Goal: Task Accomplishment & Management: Complete application form

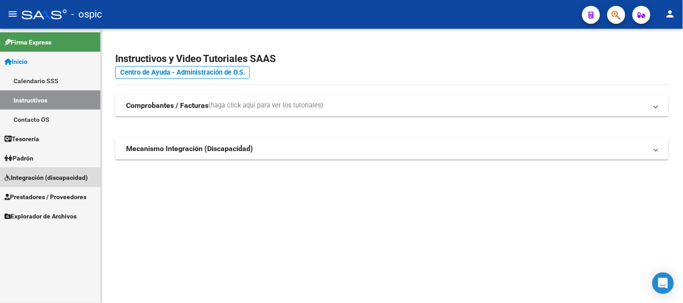
click at [41, 175] on span "Integración (discapacidad)" at bounding box center [46, 178] width 83 height 10
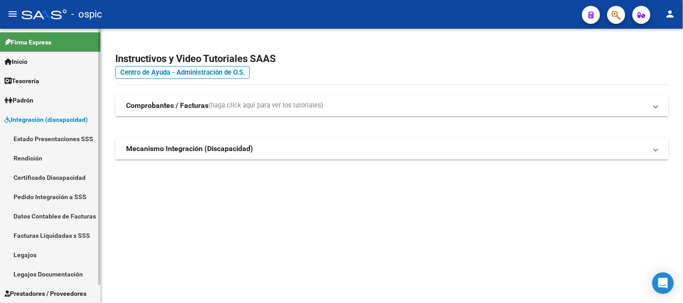
click at [44, 117] on span "Integración (discapacidad)" at bounding box center [46, 120] width 83 height 10
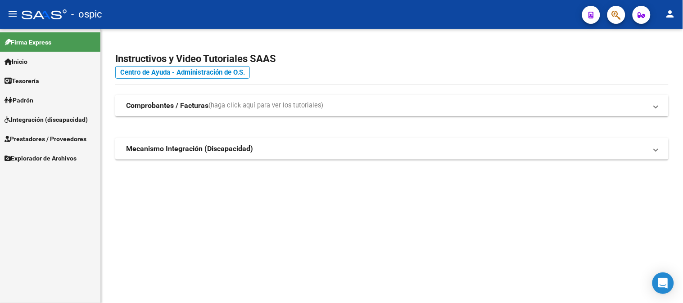
click at [44, 138] on span "Prestadores / Proveedores" at bounding box center [46, 139] width 82 height 10
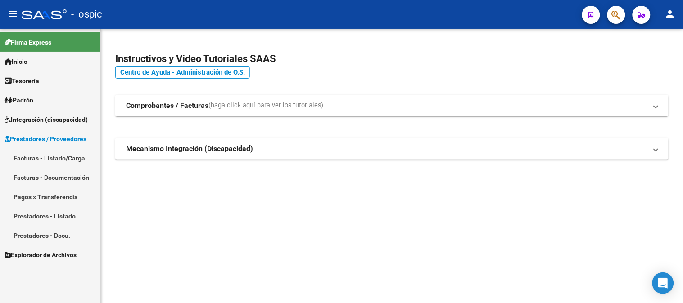
click at [44, 154] on link "Facturas - Listado/Carga" at bounding box center [50, 158] width 100 height 19
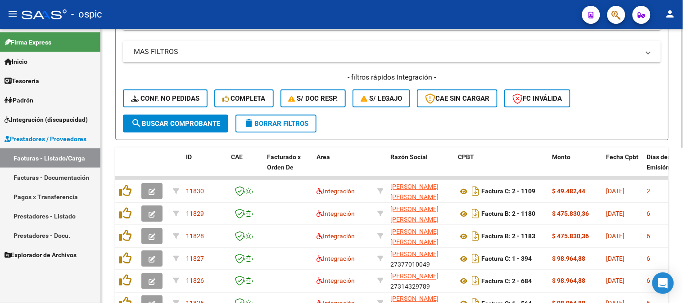
scroll to position [221, 0]
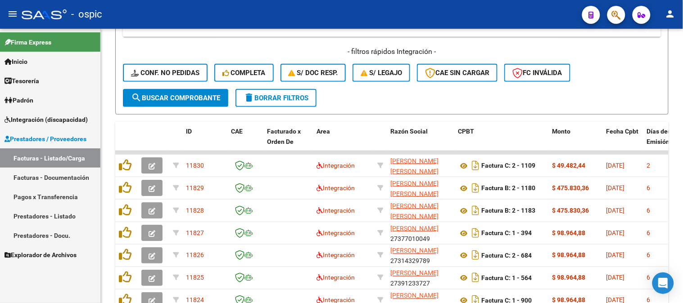
click at [48, 121] on span "Integración (discapacidad)" at bounding box center [46, 120] width 83 height 10
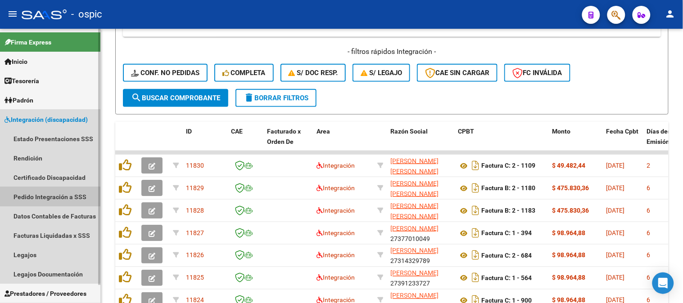
click at [38, 194] on link "Pedido Integración a SSS" at bounding box center [50, 196] width 100 height 19
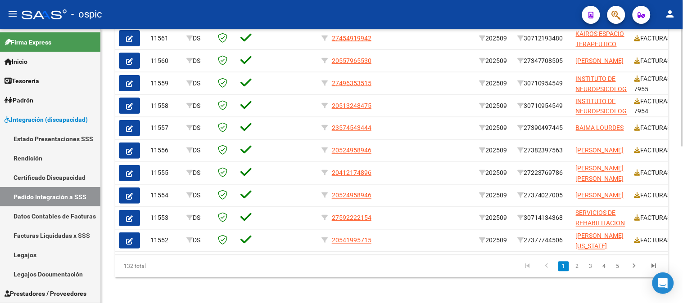
scroll to position [365, 0]
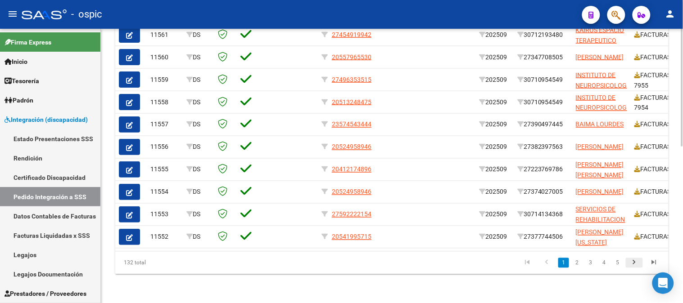
click at [637, 264] on icon "go to next page" at bounding box center [635, 264] width 12 height 11
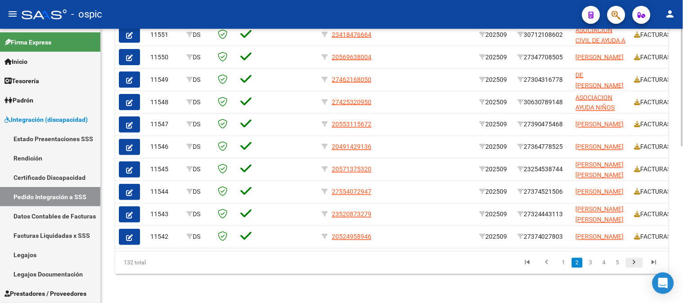
click at [637, 264] on icon "go to next page" at bounding box center [635, 264] width 12 height 11
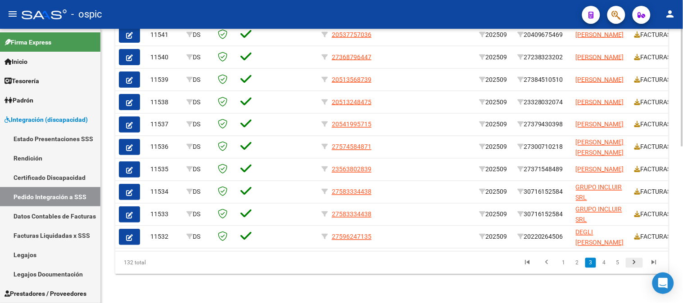
click at [637, 264] on icon "go to next page" at bounding box center [635, 264] width 12 height 11
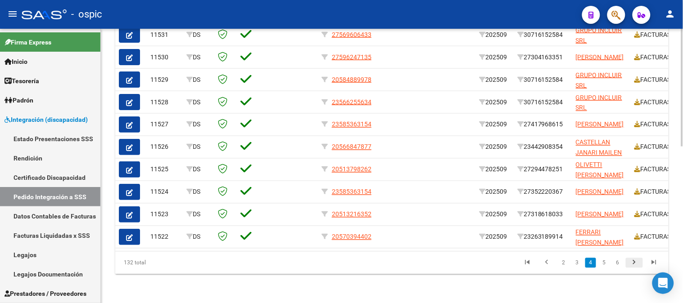
click at [637, 264] on icon "go to next page" at bounding box center [635, 264] width 12 height 11
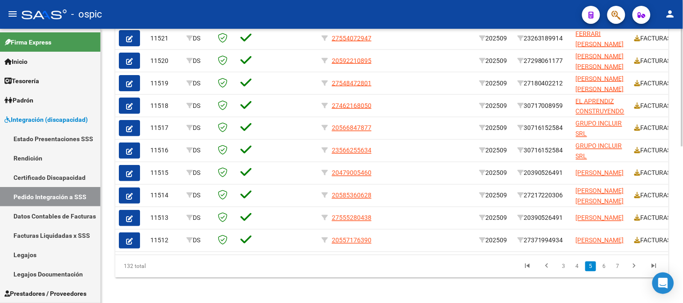
scroll to position [348, 0]
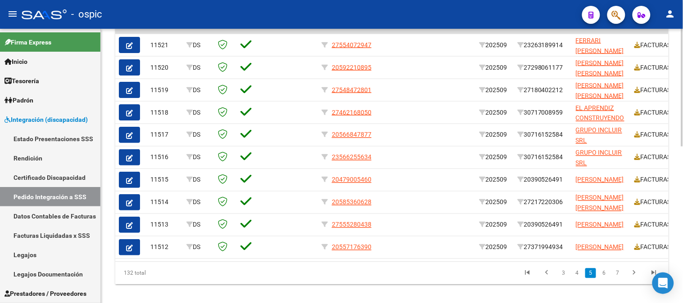
click at [683, 233] on div at bounding box center [682, 240] width 2 height 118
click at [636, 278] on icon "go to next page" at bounding box center [635, 274] width 12 height 11
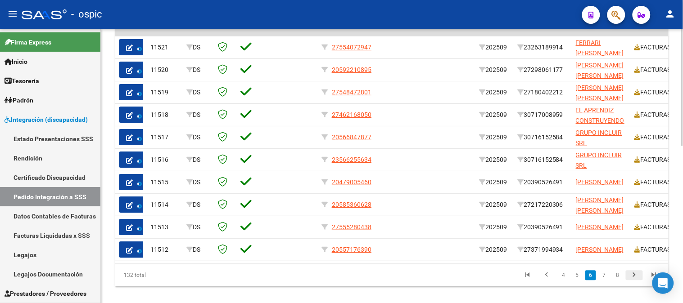
scroll to position [350, 0]
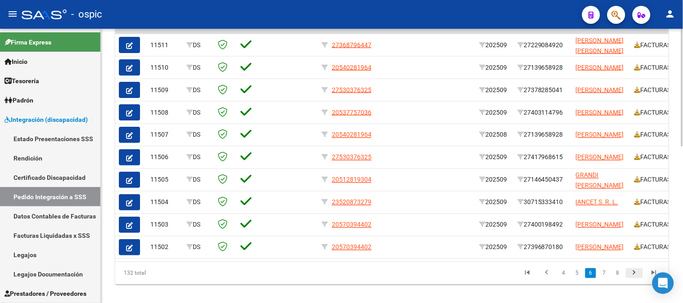
click at [637, 278] on icon "go to next page" at bounding box center [635, 274] width 12 height 11
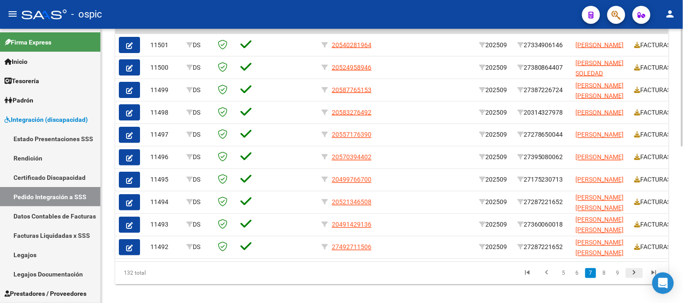
click at [637, 280] on icon "go to next page" at bounding box center [635, 274] width 12 height 11
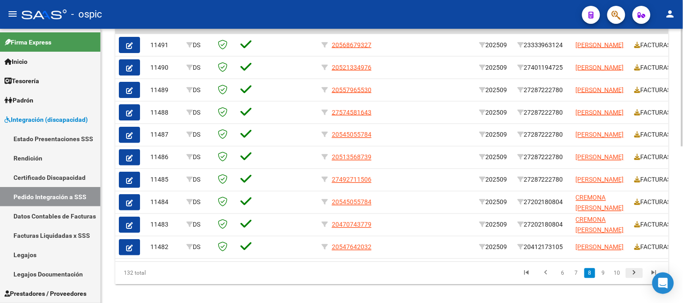
click at [637, 280] on icon "go to next page" at bounding box center [635, 274] width 12 height 11
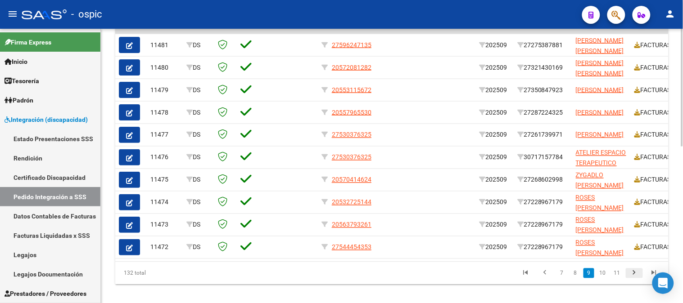
click at [637, 280] on icon "go to next page" at bounding box center [635, 274] width 12 height 11
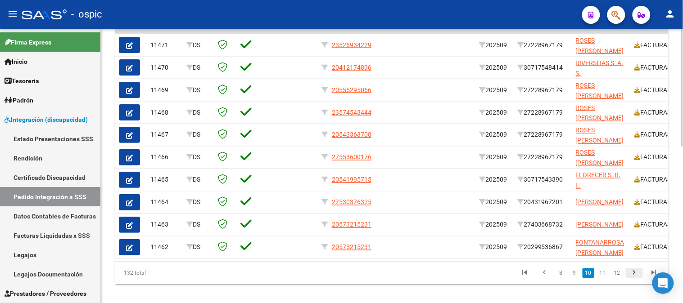
click at [637, 280] on icon "go to next page" at bounding box center [635, 274] width 12 height 11
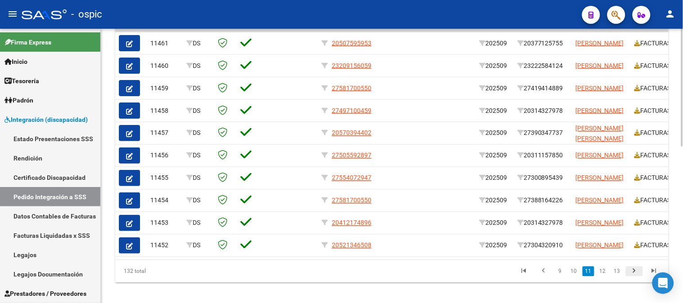
scroll to position [348, 0]
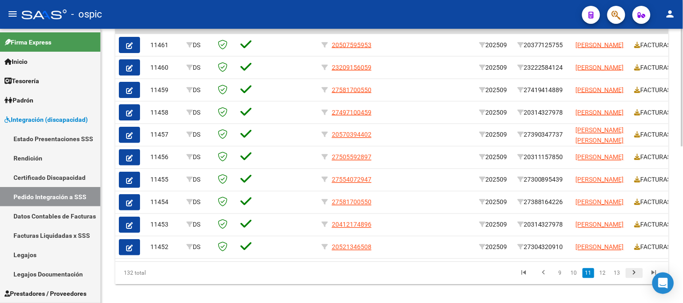
click at [637, 280] on icon "go to next page" at bounding box center [635, 274] width 12 height 11
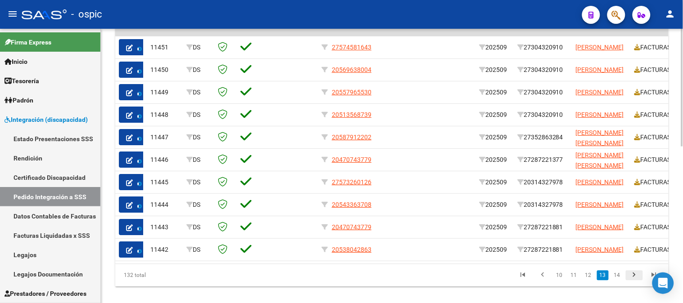
scroll to position [350, 0]
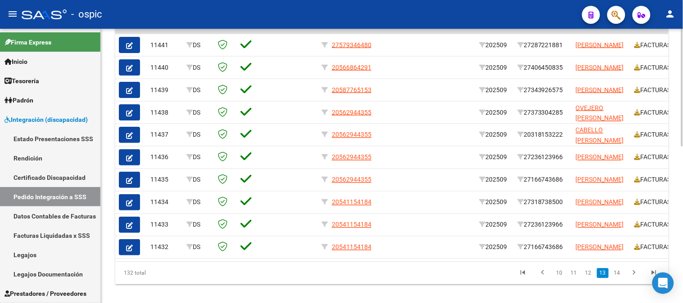
click at [637, 280] on icon "go to next page" at bounding box center [635, 274] width 12 height 11
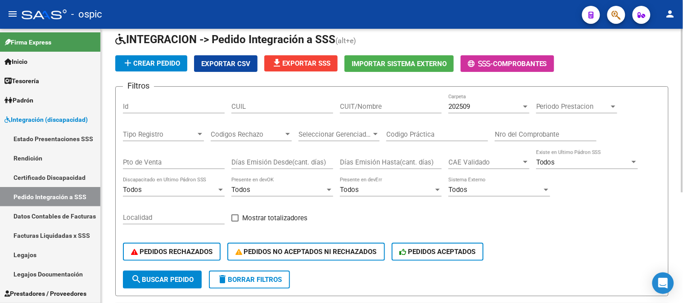
scroll to position [35, 0]
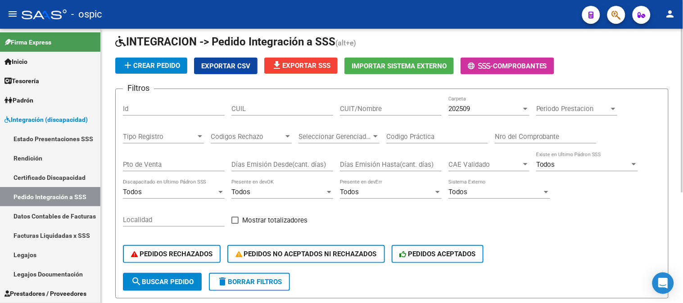
click at [470, 106] on span "202509" at bounding box center [459, 109] width 22 height 8
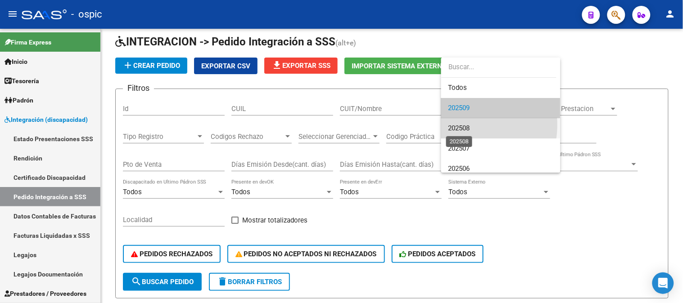
click at [463, 125] on span "202508" at bounding box center [459, 128] width 22 height 8
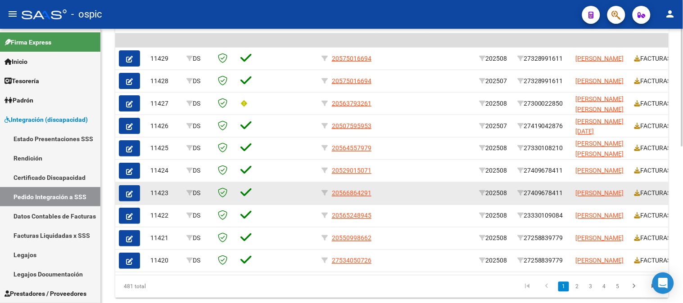
scroll to position [335, 0]
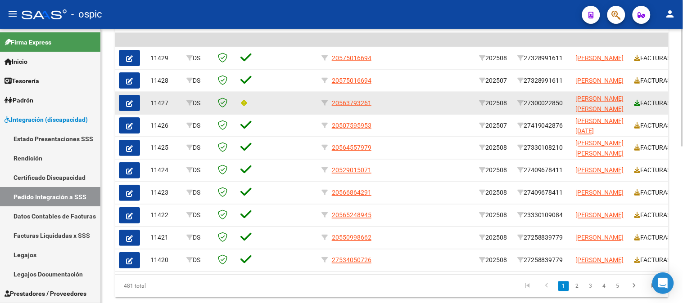
click at [637, 102] on icon at bounding box center [637, 103] width 6 height 6
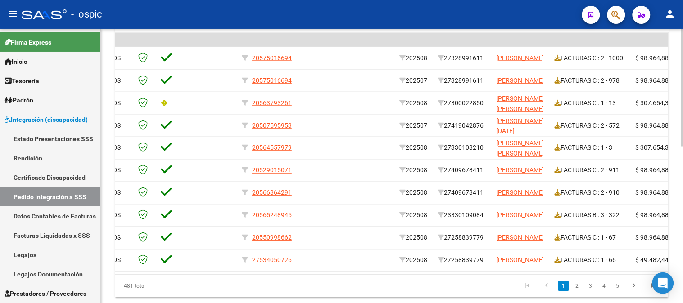
scroll to position [0, 0]
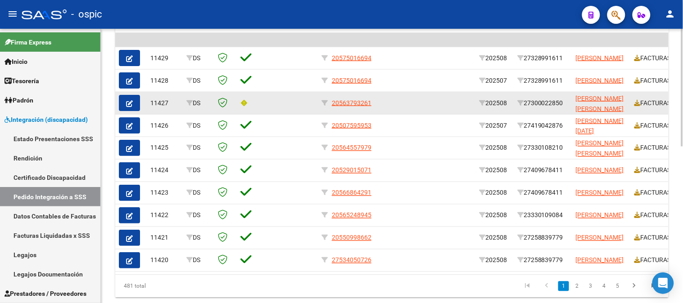
drag, startPoint x: 557, startPoint y: 101, endPoint x: 538, endPoint y: 103, distance: 19.0
click at [565, 100] on div "27300022850" at bounding box center [542, 103] width 51 height 10
click at [537, 103] on div "27300022850" at bounding box center [542, 103] width 51 height 10
click at [534, 102] on div "27300022850" at bounding box center [542, 103] width 51 height 10
click at [536, 101] on div "27300022850" at bounding box center [542, 103] width 51 height 10
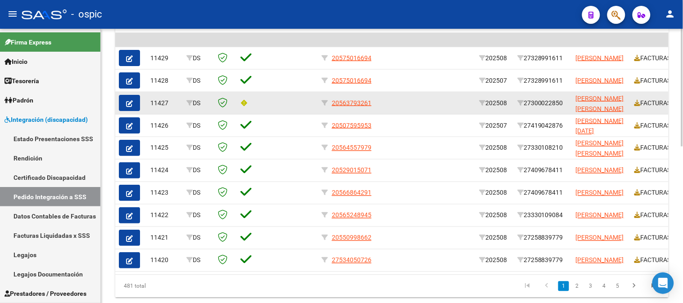
click at [537, 100] on div "27300022850" at bounding box center [542, 103] width 51 height 10
click at [536, 101] on div "27300022850" at bounding box center [542, 103] width 51 height 10
click at [536, 103] on div "27300022850" at bounding box center [542, 103] width 51 height 10
click at [538, 102] on div "27300022850" at bounding box center [542, 103] width 51 height 10
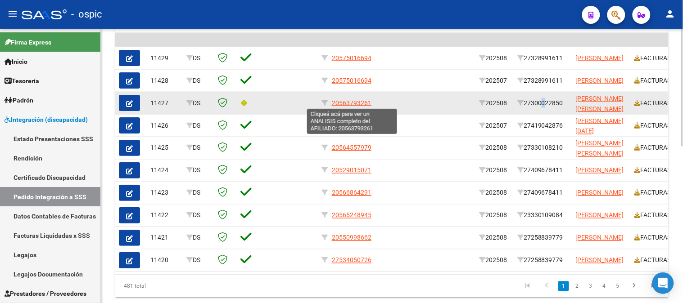
click at [340, 101] on span "20563793261" at bounding box center [352, 102] width 40 height 7
copy div "3"
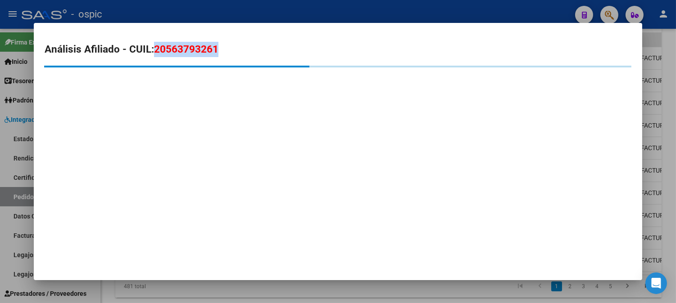
drag, startPoint x: 151, startPoint y: 50, endPoint x: 218, endPoint y: 50, distance: 67.5
click at [218, 50] on h2 "Análisis Afiliado - CUIL: 20563793261" at bounding box center [338, 49] width 587 height 15
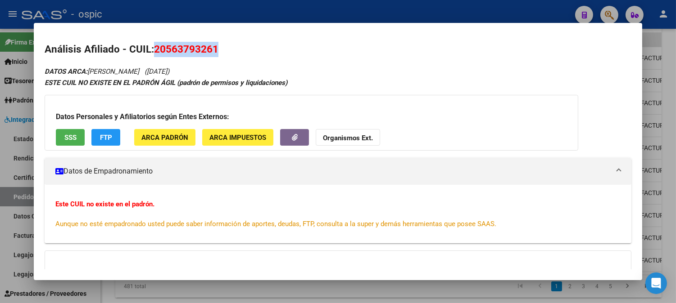
click at [173, 56] on h2 "Análisis Afiliado - CUIL: 20563793261" at bounding box center [338, 49] width 587 height 15
drag, startPoint x: 163, startPoint y: 49, endPoint x: 208, endPoint y: 50, distance: 45.0
click at [208, 50] on span "20563793261" at bounding box center [186, 49] width 64 height 12
copy span "56379326"
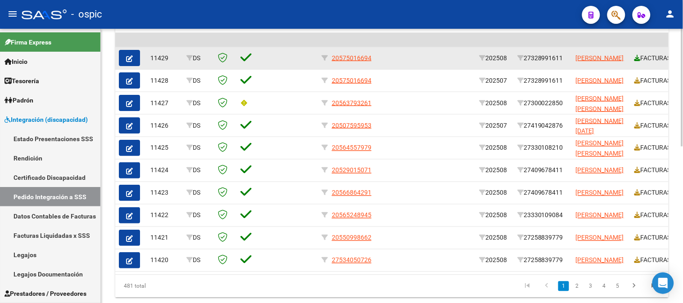
click at [638, 56] on icon at bounding box center [637, 58] width 6 height 6
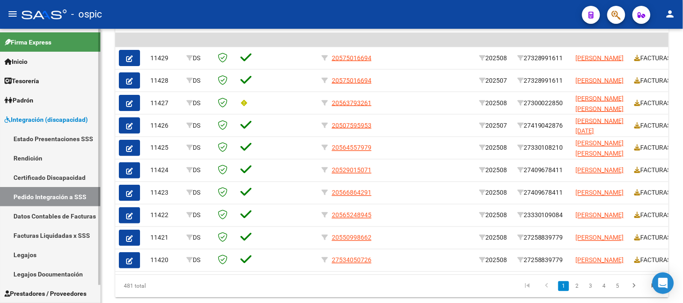
click at [52, 121] on span "Integración (discapacidad)" at bounding box center [46, 120] width 83 height 10
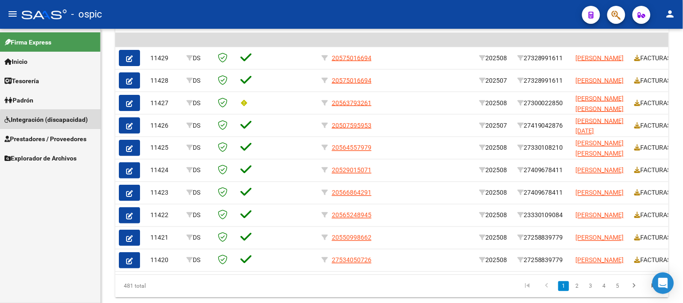
click at [53, 121] on span "Integración (discapacidad)" at bounding box center [46, 120] width 83 height 10
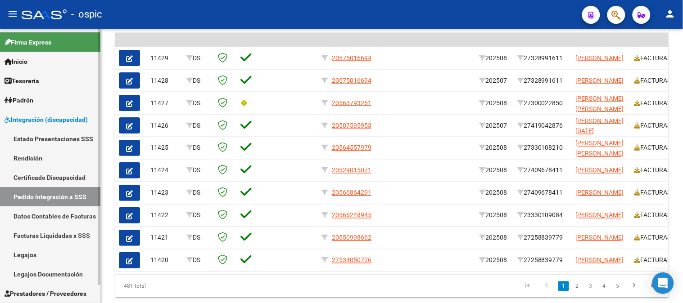
click at [48, 119] on span "Integración (discapacidad)" at bounding box center [46, 120] width 83 height 10
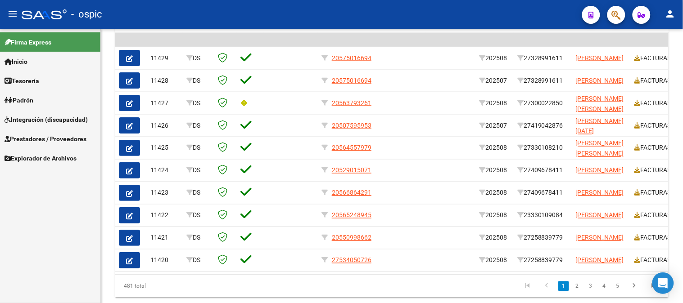
click at [44, 140] on span "Prestadores / Proveedores" at bounding box center [46, 139] width 82 height 10
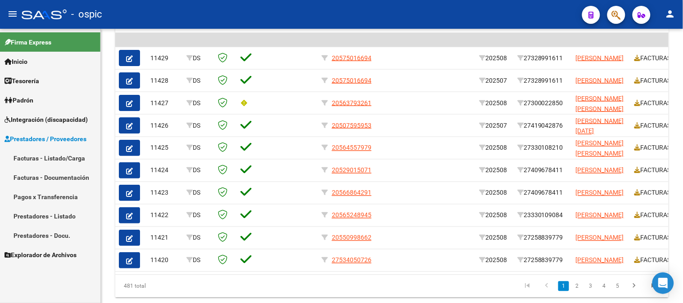
click at [43, 155] on link "Facturas - Listado/Carga" at bounding box center [50, 158] width 100 height 19
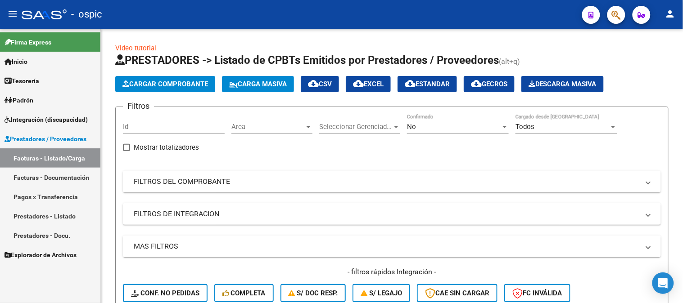
click at [50, 114] on link "Integración (discapacidad)" at bounding box center [50, 119] width 100 height 19
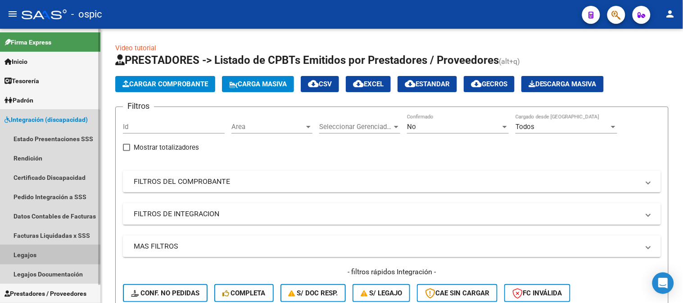
click at [39, 255] on link "Legajos" at bounding box center [50, 254] width 100 height 19
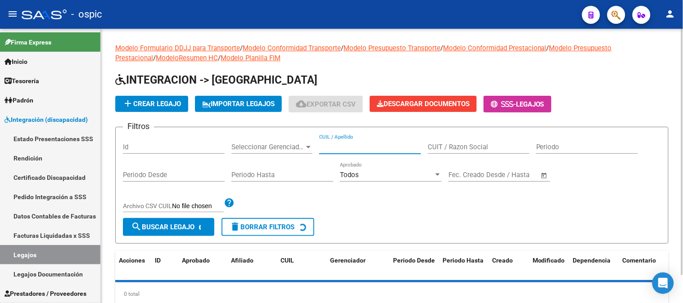
drag, startPoint x: 39, startPoint y: 255, endPoint x: 330, endPoint y: 143, distance: 311.9
click at [330, 143] on div "CUIL / Apellido" at bounding box center [370, 144] width 102 height 19
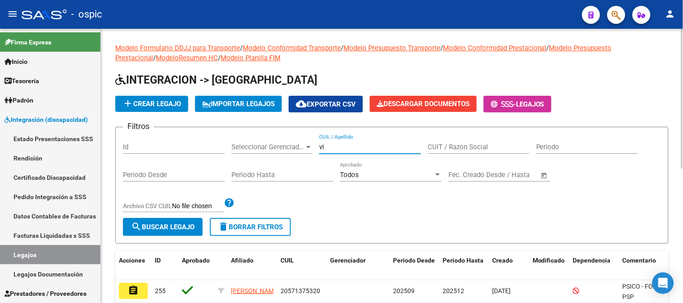
type input "v"
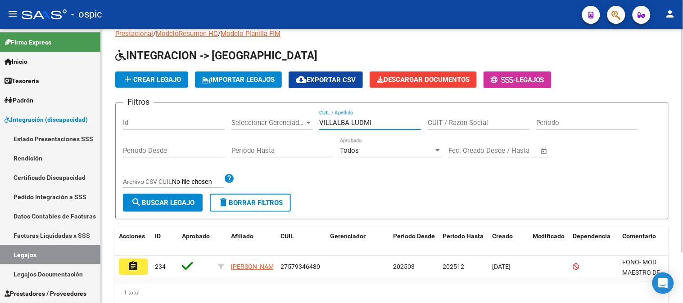
scroll to position [61, 0]
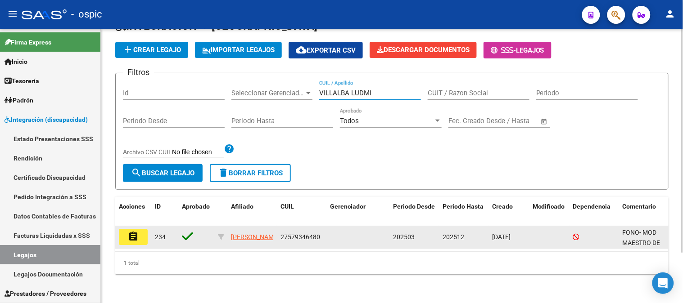
type input "VILLALBA LUDMI"
click at [137, 231] on mat-icon "assignment" at bounding box center [133, 236] width 11 height 11
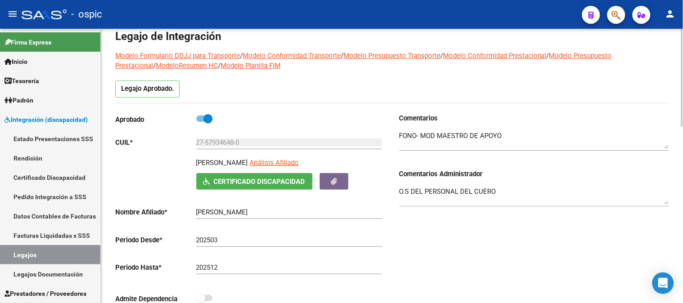
scroll to position [100, 0]
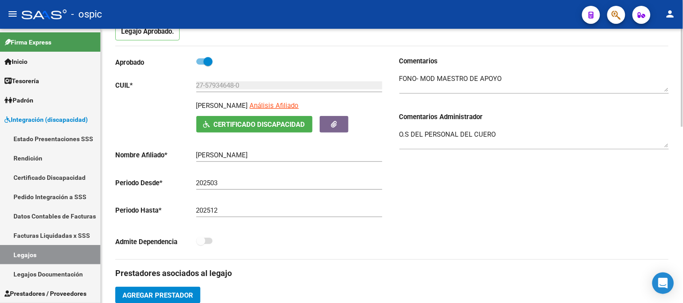
click at [531, 81] on textarea at bounding box center [534, 83] width 270 height 18
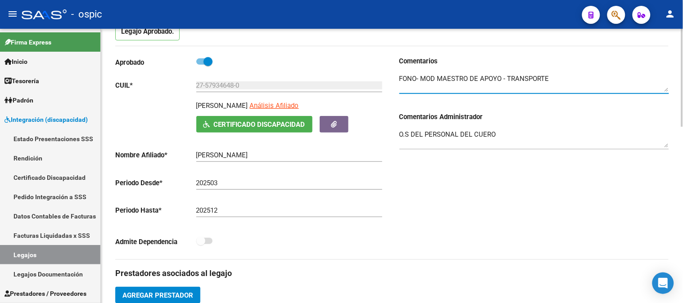
click at [416, 79] on textarea at bounding box center [534, 83] width 270 height 18
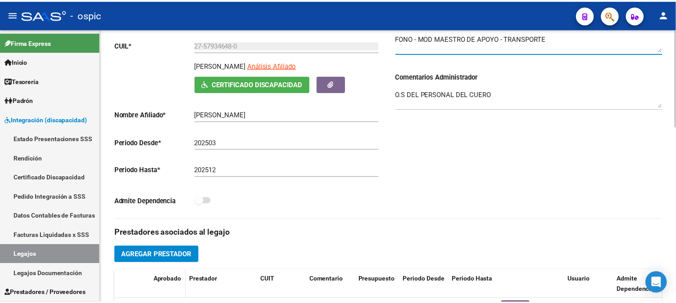
scroll to position [250, 0]
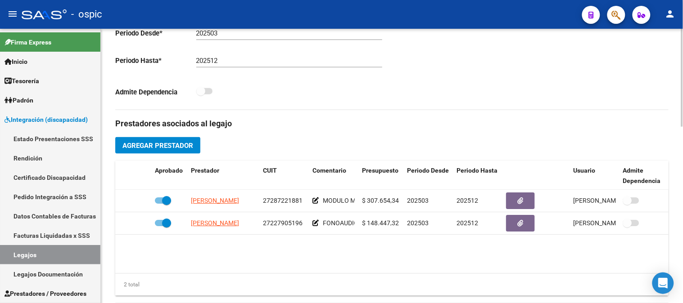
type textarea "FONO - MOD MAESTRO DE APOYO - TRANSPORTE"
click at [165, 139] on button "Agregar Prestador" at bounding box center [157, 145] width 85 height 17
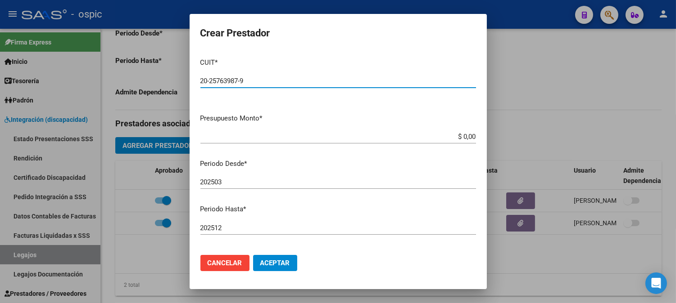
type input "20-25763987-9"
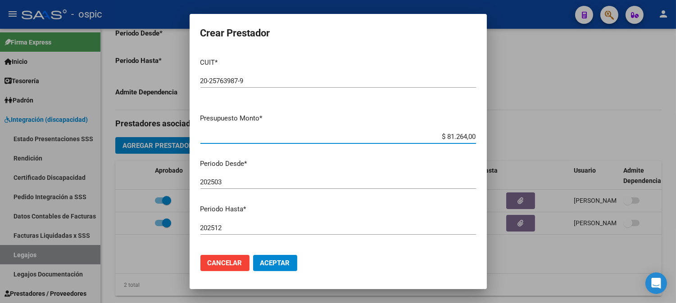
type input "$ 812.640,00"
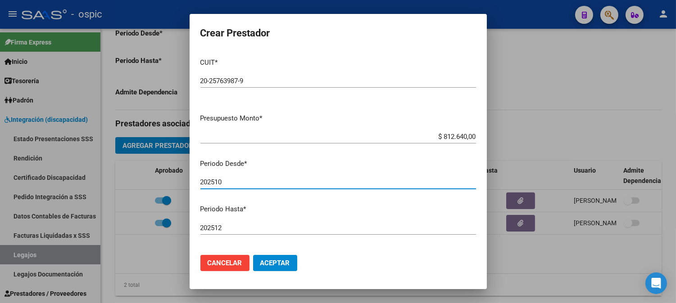
type input "202510"
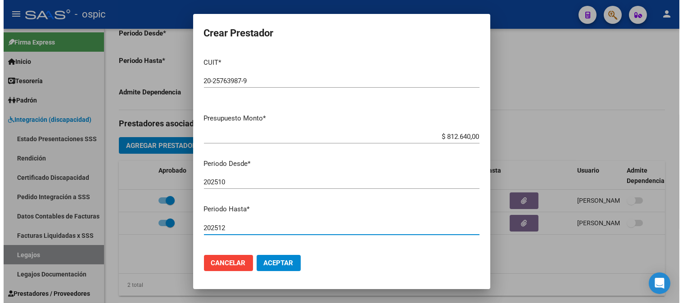
scroll to position [111, 0]
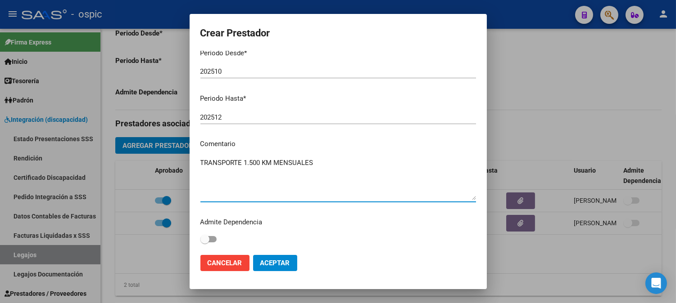
type textarea "TRANSPORTE 1.500 KM MENSUALES"
click at [286, 262] on span "Aceptar" at bounding box center [275, 263] width 30 height 8
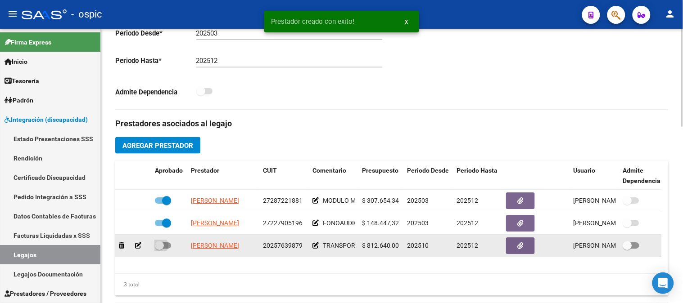
click at [157, 246] on span at bounding box center [159, 245] width 9 height 9
click at [159, 249] on input "checkbox" at bounding box center [159, 249] width 0 height 0
checkbox input "true"
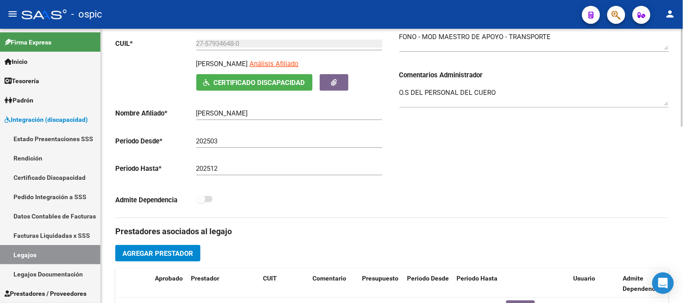
scroll to position [0, 0]
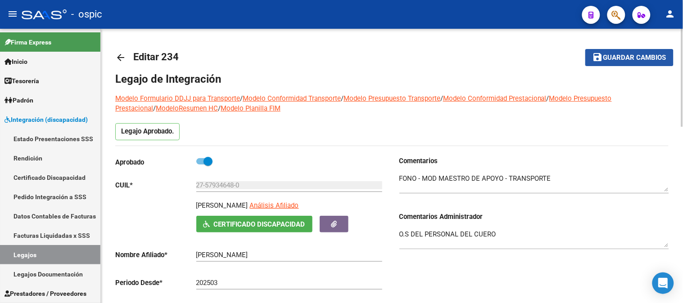
click at [644, 54] on span "Guardar cambios" at bounding box center [634, 58] width 63 height 8
click at [119, 56] on mat-icon "arrow_back" at bounding box center [120, 57] width 11 height 11
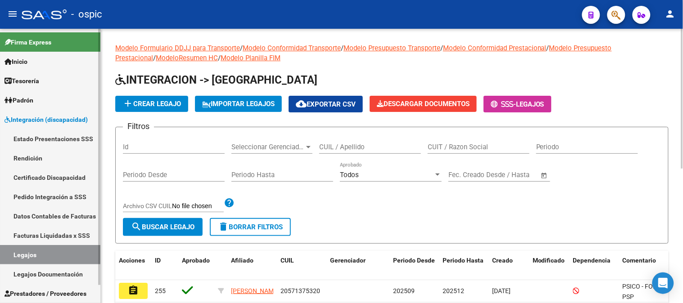
click at [31, 124] on span "Integración (discapacidad)" at bounding box center [46, 120] width 83 height 10
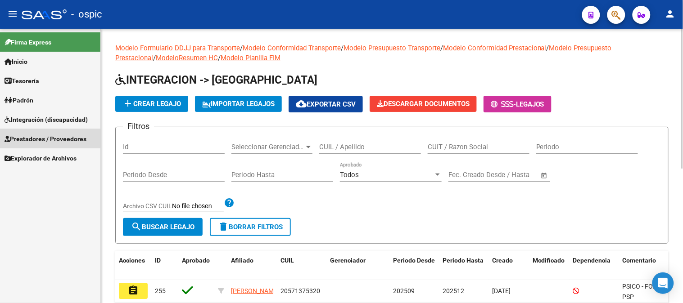
click at [45, 139] on span "Prestadores / Proveedores" at bounding box center [46, 139] width 82 height 10
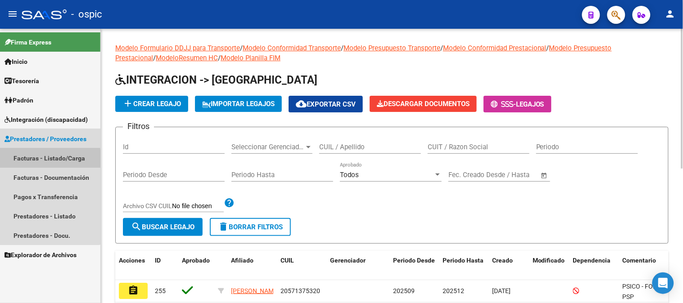
click at [43, 160] on link "Facturas - Listado/Carga" at bounding box center [50, 158] width 100 height 19
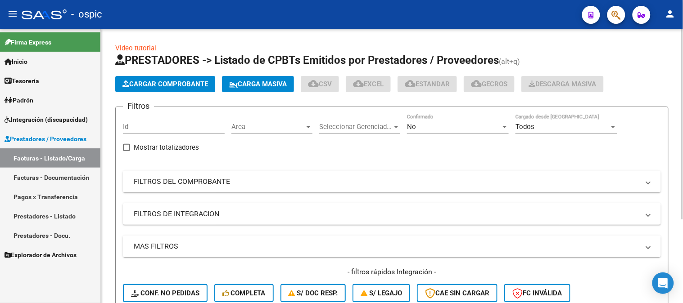
click at [177, 179] on mat-panel-title "FILTROS DEL COMPROBANTE" at bounding box center [387, 182] width 506 height 10
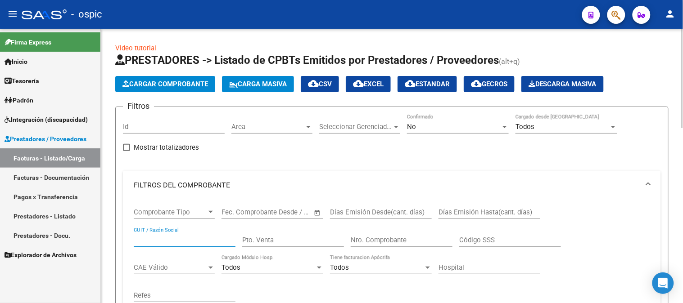
click at [179, 237] on input "CUIT / Razón Social" at bounding box center [185, 240] width 102 height 8
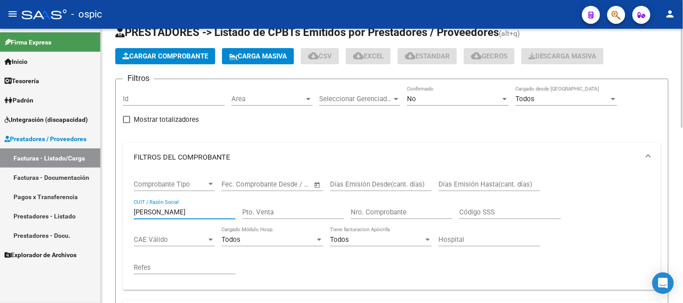
scroll to position [50, 0]
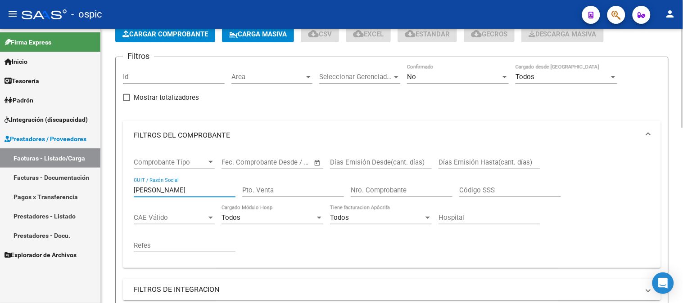
type input "OJEDA GUS"
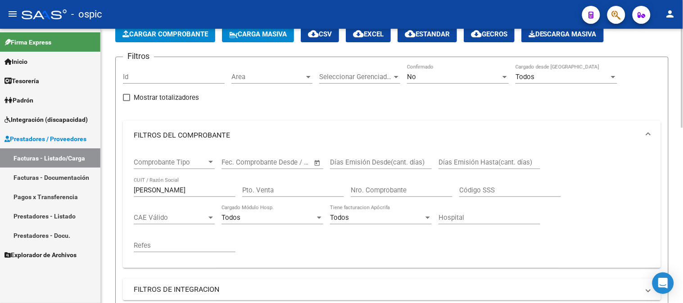
click at [440, 86] on div "No Confirmado" at bounding box center [458, 78] width 102 height 28
click at [438, 81] on div "No" at bounding box center [454, 77] width 94 height 8
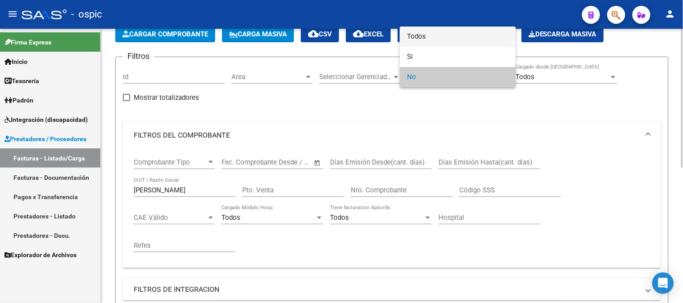
drag, startPoint x: 422, startPoint y: 35, endPoint x: 388, endPoint y: 54, distance: 39.5
click at [419, 36] on span "Todos" at bounding box center [458, 37] width 102 height 20
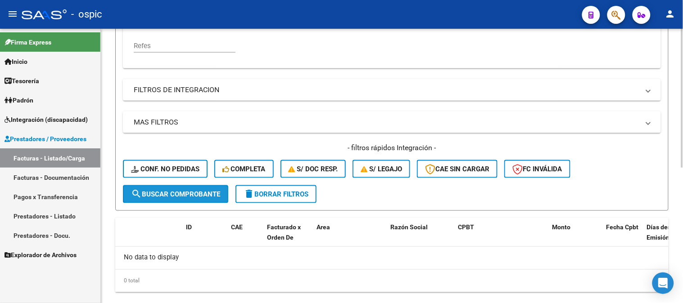
click at [164, 191] on span "search Buscar Comprobante" at bounding box center [175, 194] width 89 height 8
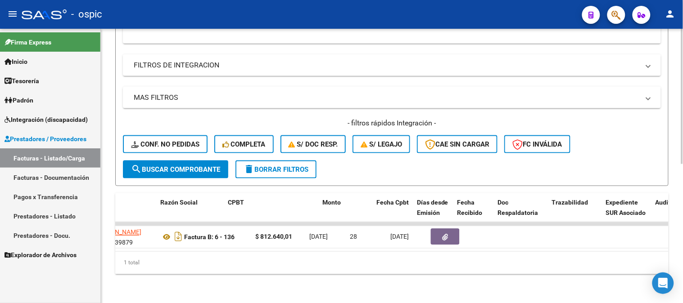
scroll to position [0, 73]
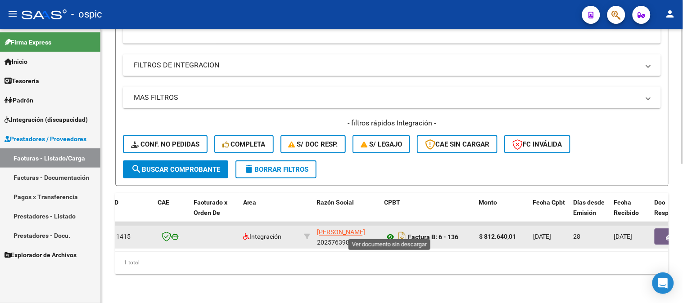
click at [389, 232] on icon at bounding box center [390, 237] width 12 height 11
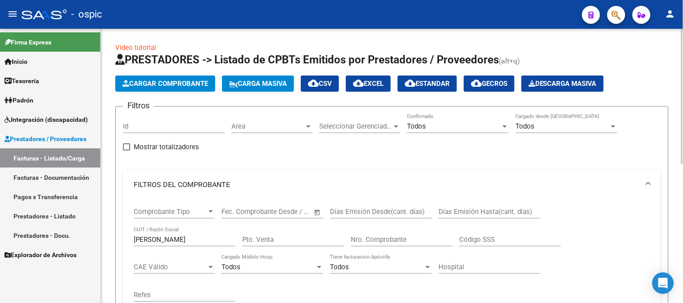
scroll to position [0, 0]
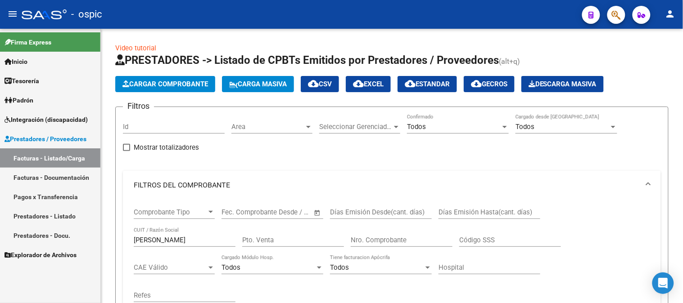
click at [45, 124] on span "Integración (discapacidad)" at bounding box center [46, 120] width 83 height 10
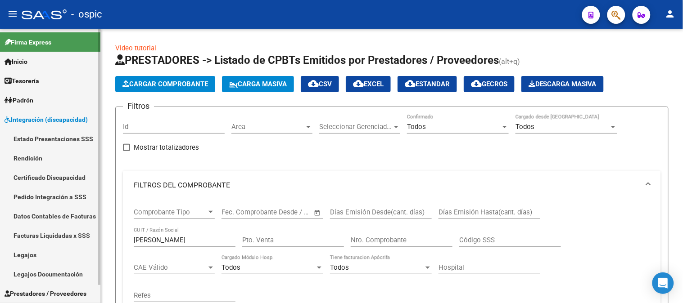
click at [33, 251] on link "Legajos" at bounding box center [50, 254] width 100 height 19
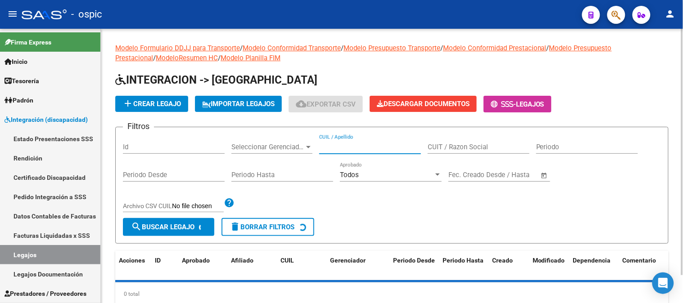
click at [368, 146] on input "CUIL / Apellido" at bounding box center [370, 147] width 102 height 8
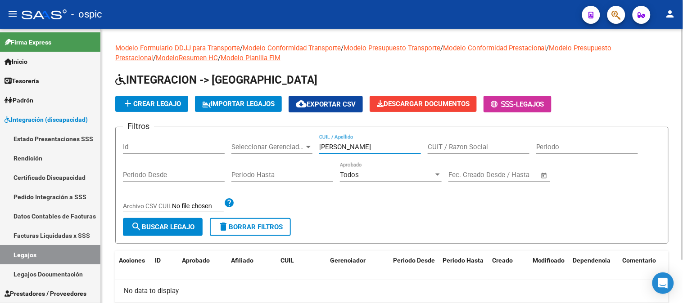
drag, startPoint x: 325, startPoint y: 147, endPoint x: 166, endPoint y: 158, distance: 159.4
click at [174, 156] on div "Filtros Id Seleccionar Gerenciador Seleccionar Gerenciador opena simon CUIL / A…" at bounding box center [392, 177] width 538 height 84
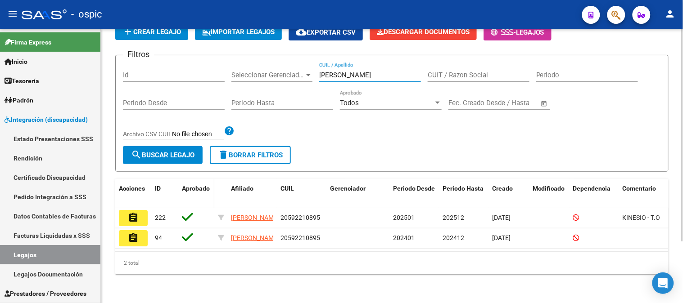
scroll to position [79, 0]
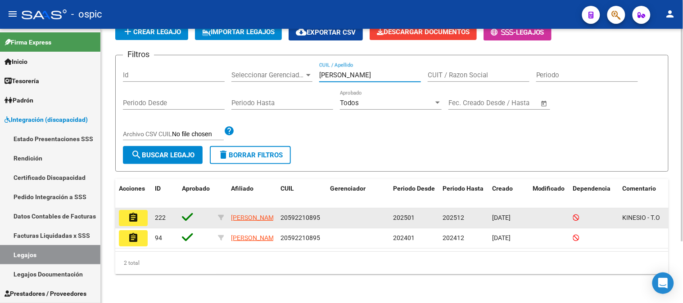
type input "pena simon"
click at [143, 210] on button "assignment" at bounding box center [133, 218] width 29 height 16
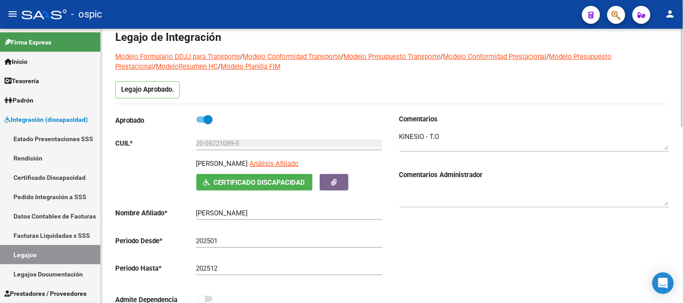
scroll to position [100, 0]
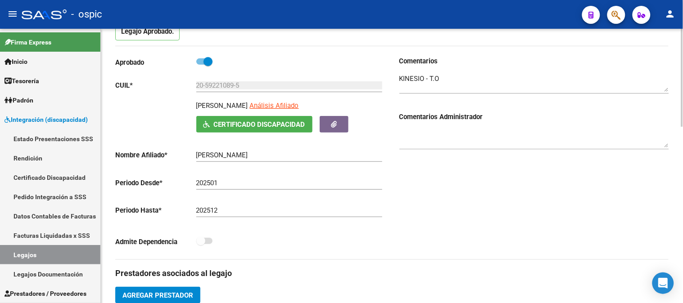
click at [457, 78] on textarea at bounding box center [534, 83] width 270 height 18
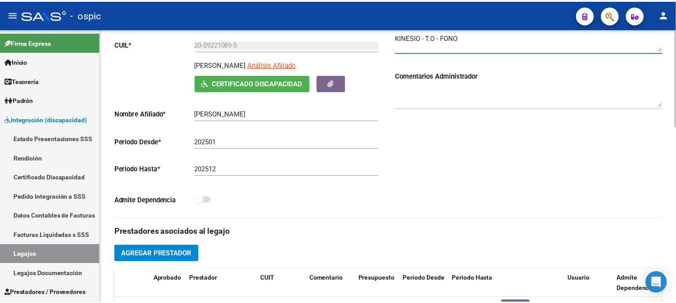
scroll to position [200, 0]
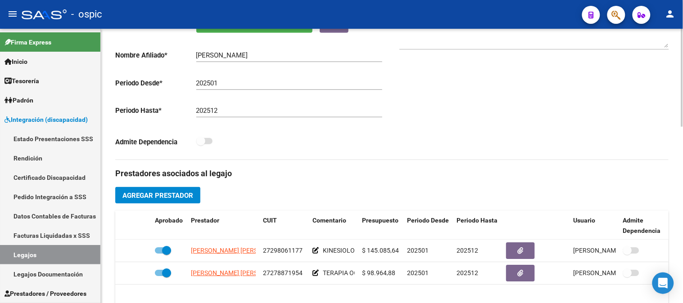
type textarea "KINESIO - T.O - FONO"
click at [147, 197] on span "Agregar Prestador" at bounding box center [157, 196] width 71 height 8
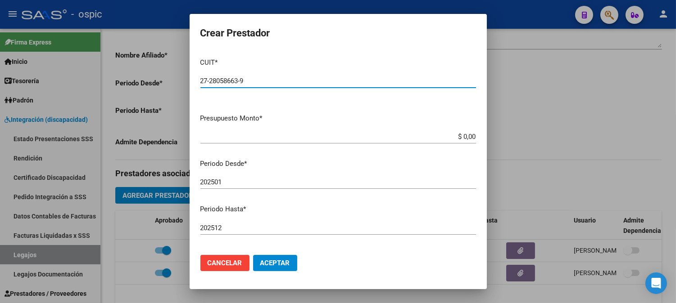
type input "27-28058663-9"
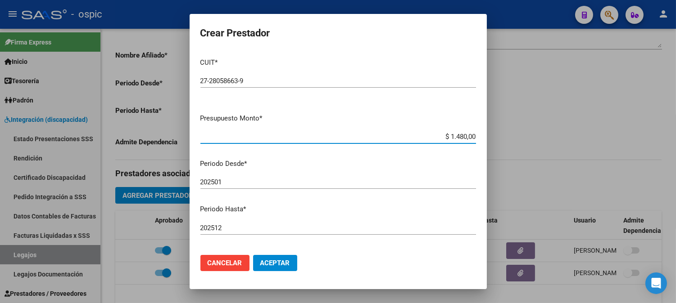
drag, startPoint x: 442, startPoint y: 136, endPoint x: 539, endPoint y: 140, distance: 97.3
click at [539, 140] on div "Crear Prestador CUIT * 27-28058663-9 Ingresar CUIT ARCA Padrón Presupuesto Mont…" at bounding box center [338, 151] width 676 height 303
type input "$ 148.477,32"
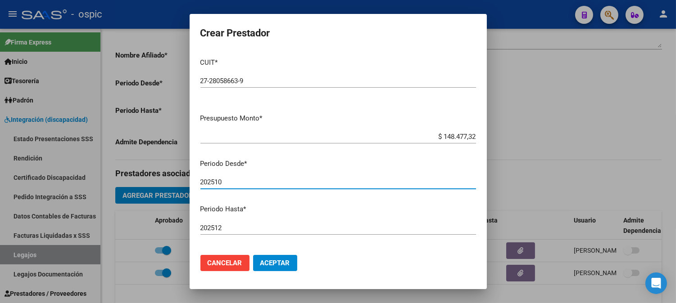
type input "202510"
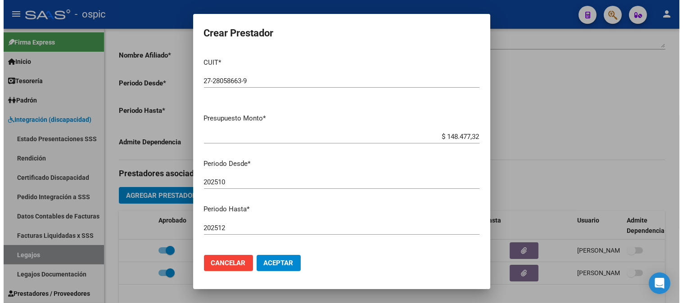
scroll to position [111, 0]
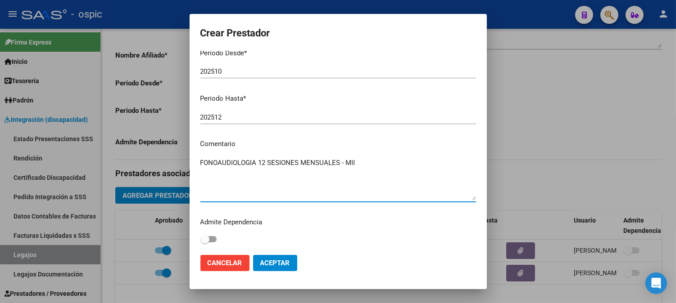
type textarea "FONOAUDIOLOGIA 12 SESIONES MENSUALES - MII"
click at [276, 260] on span "Aceptar" at bounding box center [275, 263] width 30 height 8
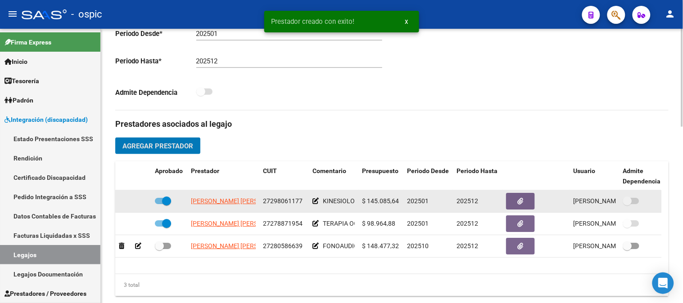
scroll to position [250, 0]
click at [316, 202] on icon at bounding box center [315, 201] width 6 height 6
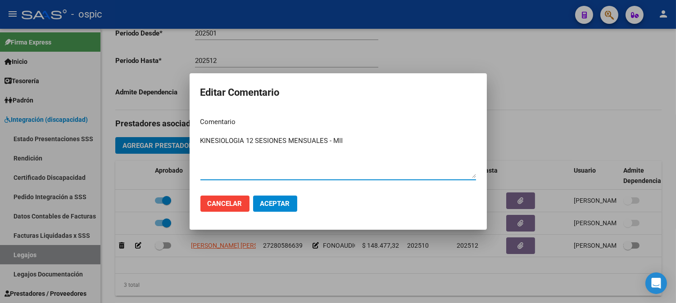
type textarea "KINESIOLOGIA 12 SESIONES MENSUALES - MII"
click at [290, 199] on button "Aceptar" at bounding box center [275, 204] width 44 height 16
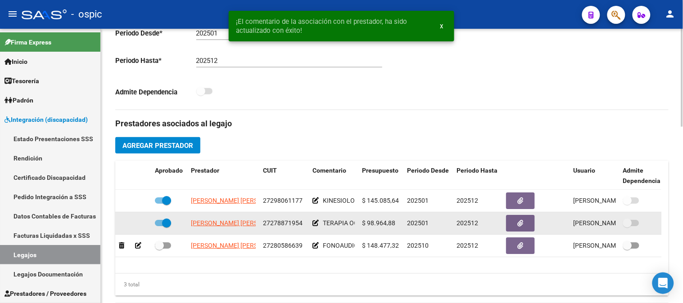
click at [313, 226] on icon at bounding box center [315, 223] width 6 height 6
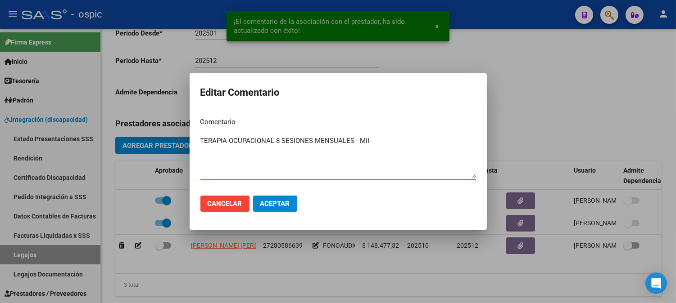
type textarea "TERAPIA OCUPACIONAL 8 SESIONES MENSUALES - MII"
click at [289, 200] on span "Aceptar" at bounding box center [275, 204] width 30 height 8
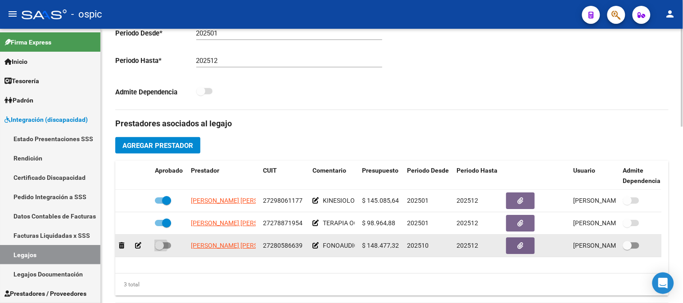
click at [163, 247] on span at bounding box center [159, 245] width 9 height 9
click at [159, 249] on input "checkbox" at bounding box center [159, 249] width 0 height 0
checkbox input "true"
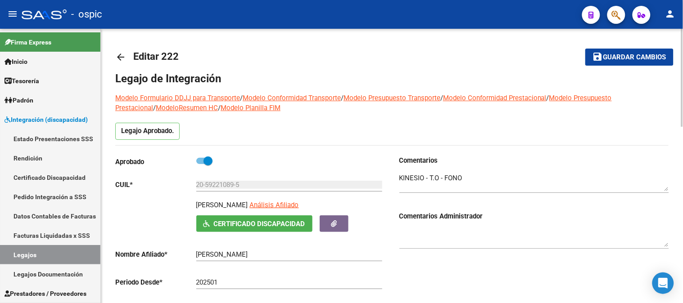
scroll to position [0, 0]
click at [683, 97] on div at bounding box center [682, 78] width 2 height 98
click at [629, 60] on span "Guardar cambios" at bounding box center [634, 58] width 63 height 8
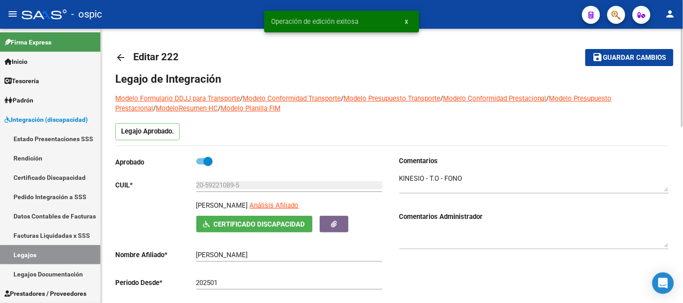
click at [122, 57] on mat-icon "arrow_back" at bounding box center [120, 57] width 11 height 11
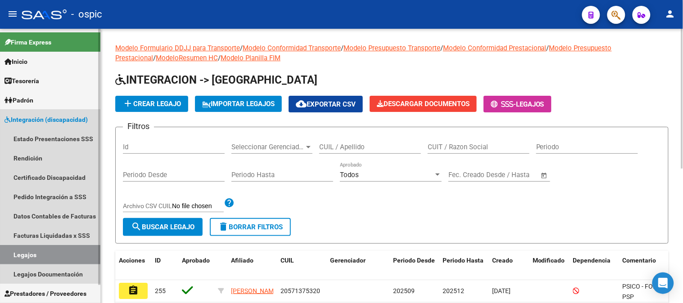
click at [45, 119] on span "Integración (discapacidad)" at bounding box center [46, 120] width 83 height 10
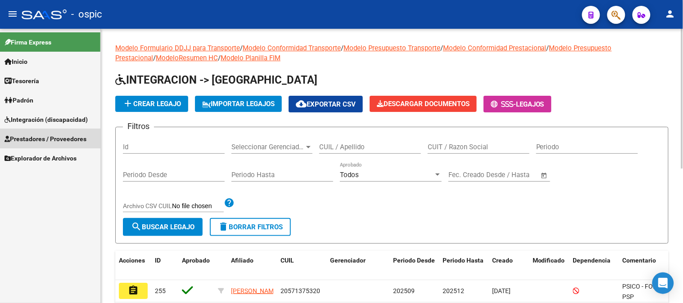
click at [36, 136] on span "Prestadores / Proveedores" at bounding box center [46, 139] width 82 height 10
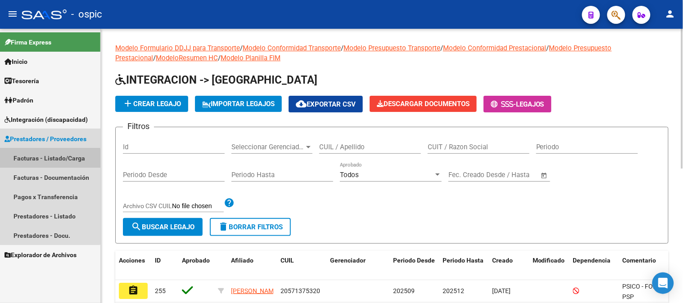
click at [47, 159] on link "Facturas - Listado/Carga" at bounding box center [50, 158] width 100 height 19
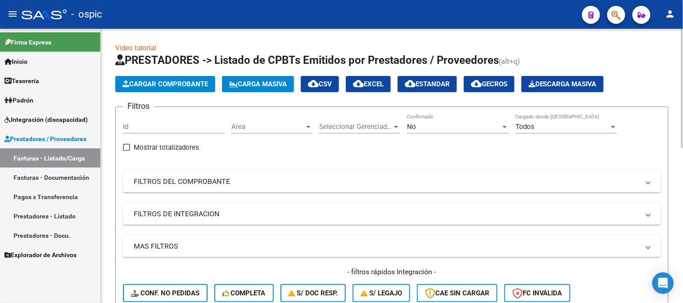
click at [427, 123] on div "No" at bounding box center [454, 127] width 94 height 8
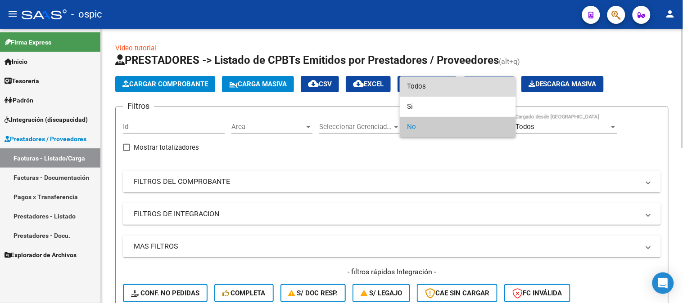
drag, startPoint x: 425, startPoint y: 84, endPoint x: 241, endPoint y: 176, distance: 206.4
click at [418, 86] on span "Todos" at bounding box center [458, 87] width 102 height 20
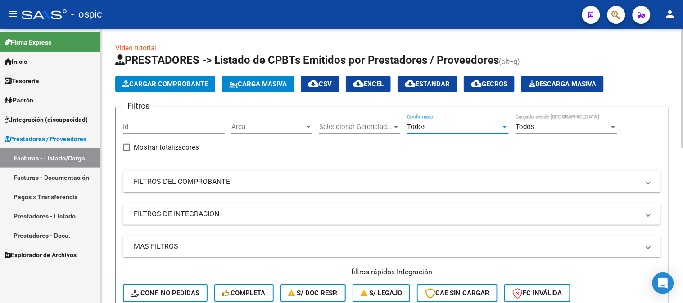
drag, startPoint x: 184, startPoint y: 176, endPoint x: 183, endPoint y: 186, distance: 9.9
click at [184, 177] on mat-expansion-panel-header "FILTROS DEL COMPROBANTE" at bounding box center [392, 182] width 538 height 22
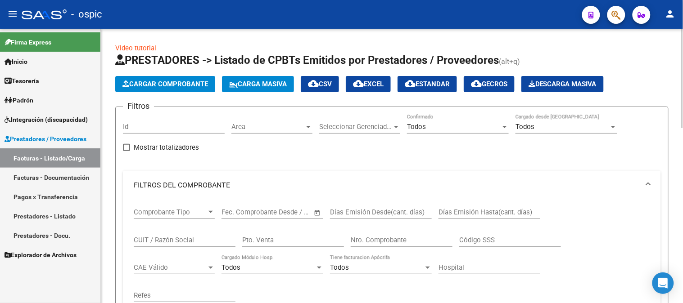
click at [184, 237] on input "CUIT / Razón Social" at bounding box center [185, 240] width 102 height 8
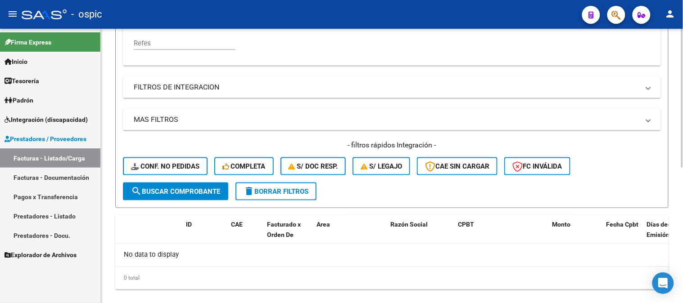
scroll to position [267, 0]
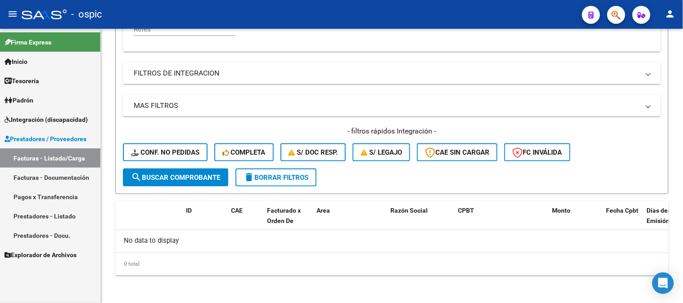
type input "GOLIC NA"
drag, startPoint x: 296, startPoint y: 173, endPoint x: 289, endPoint y: 171, distance: 7.0
click at [297, 174] on span "delete Borrar Filtros" at bounding box center [276, 178] width 65 height 8
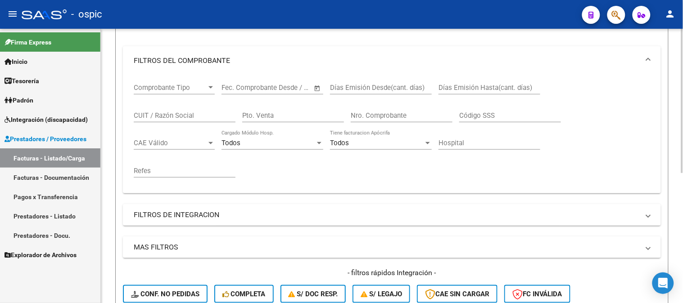
scroll to position [96, 0]
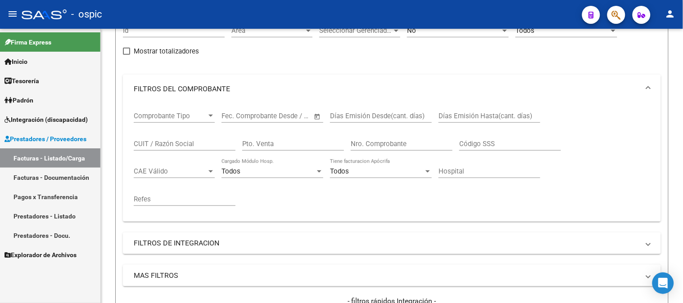
click at [44, 124] on span "Integración (discapacidad)" at bounding box center [46, 120] width 83 height 10
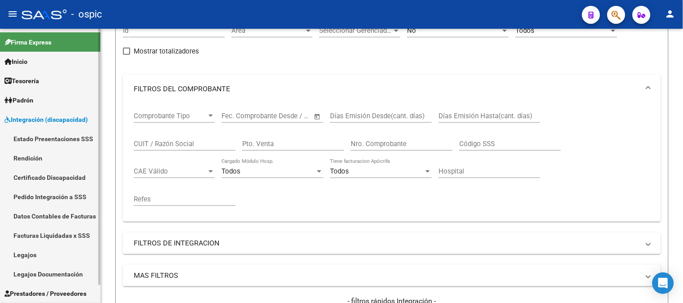
click at [28, 251] on link "Legajos" at bounding box center [50, 254] width 100 height 19
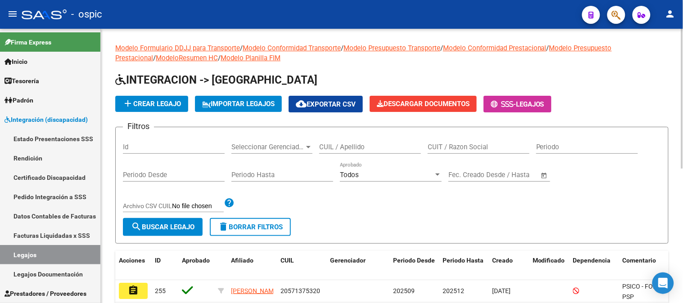
click at [348, 145] on input "CUIL / Apellido" at bounding box center [370, 147] width 102 height 8
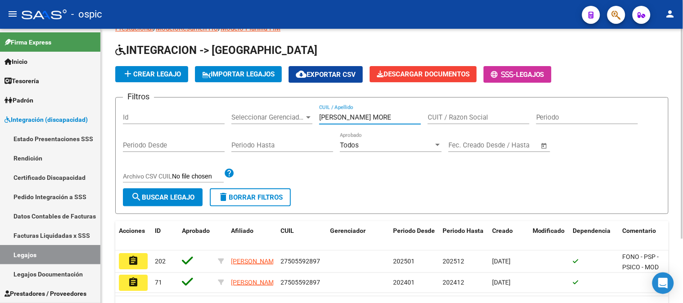
scroll to position [84, 0]
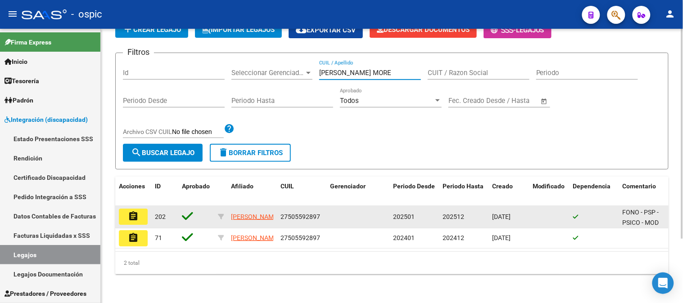
type input "VILLALBA MORE"
click at [137, 211] on mat-icon "assignment" at bounding box center [133, 216] width 11 height 11
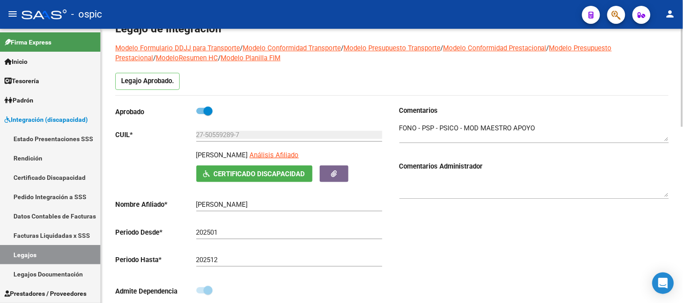
scroll to position [50, 0]
click at [552, 128] on textarea at bounding box center [534, 133] width 270 height 18
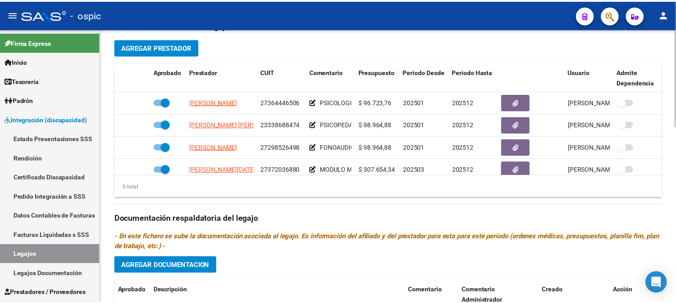
scroll to position [350, 0]
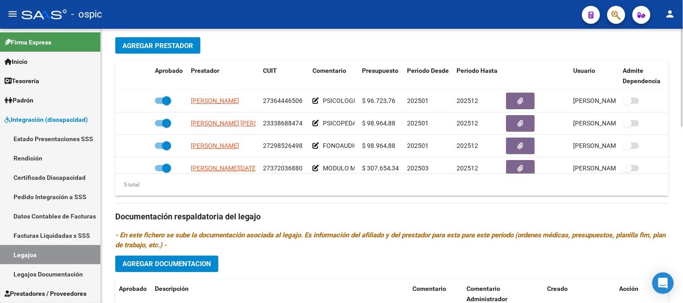
click at [158, 46] on span "Agregar Prestador" at bounding box center [157, 46] width 71 height 8
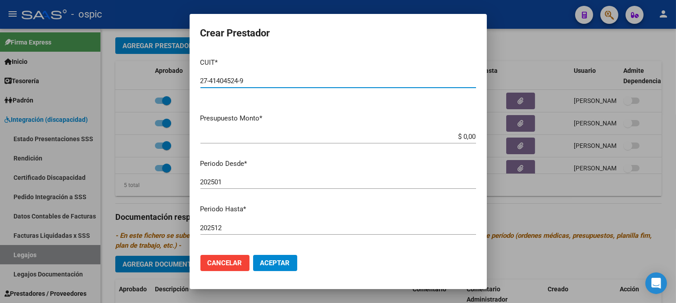
type input "27-41404524-9"
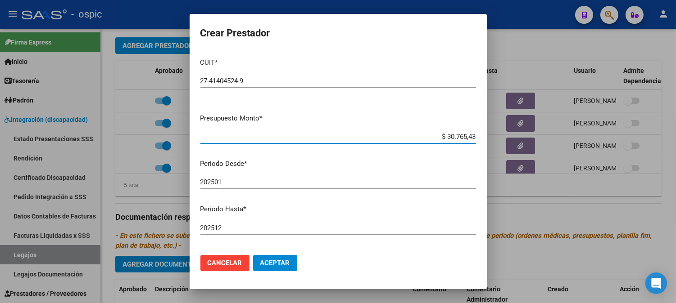
type input "$ 307.654,34"
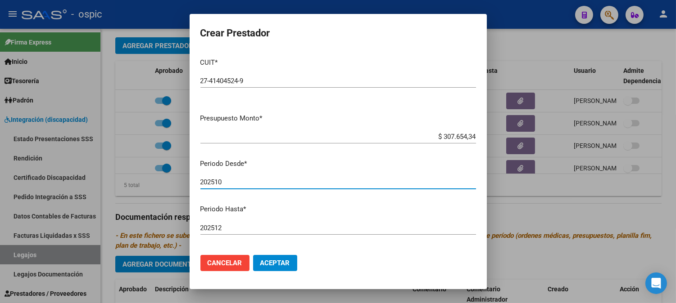
type input "202510"
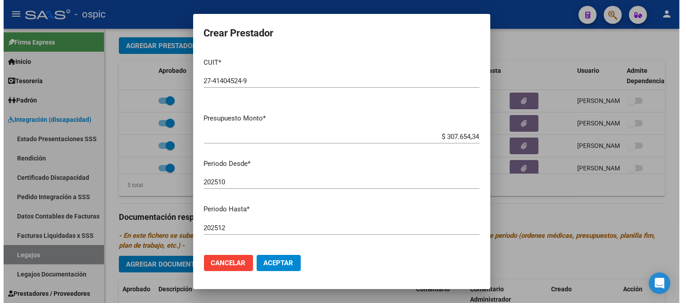
scroll to position [111, 0]
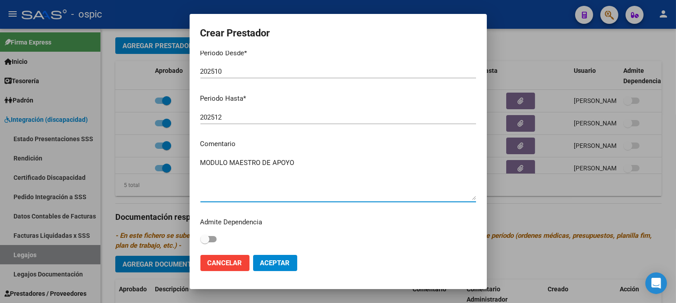
type textarea "MODULO MAESTRO DE APOYO"
click at [280, 262] on span "Aceptar" at bounding box center [275, 263] width 30 height 8
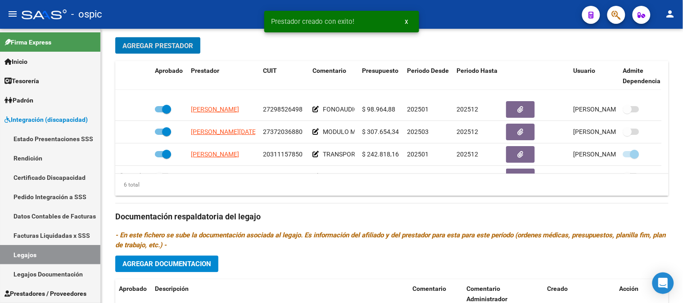
scroll to position [61, 0]
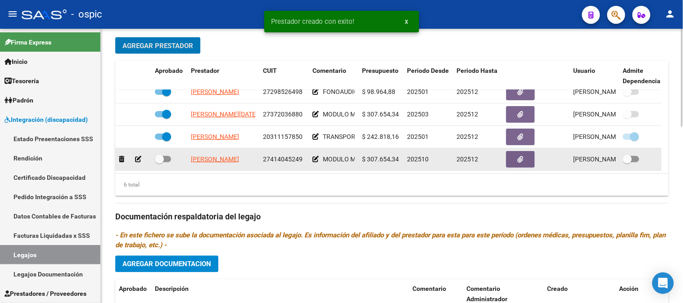
click at [160, 155] on span at bounding box center [159, 159] width 9 height 9
click at [159, 163] on input "checkbox" at bounding box center [159, 163] width 0 height 0
checkbox input "true"
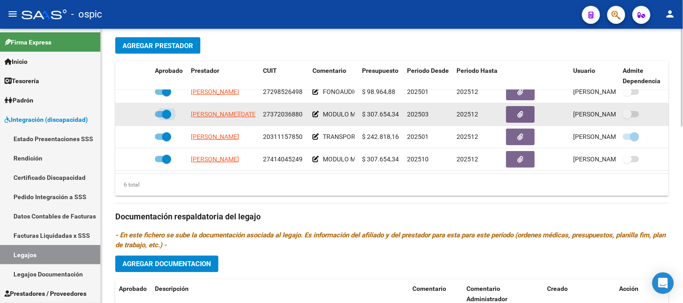
click at [169, 110] on span at bounding box center [166, 114] width 9 height 9
click at [159, 118] on input "checkbox" at bounding box center [159, 118] width 0 height 0
checkbox input "false"
click at [136, 111] on icon at bounding box center [138, 114] width 6 height 6
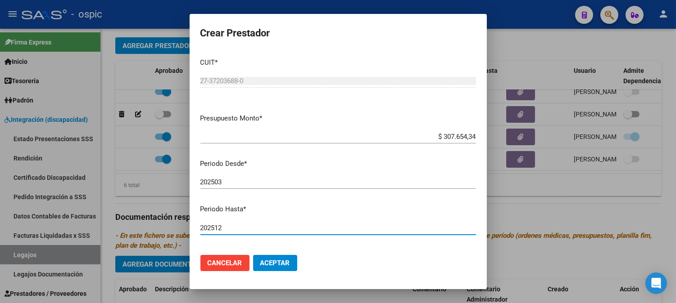
click at [232, 228] on input "202512" at bounding box center [338, 228] width 276 height 8
type input "202509"
click at [290, 263] on button "Aceptar" at bounding box center [275, 263] width 44 height 16
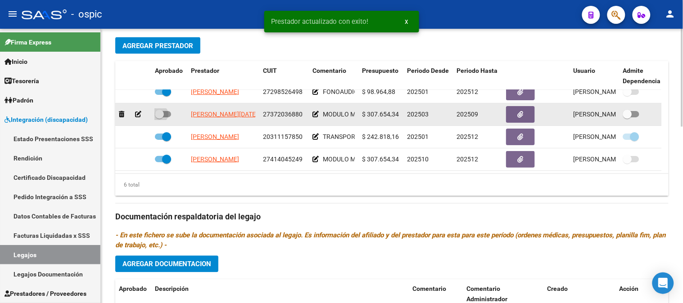
click at [155, 110] on span at bounding box center [159, 114] width 9 height 9
click at [159, 118] on input "checkbox" at bounding box center [159, 118] width 0 height 0
checkbox input "true"
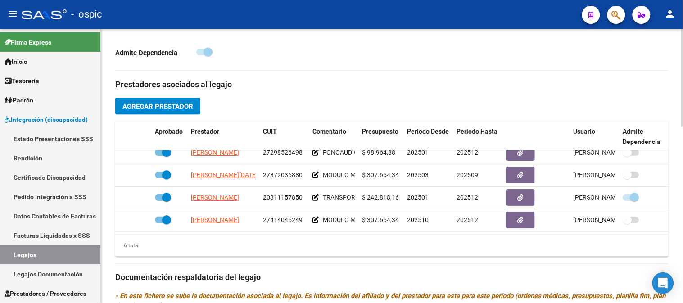
scroll to position [297, 0]
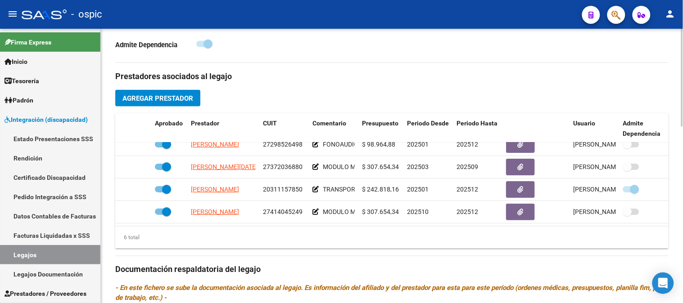
click at [683, 158] on div at bounding box center [682, 185] width 2 height 98
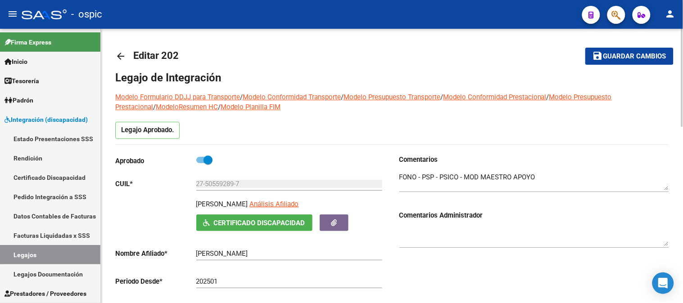
scroll to position [0, 0]
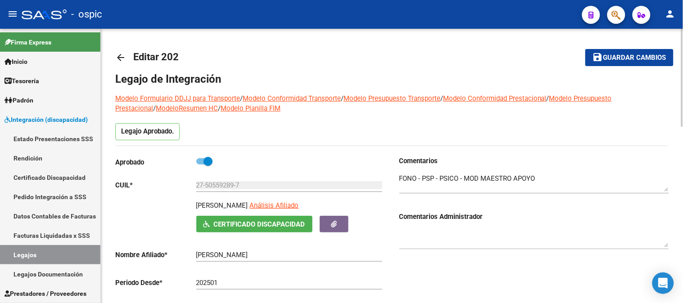
click at [681, 55] on div at bounding box center [682, 78] width 2 height 98
click at [608, 56] on span "Guardar cambios" at bounding box center [634, 58] width 63 height 8
click at [44, 116] on span "Integración (discapacidad)" at bounding box center [46, 120] width 83 height 10
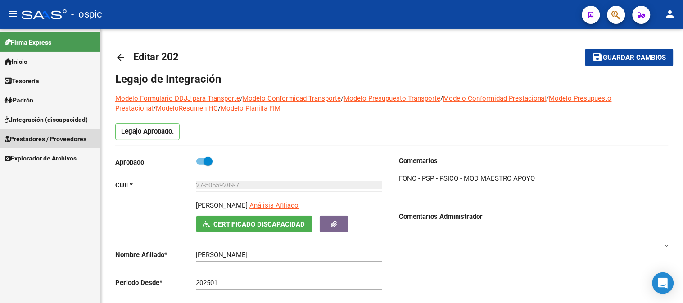
click at [40, 137] on span "Prestadores / Proveedores" at bounding box center [46, 139] width 82 height 10
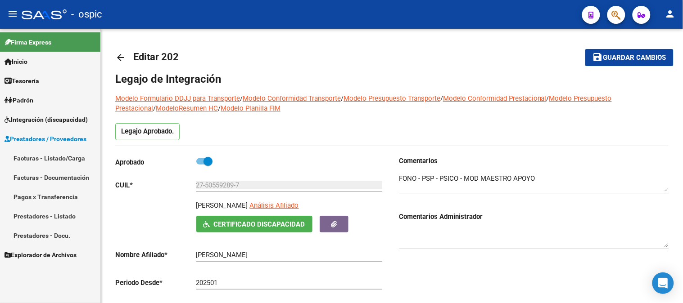
click at [46, 159] on link "Facturas - Listado/Carga" at bounding box center [50, 158] width 100 height 19
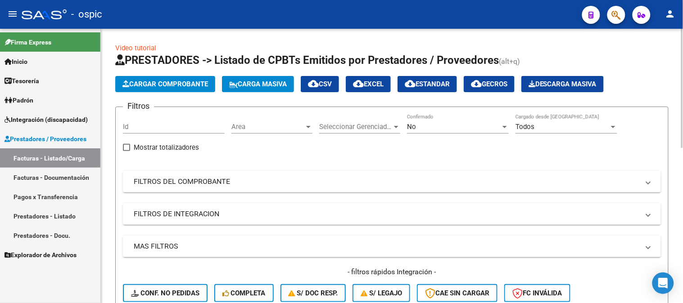
click at [419, 129] on div "No" at bounding box center [454, 127] width 94 height 8
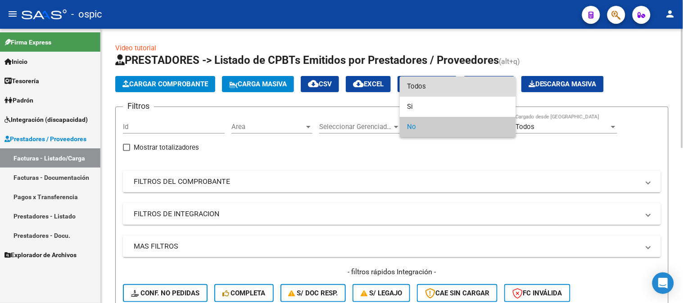
drag, startPoint x: 422, startPoint y: 87, endPoint x: 190, endPoint y: 213, distance: 264.7
click at [416, 90] on span "Todos" at bounding box center [458, 87] width 102 height 20
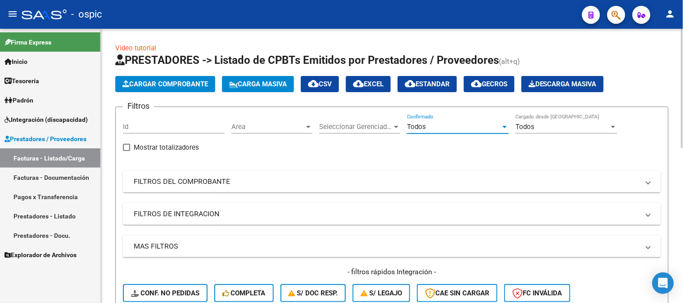
click at [183, 185] on mat-panel-title "FILTROS DEL COMPROBANTE" at bounding box center [387, 182] width 506 height 10
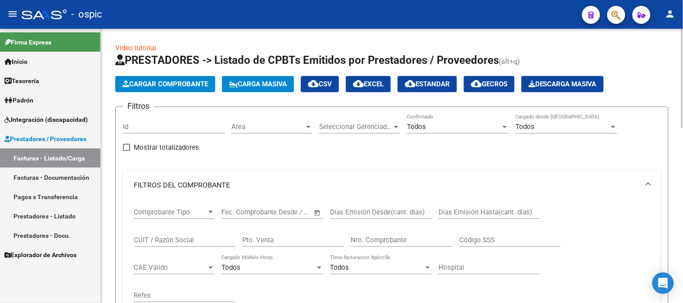
click at [170, 240] on input "CUIT / Razón Social" at bounding box center [185, 240] width 102 height 8
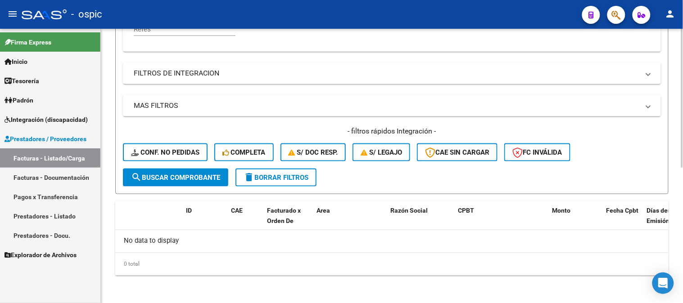
type input "OLIVERO PALO"
click at [191, 172] on button "search Buscar Comprobante" at bounding box center [175, 178] width 105 height 18
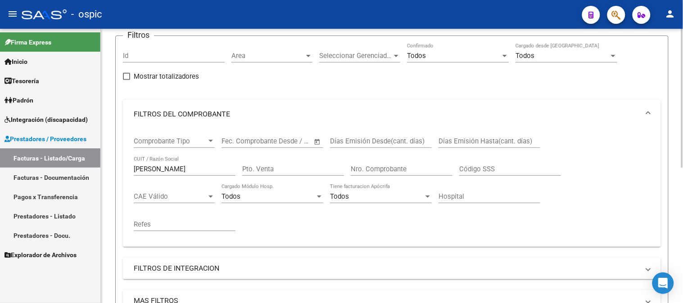
scroll to position [66, 0]
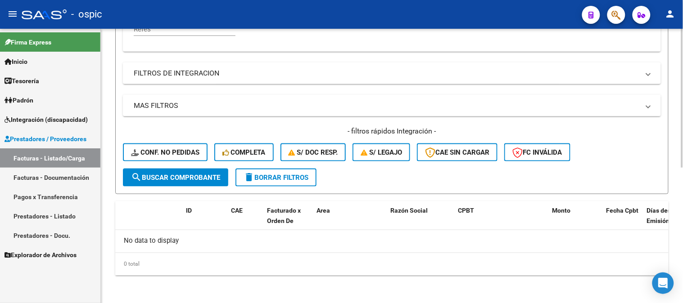
drag, startPoint x: 213, startPoint y: 178, endPoint x: 208, endPoint y: 179, distance: 4.7
click at [212, 178] on span "search Buscar Comprobante" at bounding box center [175, 178] width 89 height 8
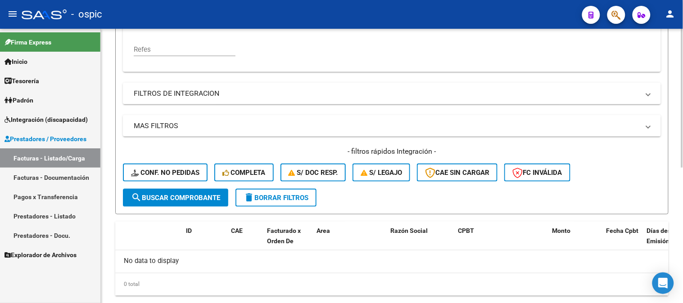
scroll to position [267, 0]
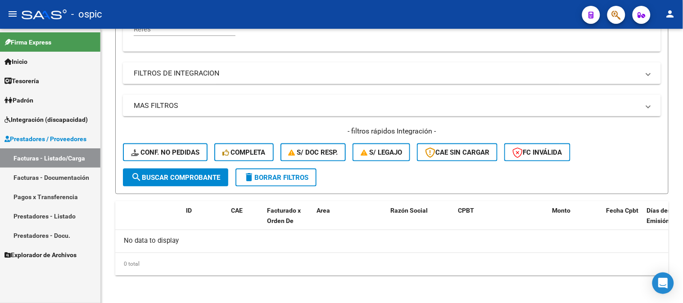
click at [34, 133] on link "Prestadores / Proveedores" at bounding box center [50, 138] width 100 height 19
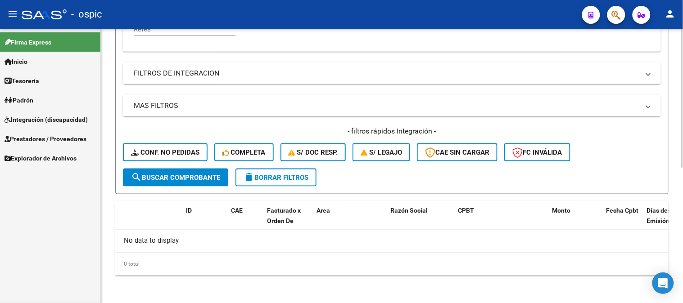
click at [282, 171] on button "delete Borrar Filtros" at bounding box center [275, 178] width 81 height 18
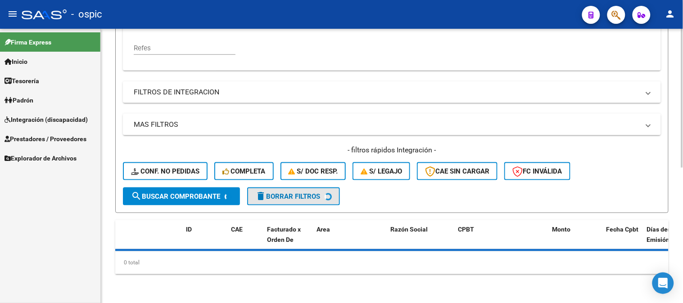
scroll to position [246, 0]
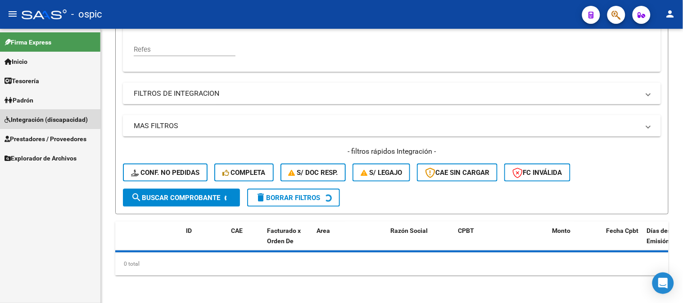
click at [45, 119] on span "Integración (discapacidad)" at bounding box center [46, 120] width 83 height 10
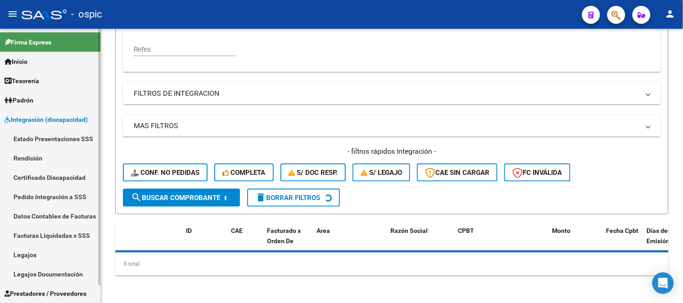
click at [61, 254] on link "Legajos" at bounding box center [50, 254] width 100 height 19
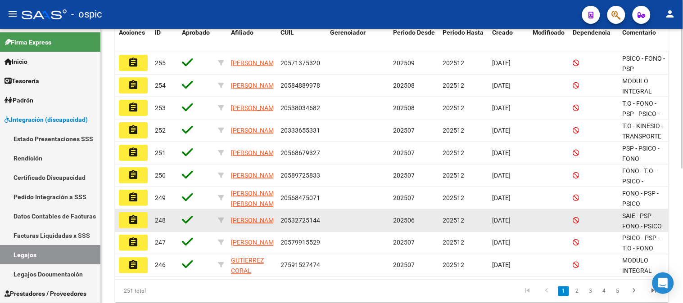
scroll to position [164, 0]
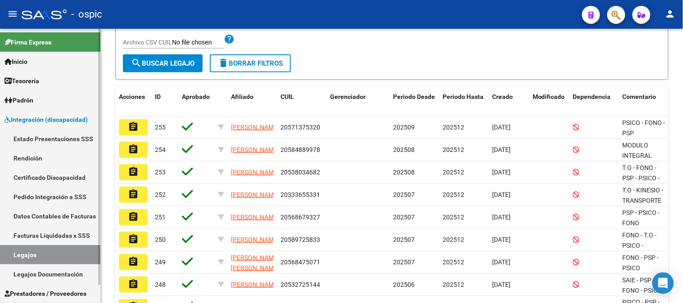
click at [56, 115] on span "Integración (discapacidad)" at bounding box center [46, 120] width 83 height 10
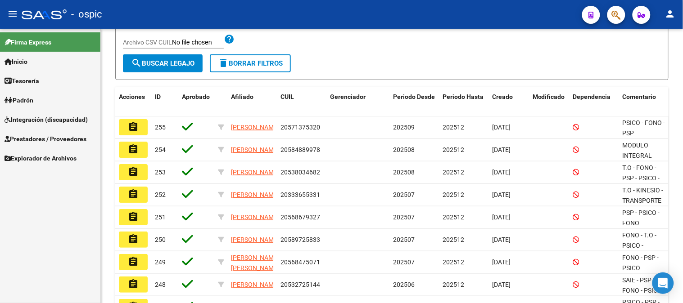
click at [48, 136] on span "Prestadores / Proveedores" at bounding box center [46, 139] width 82 height 10
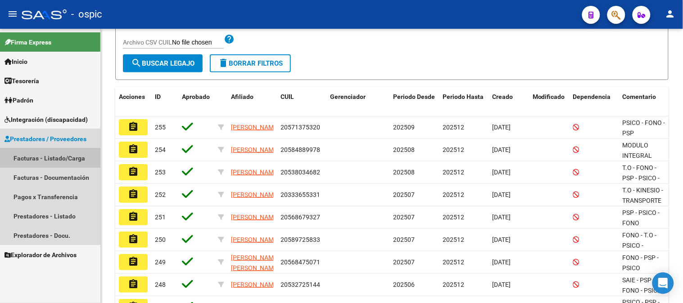
click at [50, 153] on link "Facturas - Listado/Carga" at bounding box center [50, 158] width 100 height 19
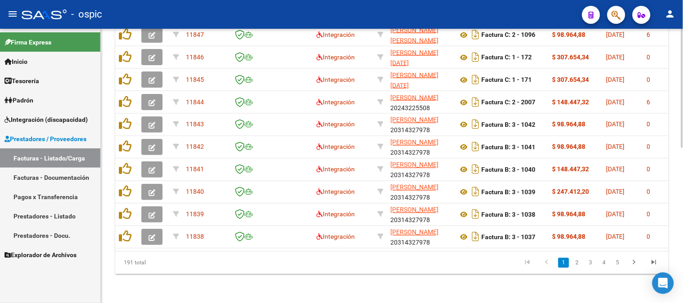
scroll to position [357, 0]
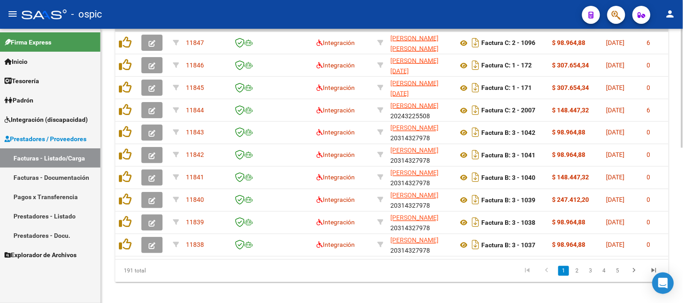
click at [683, 243] on div at bounding box center [682, 240] width 2 height 119
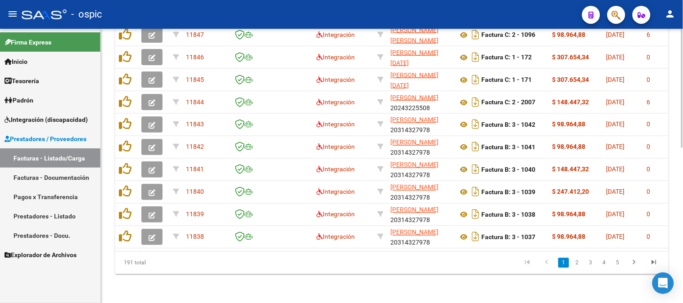
click at [683, 223] on div at bounding box center [682, 243] width 2 height 119
click at [656, 260] on icon "go to last page" at bounding box center [654, 264] width 12 height 11
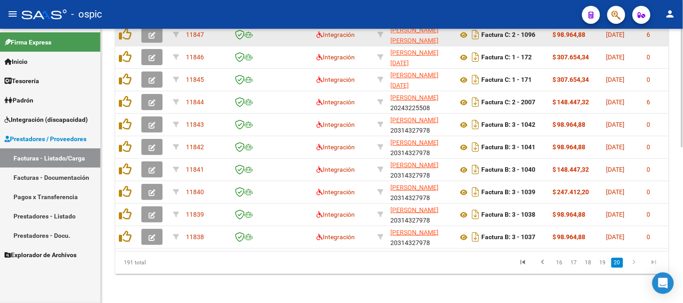
scroll to position [155, 0]
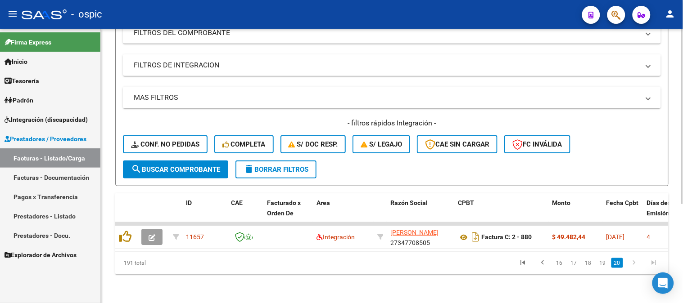
click at [289, 166] on span "delete Borrar Filtros" at bounding box center [276, 170] width 65 height 8
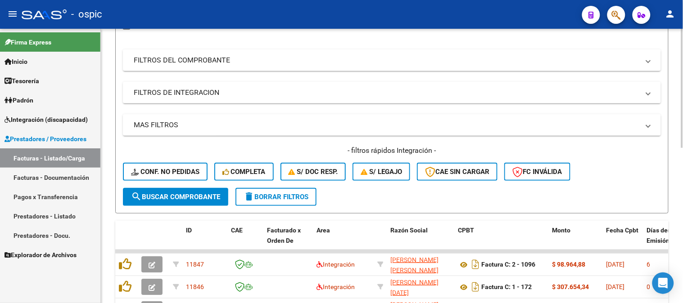
scroll to position [105, 0]
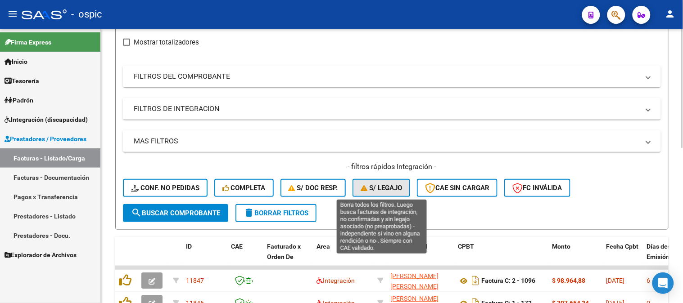
click at [368, 190] on span "S/ legajo" at bounding box center [381, 188] width 41 height 8
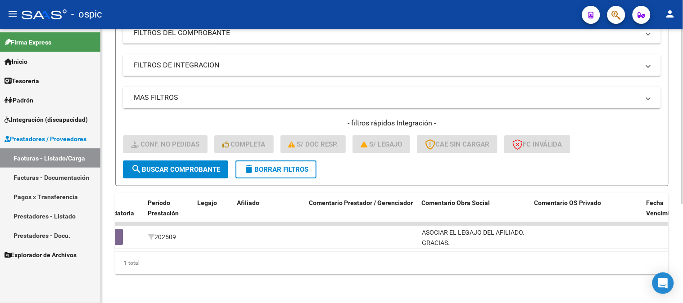
scroll to position [0, 601]
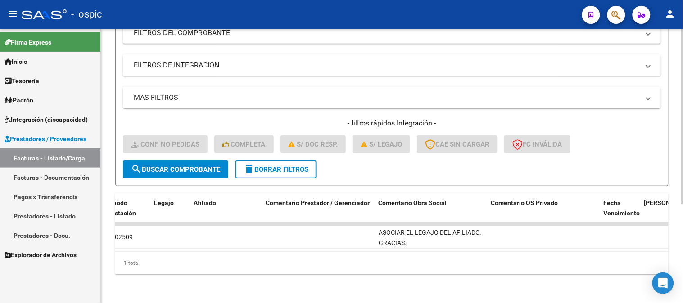
click at [271, 166] on span "delete Borrar Filtros" at bounding box center [276, 170] width 65 height 8
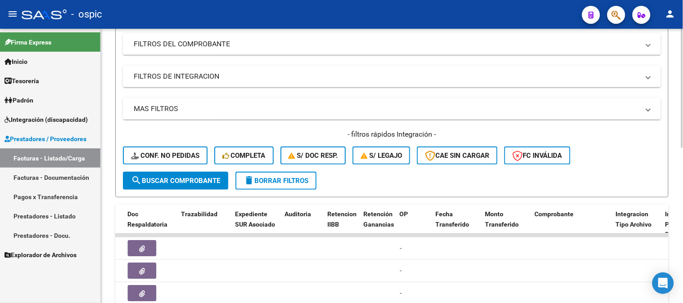
scroll to position [155, 0]
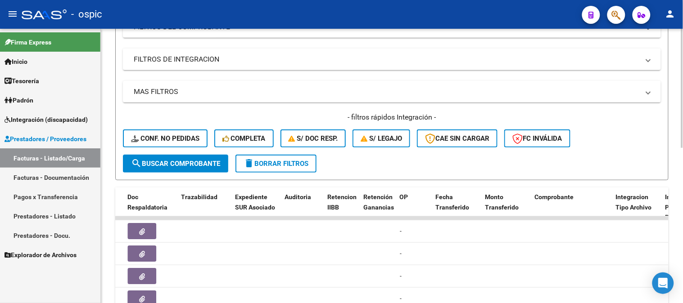
click at [298, 163] on span "delete Borrar Filtros" at bounding box center [276, 164] width 65 height 8
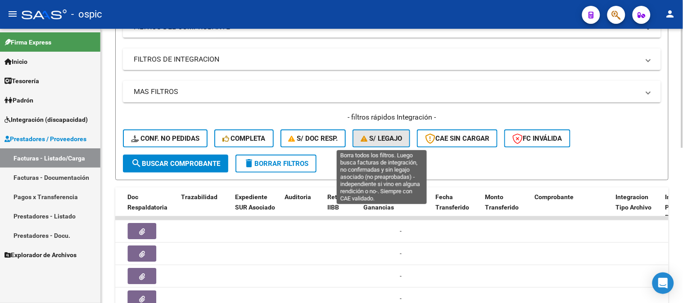
click at [389, 138] on span "S/ legajo" at bounding box center [381, 139] width 41 height 8
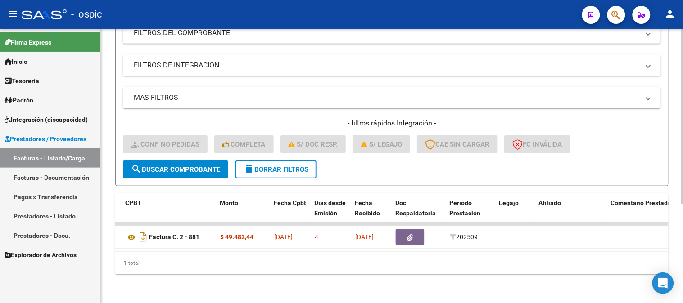
scroll to position [0, 0]
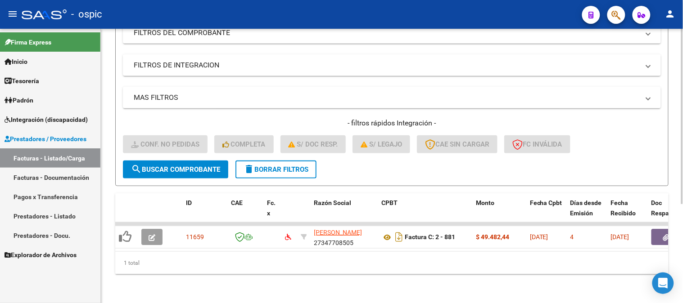
click at [290, 153] on div "- filtros rápidos Integración - Conf. no pedidas Completa S/ Doc Resp. S/ legaj…" at bounding box center [392, 139] width 538 height 42
click at [253, 164] on mat-icon "delete" at bounding box center [249, 169] width 11 height 11
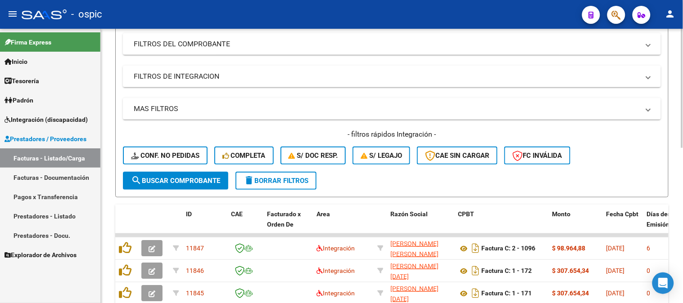
scroll to position [155, 0]
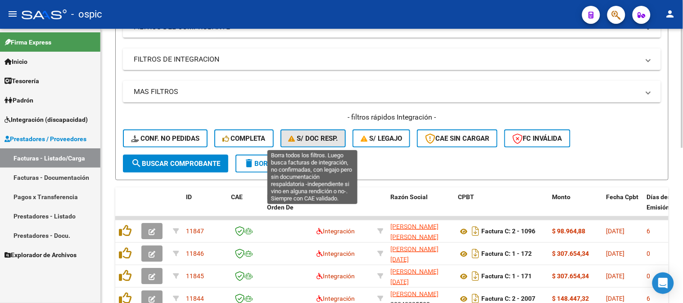
click at [318, 136] on span "S/ Doc Resp." at bounding box center [314, 139] width 50 height 8
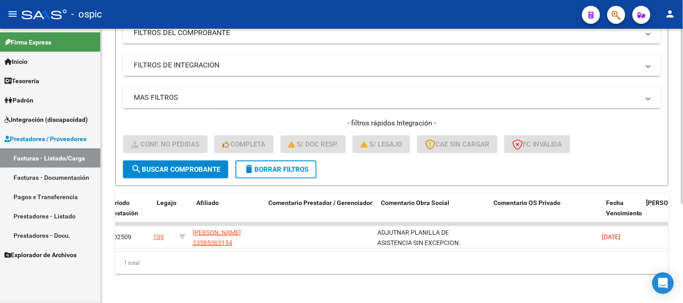
scroll to position [0, 0]
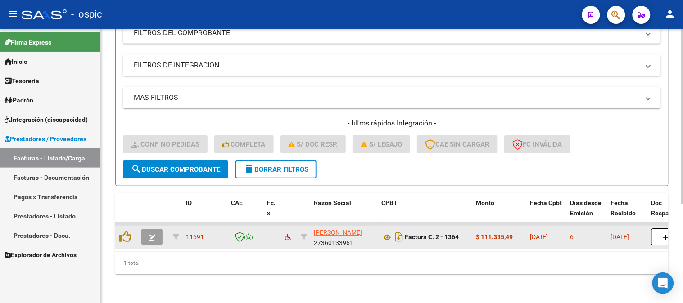
click at [152, 235] on icon "button" at bounding box center [152, 238] width 7 height 7
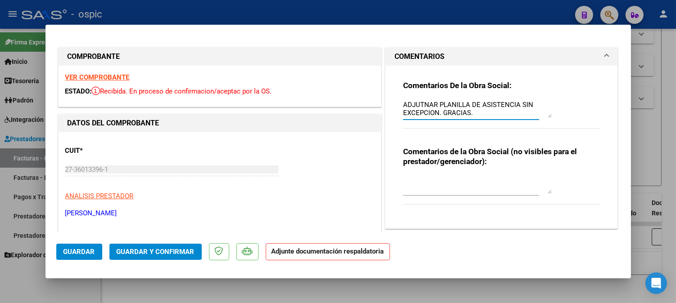
click at [425, 105] on textarea "ADJUTNAR PLANILLA DE ASISTENCIA SIN EXCEPCION. GRACIAS." at bounding box center [477, 109] width 149 height 18
type textarea "ADJUNTAR PLANILLA DE ASISTENCIA SIN EXCEPCION. GRACIAS."
click at [86, 254] on span "Guardar" at bounding box center [79, 252] width 32 height 8
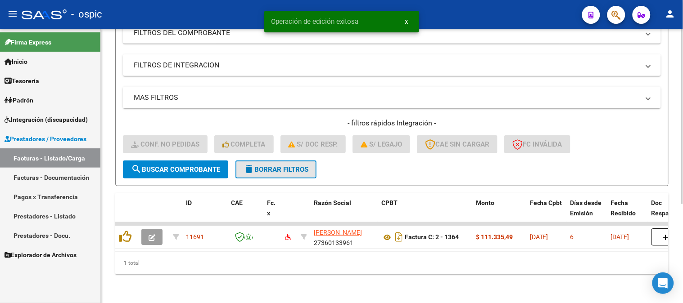
click at [278, 166] on span "delete Borrar Filtros" at bounding box center [276, 170] width 65 height 8
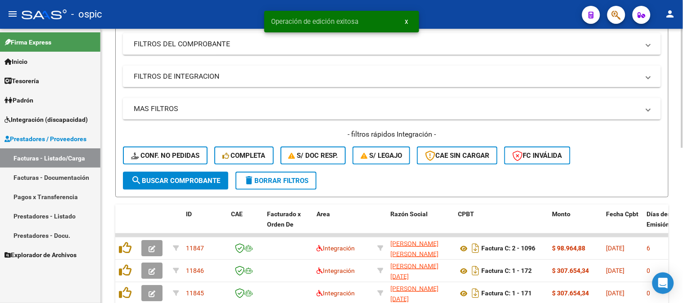
scroll to position [155, 0]
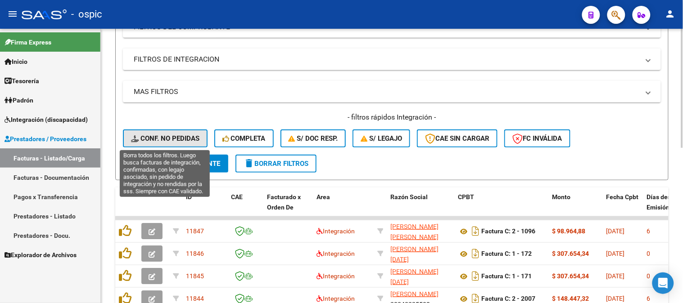
click at [183, 140] on span "Conf. no pedidas" at bounding box center [165, 139] width 68 height 8
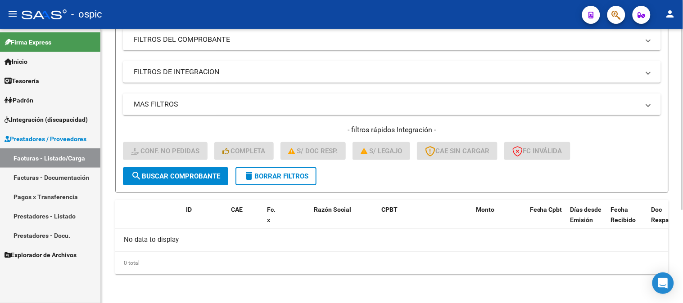
scroll to position [141, 0]
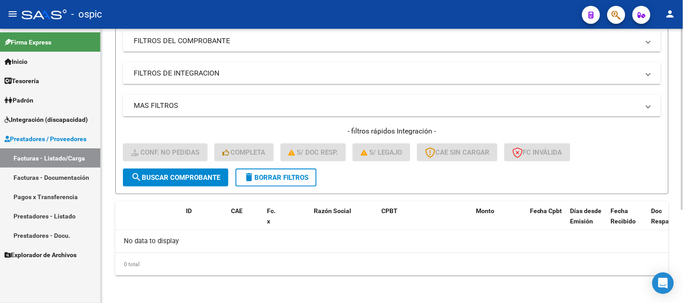
click at [293, 176] on span "delete Borrar Filtros" at bounding box center [276, 178] width 65 height 8
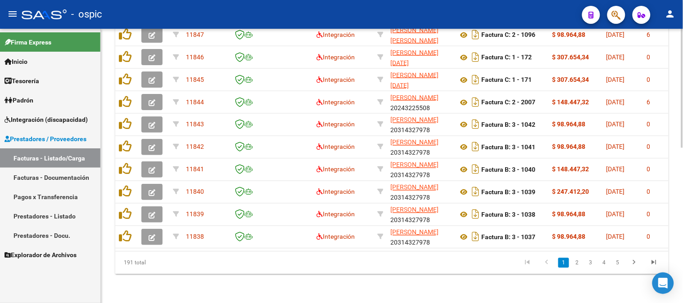
scroll to position [208, 0]
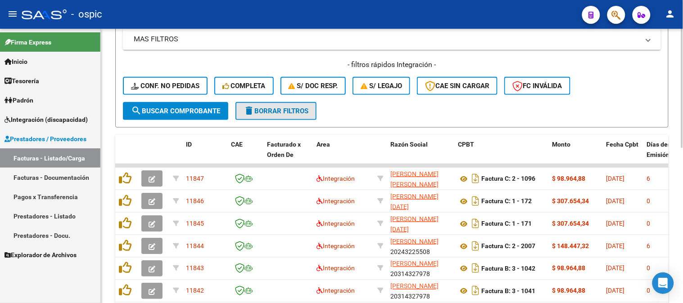
click at [271, 104] on button "delete Borrar Filtros" at bounding box center [275, 111] width 81 height 18
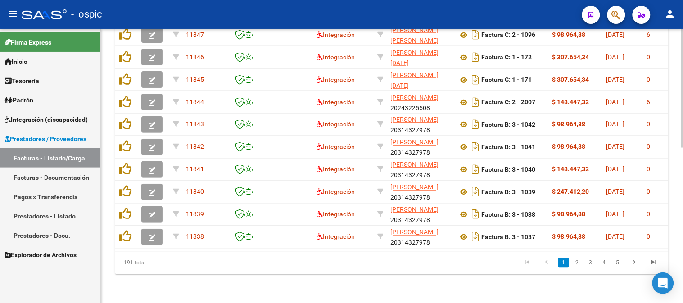
scroll to position [357, 0]
click at [659, 260] on icon "go to last page" at bounding box center [654, 264] width 12 height 11
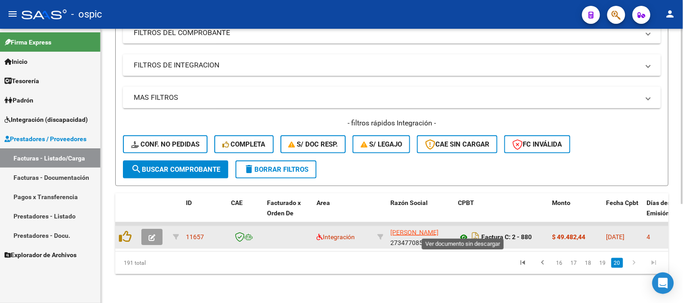
click at [461, 232] on icon at bounding box center [464, 237] width 12 height 11
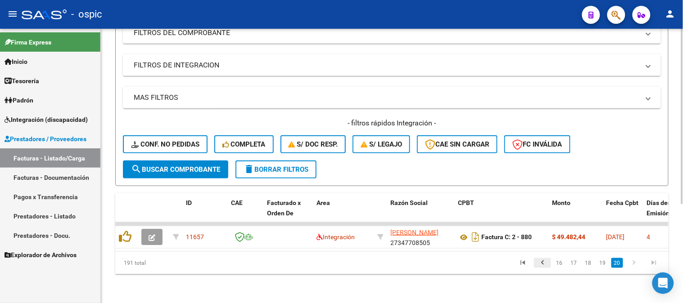
click at [542, 263] on icon "go to previous page" at bounding box center [543, 264] width 12 height 11
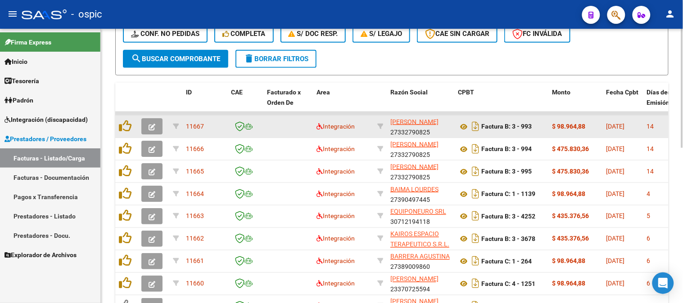
scroll to position [305, 0]
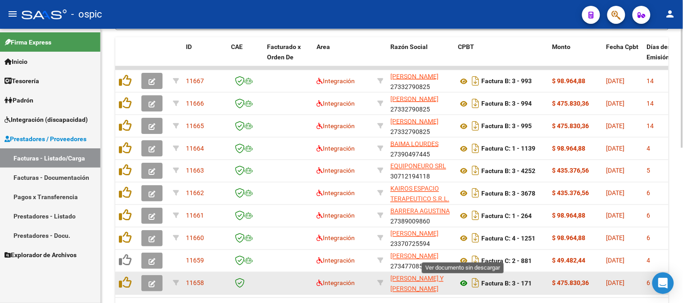
click at [462, 282] on icon at bounding box center [464, 284] width 12 height 11
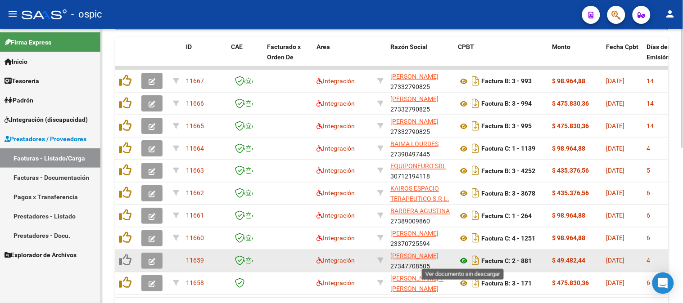
click at [465, 258] on icon at bounding box center [464, 261] width 12 height 11
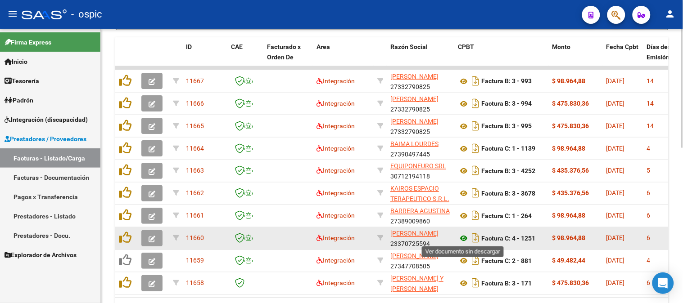
click at [462, 237] on icon at bounding box center [464, 239] width 12 height 11
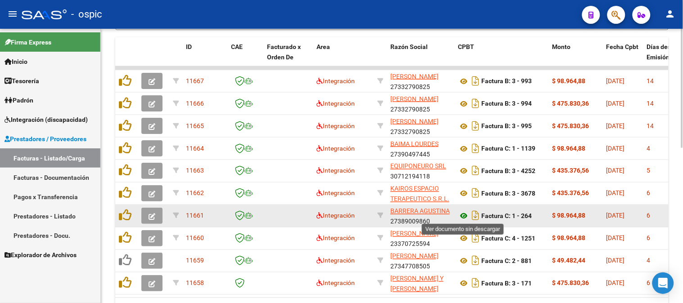
click at [464, 213] on icon at bounding box center [464, 216] width 12 height 11
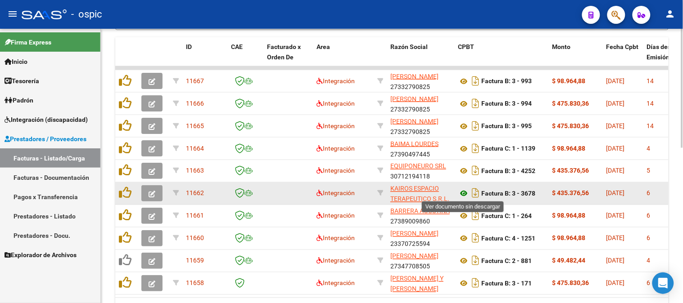
click at [464, 191] on icon at bounding box center [464, 194] width 12 height 11
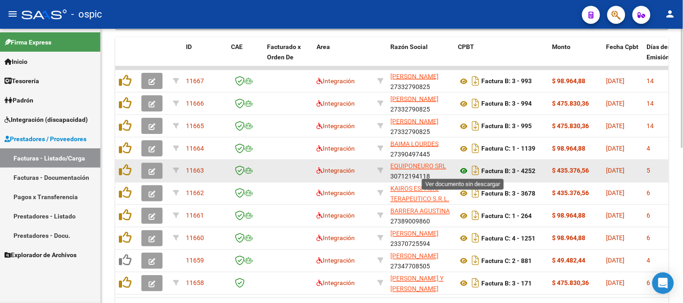
click at [463, 169] on icon at bounding box center [464, 171] width 12 height 11
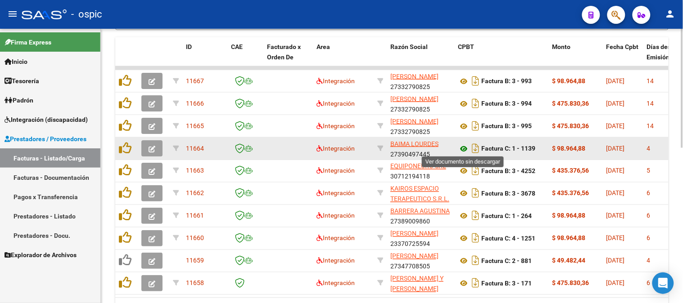
click at [463, 147] on icon at bounding box center [464, 149] width 12 height 11
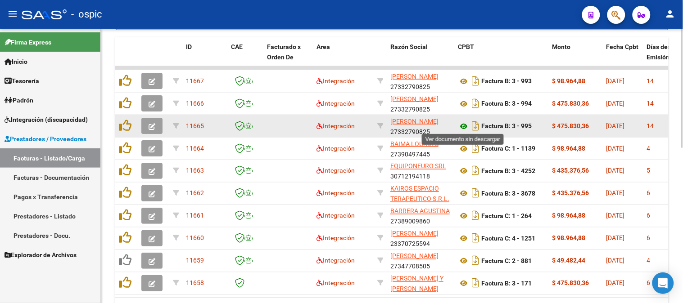
click at [465, 124] on icon at bounding box center [464, 126] width 12 height 11
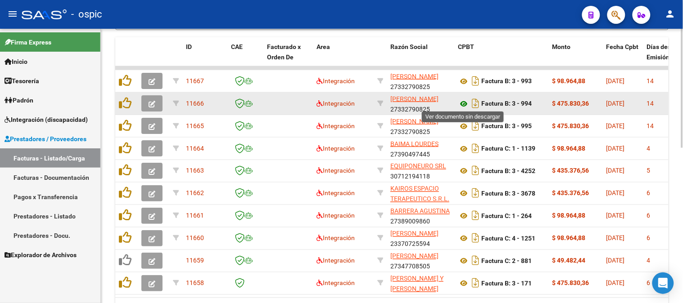
click at [464, 104] on icon at bounding box center [464, 104] width 12 height 11
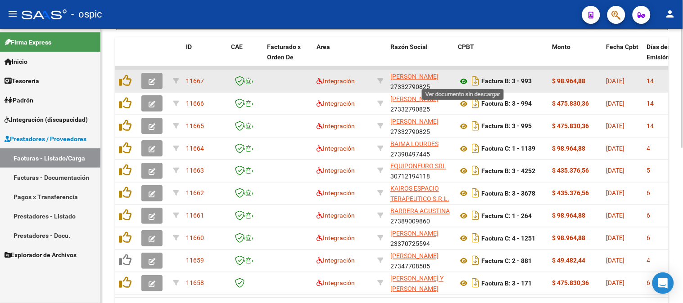
click at [465, 79] on icon at bounding box center [464, 81] width 12 height 11
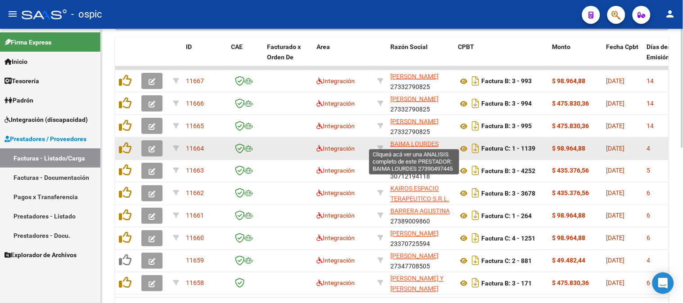
scroll to position [1, 0]
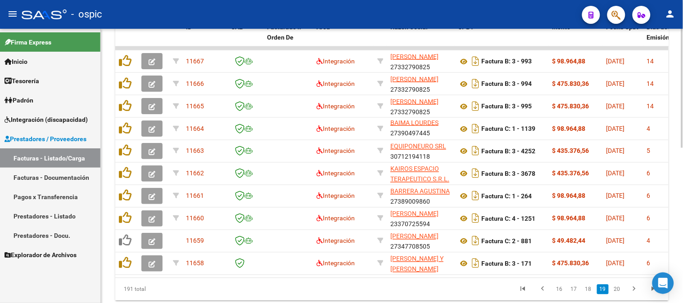
click at [683, 190] on div at bounding box center [682, 231] width 2 height 119
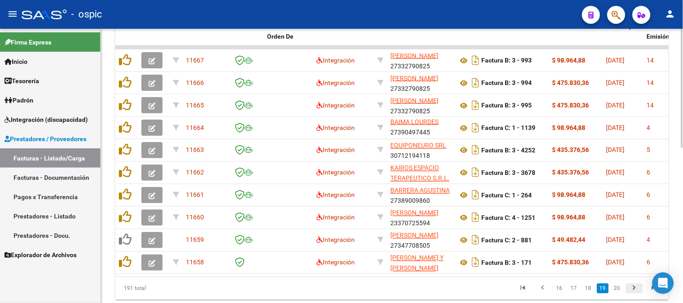
click at [638, 294] on icon "go to next page" at bounding box center [635, 290] width 12 height 11
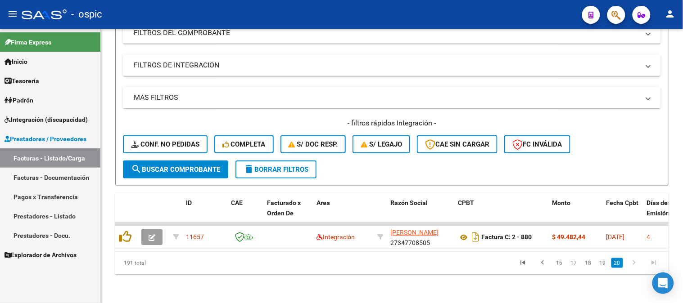
scroll to position [155, 0]
click at [545, 262] on icon "go to previous page" at bounding box center [543, 264] width 12 height 11
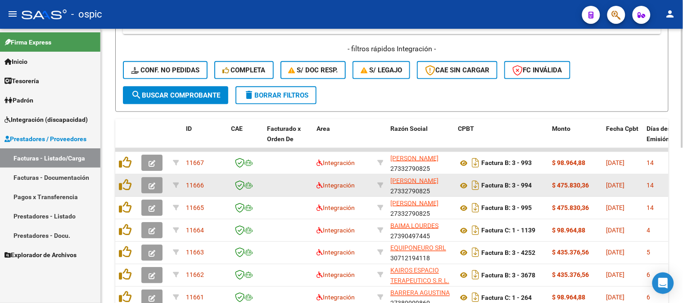
scroll to position [305, 0]
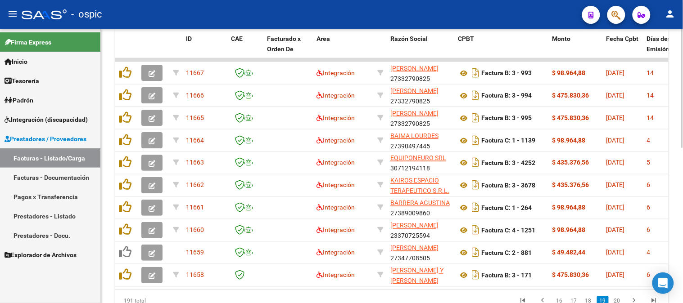
click at [682, 192] on div at bounding box center [682, 226] width 2 height 119
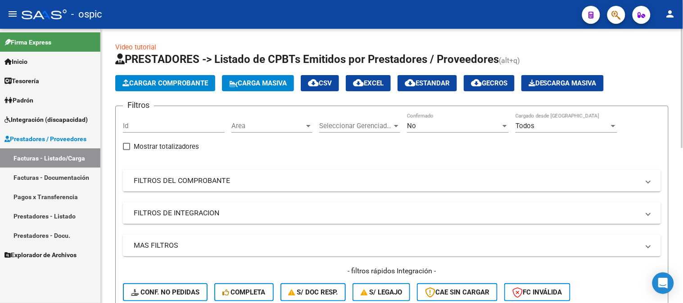
scroll to position [0, 0]
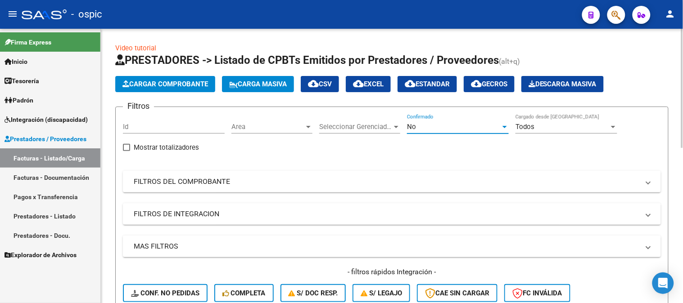
click at [439, 123] on div "No" at bounding box center [454, 127] width 94 height 8
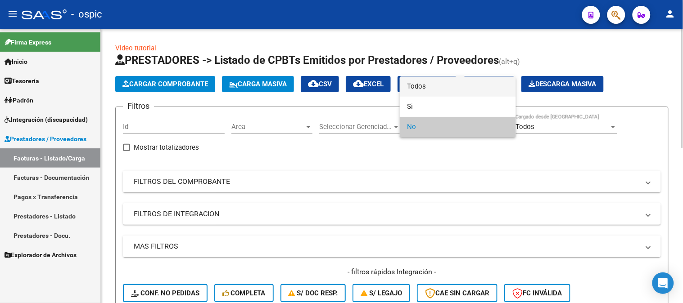
drag, startPoint x: 416, startPoint y: 82, endPoint x: 255, endPoint y: 133, distance: 168.6
click at [414, 82] on span "Todos" at bounding box center [458, 87] width 102 height 20
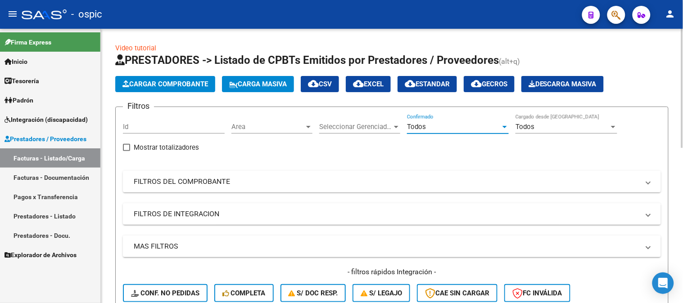
click at [181, 187] on mat-panel-title "FILTROS DEL COMPROBANTE" at bounding box center [387, 182] width 506 height 10
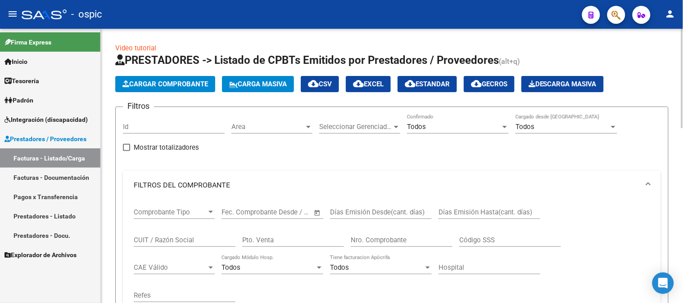
click at [291, 239] on input "Pto. Venta" at bounding box center [293, 240] width 102 height 8
type input "2"
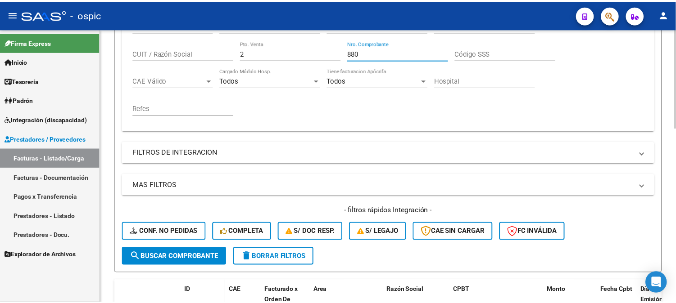
scroll to position [250, 0]
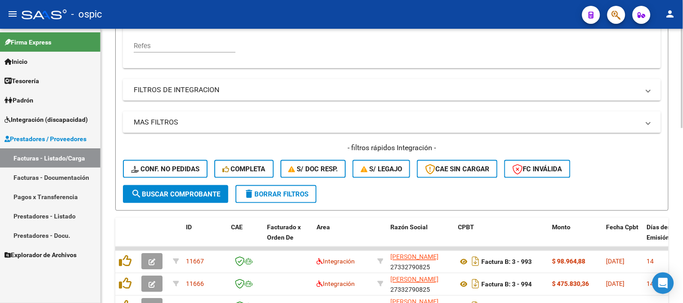
type input "880"
click at [187, 190] on span "search Buscar Comprobante" at bounding box center [175, 194] width 89 height 8
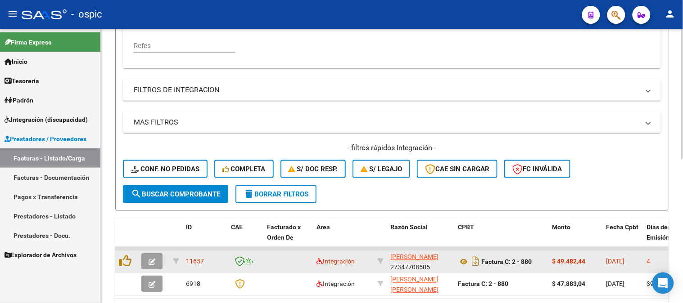
click at [152, 262] on icon "button" at bounding box center [152, 262] width 7 height 7
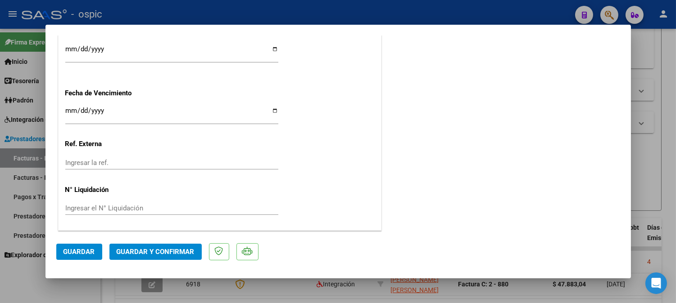
scroll to position [0, 0]
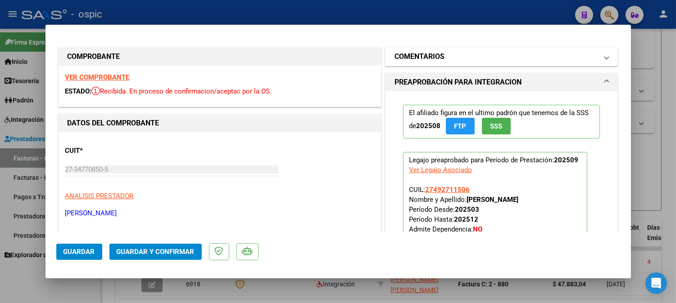
click at [433, 57] on h1 "COMENTARIOS" at bounding box center [419, 56] width 50 height 11
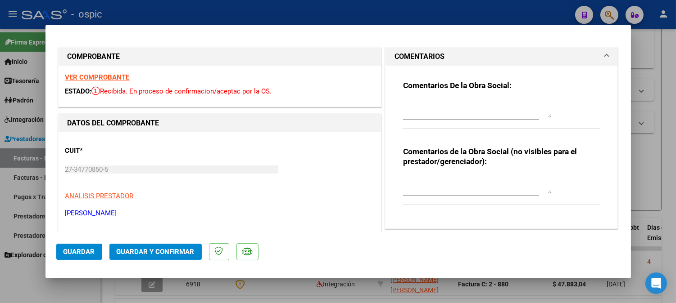
click at [425, 182] on textarea at bounding box center [477, 185] width 149 height 18
type textarea "PSICO 4 SESIONES"
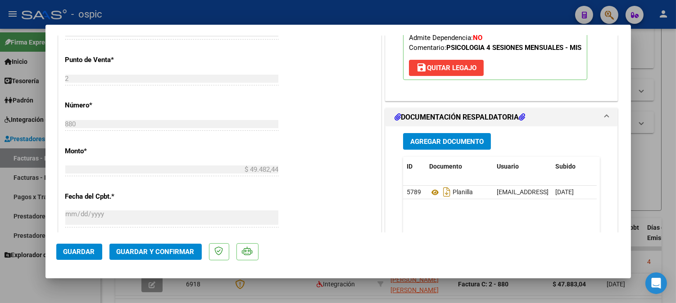
scroll to position [357, 0]
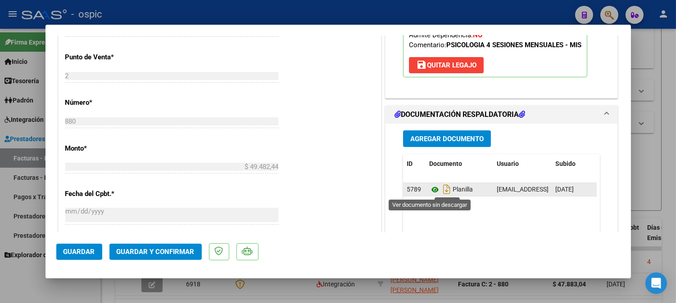
click at [430, 190] on icon at bounding box center [435, 190] width 12 height 11
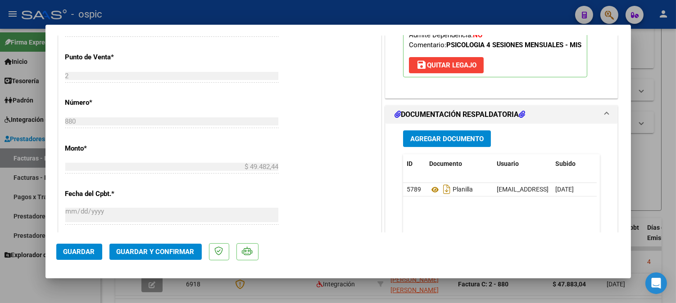
click at [172, 253] on span "Guardar y Confirmar" at bounding box center [156, 252] width 78 height 8
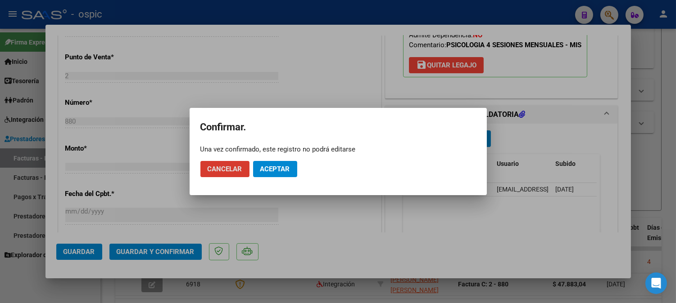
click at [269, 170] on span "Aceptar" at bounding box center [275, 169] width 30 height 8
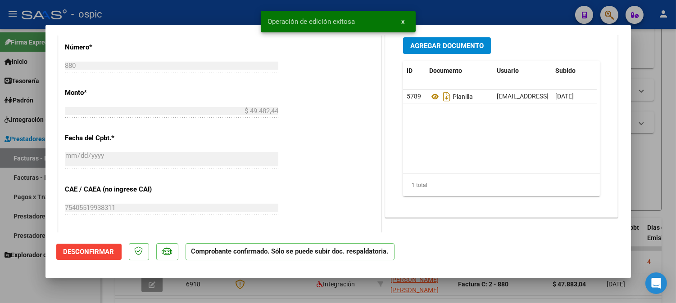
type input "$ 0,00"
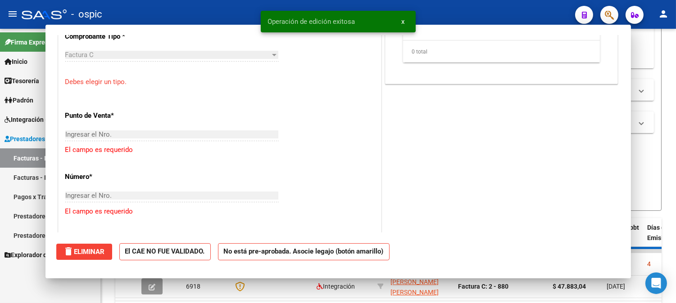
scroll to position [374, 0]
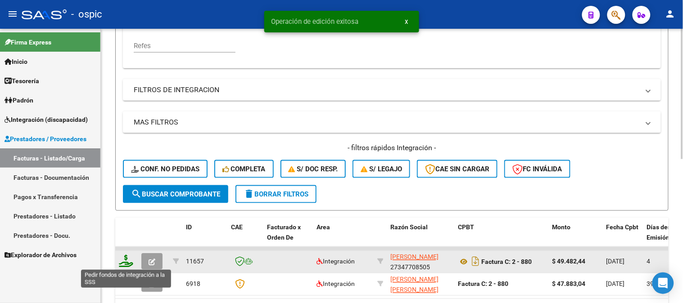
click at [128, 261] on icon at bounding box center [126, 261] width 14 height 13
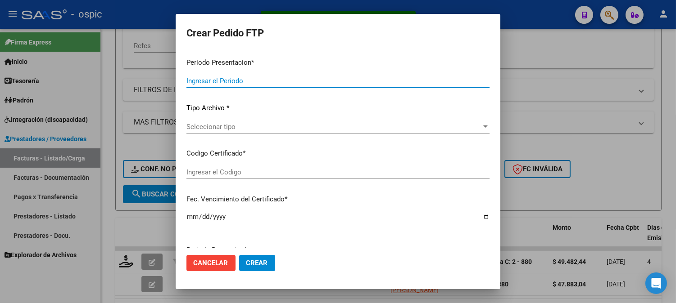
type input "202509"
type input "$ 49.482,44"
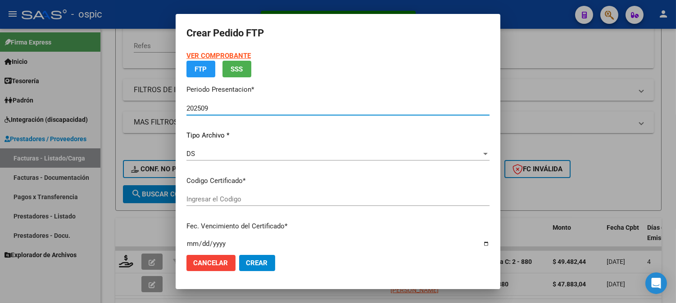
type input "2910436135"
type input "2029-01-30"
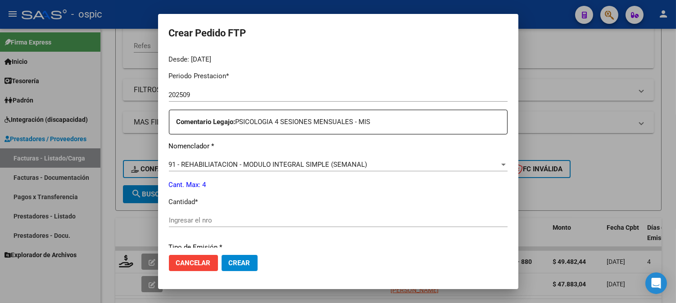
scroll to position [286, 0]
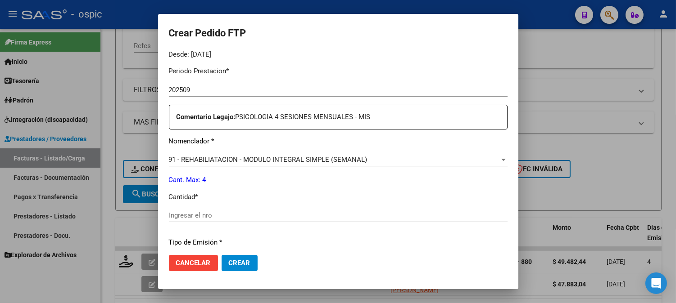
click at [320, 213] on input "Ingresar el nro" at bounding box center [338, 216] width 339 height 8
type input "4"
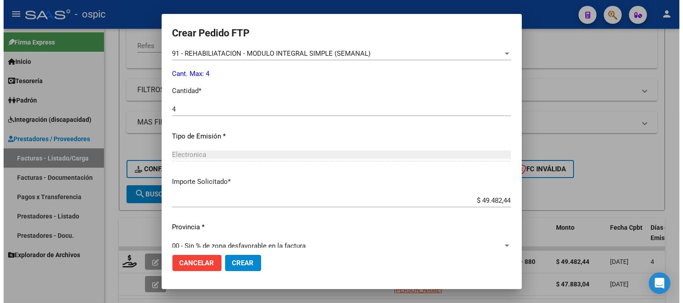
scroll to position [405, 0]
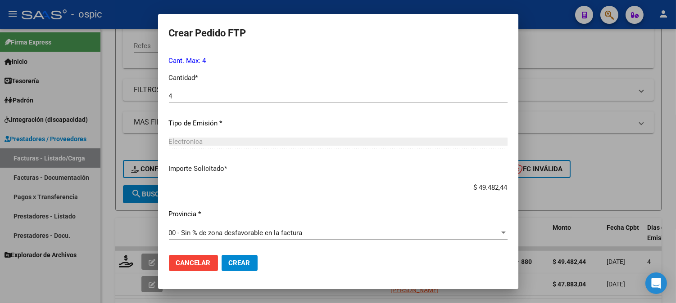
click at [238, 262] on span "Crear" at bounding box center [240, 263] width 22 height 8
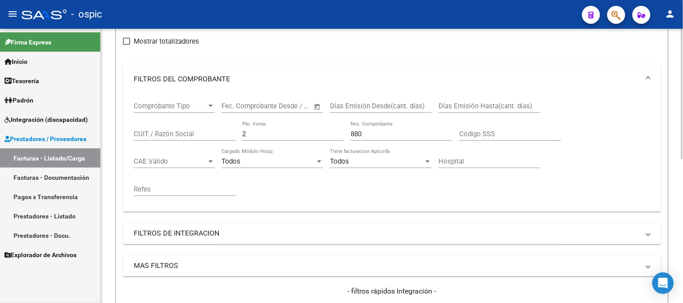
scroll to position [100, 0]
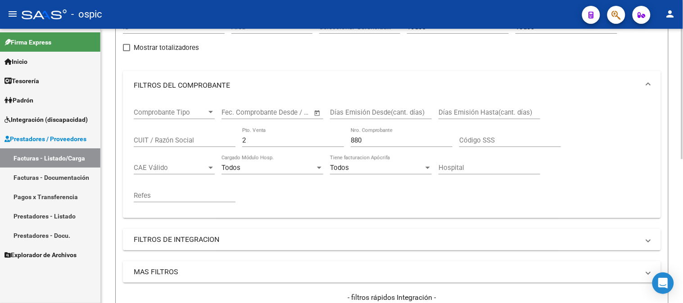
click at [140, 140] on div "Comprobante Tipo Comprobante Tipo Fecha inicio – Fecha fin Fec. Comprobante Des…" at bounding box center [392, 155] width 516 height 111
type input "3"
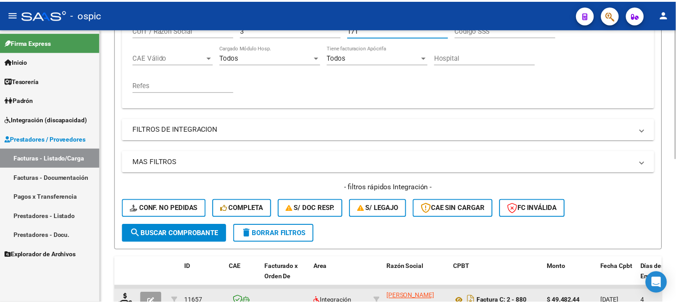
scroll to position [300, 0]
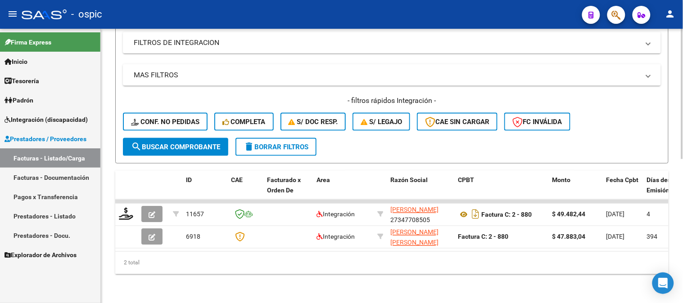
type input "171"
drag, startPoint x: 190, startPoint y: 143, endPoint x: 184, endPoint y: 136, distance: 9.9
click at [190, 143] on span "search Buscar Comprobante" at bounding box center [175, 147] width 89 height 8
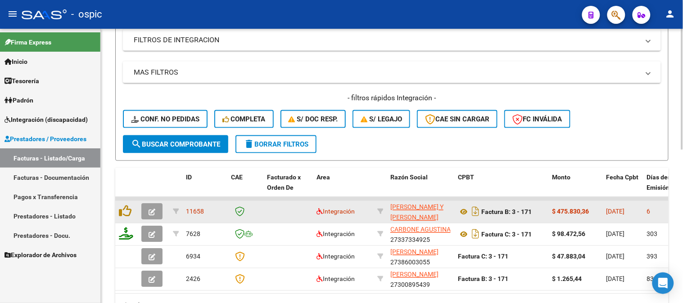
click at [154, 210] on icon "button" at bounding box center [152, 212] width 7 height 7
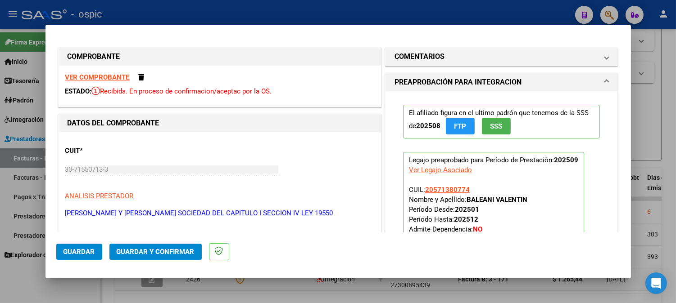
type input "$ 0,00"
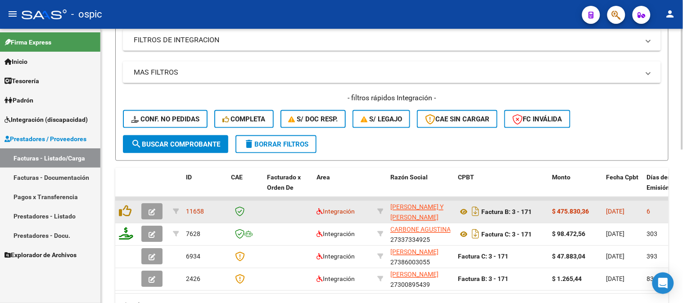
click at [151, 209] on icon "button" at bounding box center [152, 212] width 7 height 7
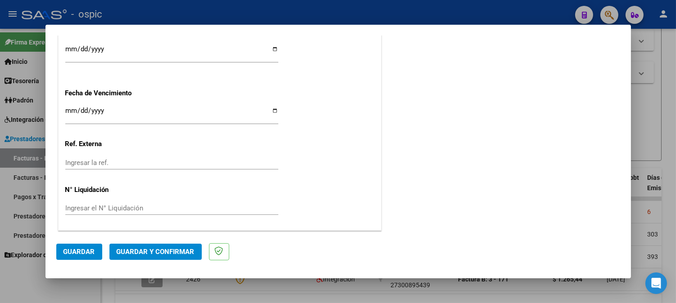
scroll to position [0, 0]
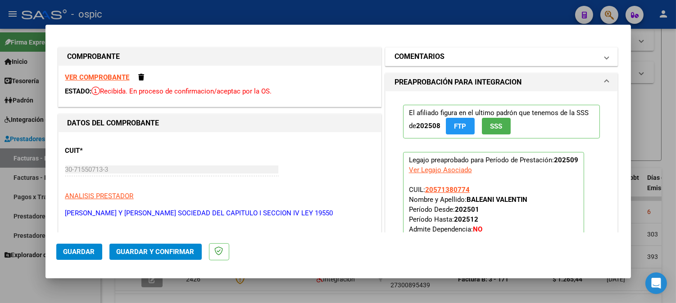
drag, startPoint x: 445, startPoint y: 59, endPoint x: 443, endPoint y: 64, distance: 5.9
click at [444, 59] on mat-panel-title "COMENTARIOS" at bounding box center [495, 56] width 203 height 11
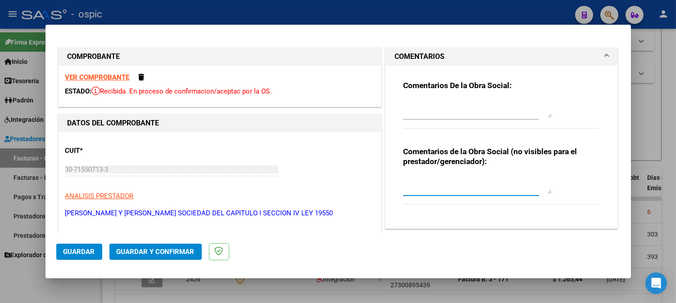
drag, startPoint x: 430, startPoint y: 180, endPoint x: 669, endPoint y: 150, distance: 240.5
click at [436, 180] on textarea at bounding box center [477, 185] width 149 height 18
type textarea "SAIE"
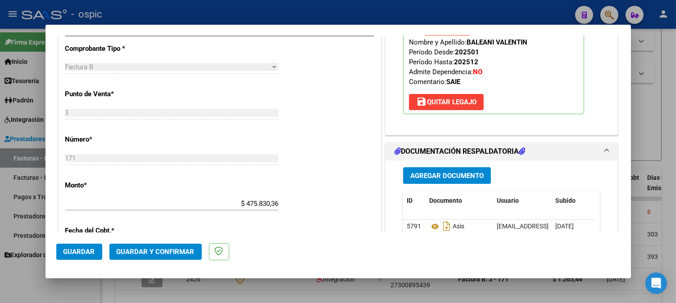
scroll to position [415, 0]
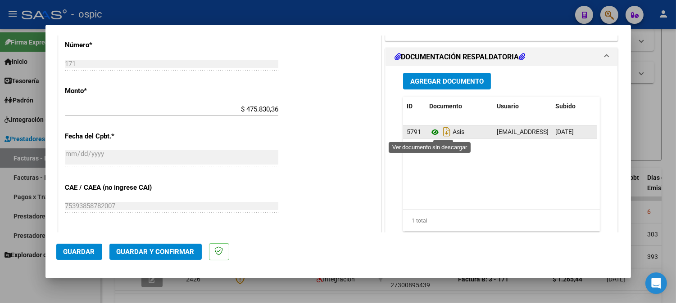
click at [430, 131] on icon at bounding box center [435, 132] width 12 height 11
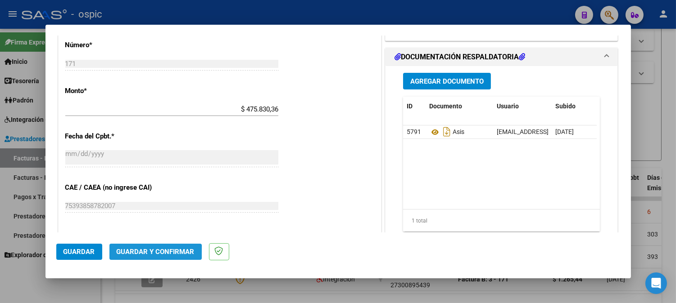
click at [136, 254] on span "Guardar y Confirmar" at bounding box center [156, 252] width 78 height 8
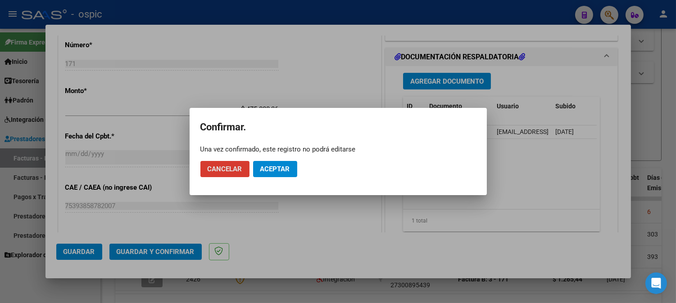
click at [289, 167] on span "Aceptar" at bounding box center [275, 169] width 30 height 8
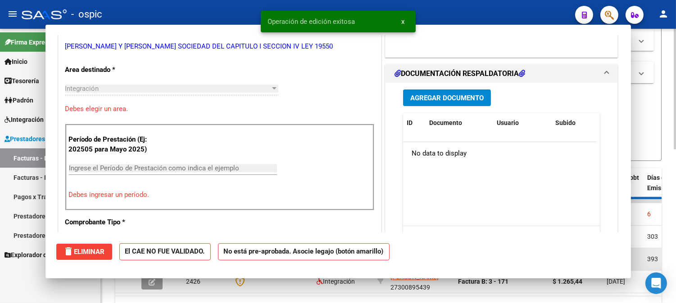
scroll to position [0, 0]
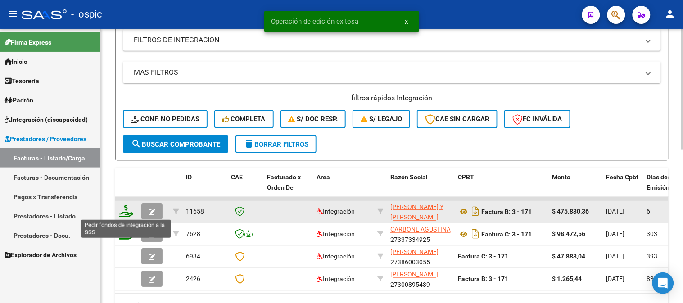
click at [127, 212] on icon at bounding box center [126, 211] width 14 height 13
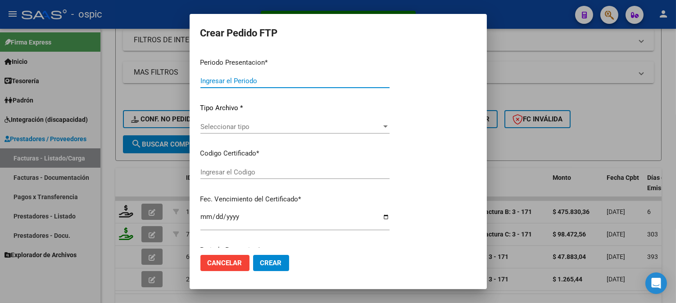
type input "202509"
type input "$ 475.830,36"
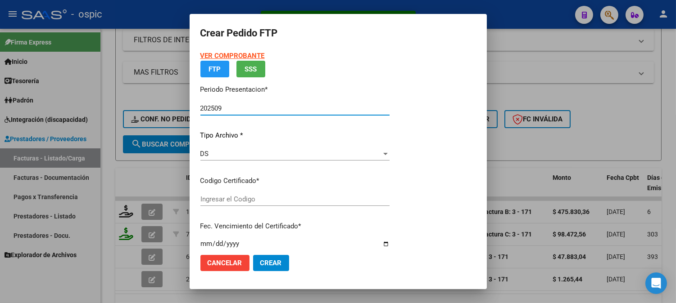
type input "3944010671"
type input "2030-06-30"
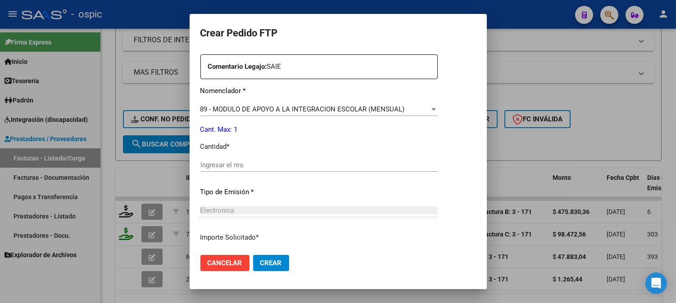
scroll to position [341, 0]
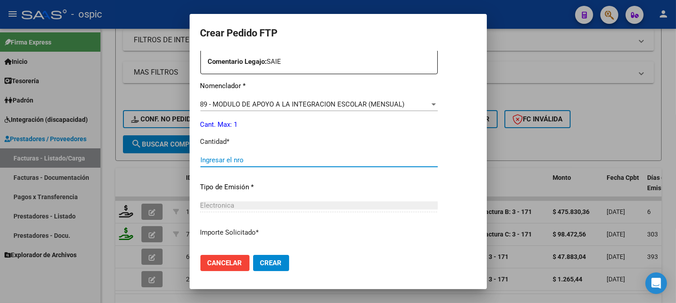
click at [379, 161] on input "Ingresar el nro" at bounding box center [318, 160] width 237 height 8
type input "1"
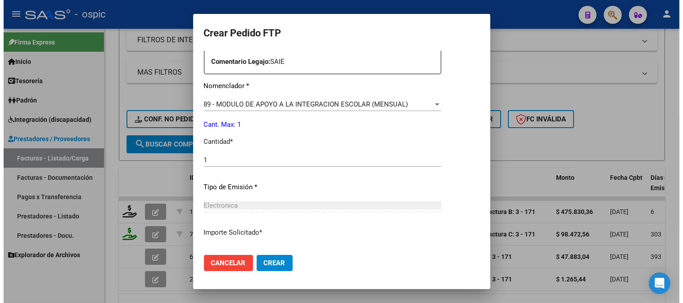
scroll to position [405, 0]
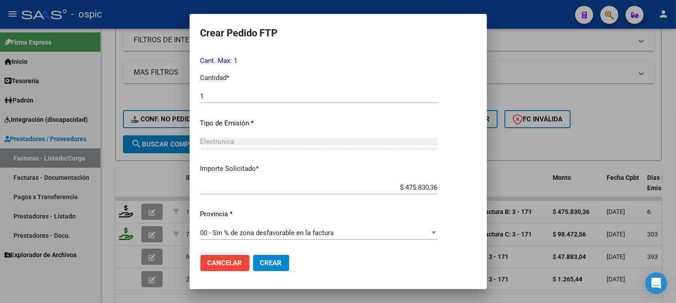
click at [278, 264] on span "Crear" at bounding box center [271, 263] width 22 height 8
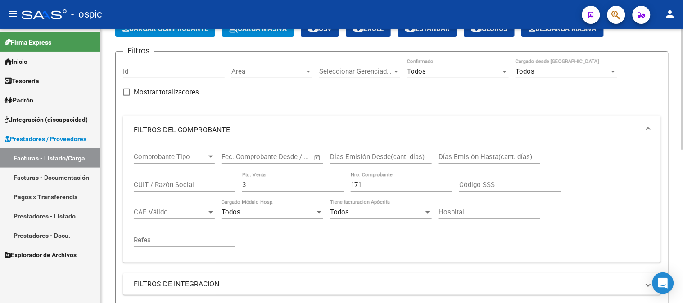
scroll to position [50, 0]
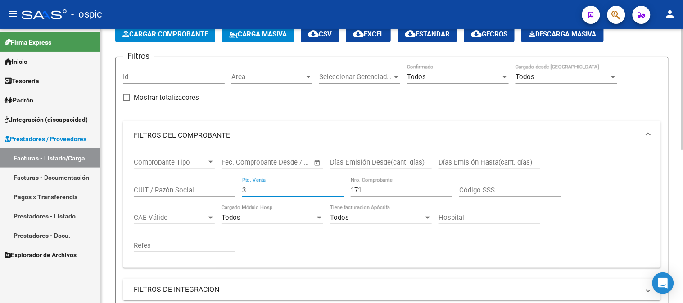
drag, startPoint x: 195, startPoint y: 190, endPoint x: 179, endPoint y: 192, distance: 16.3
click at [149, 190] on div "Comprobante Tipo Comprobante Tipo Fecha inicio – Fecha fin Fec. Comprobante Des…" at bounding box center [392, 205] width 516 height 111
type input "2"
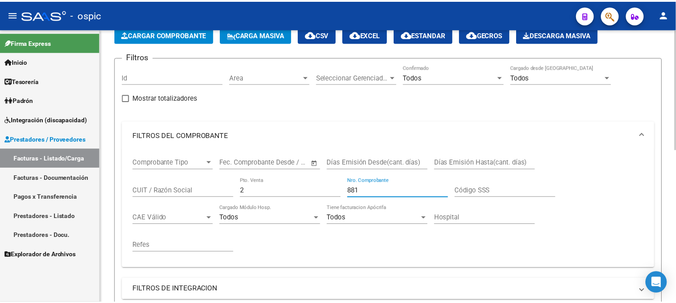
scroll to position [348, 0]
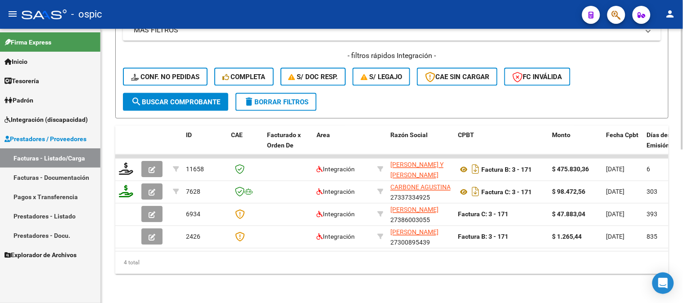
type input "881"
click at [187, 98] on span "search Buscar Comprobante" at bounding box center [175, 102] width 89 height 8
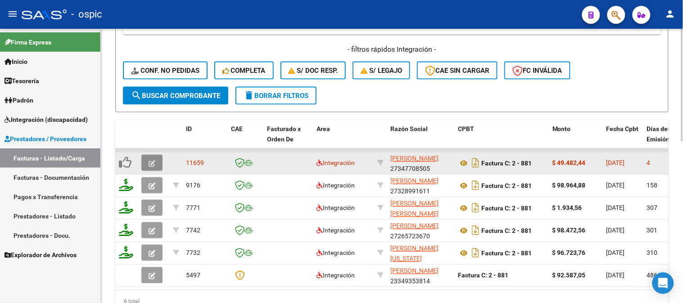
click at [154, 158] on button "button" at bounding box center [151, 163] width 21 height 16
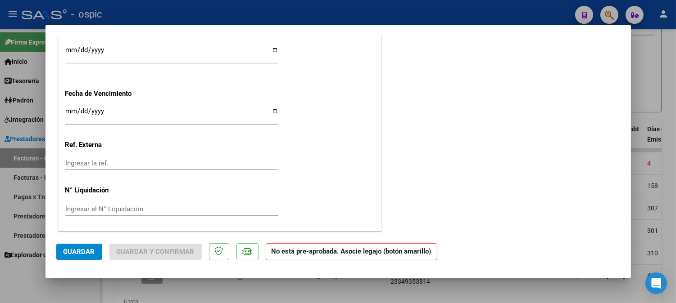
scroll to position [0, 0]
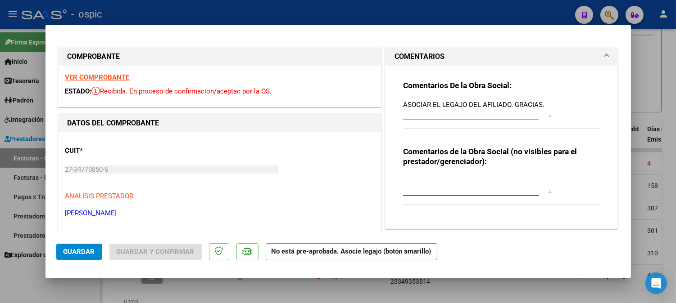
click at [442, 180] on textarea at bounding box center [477, 185] width 149 height 18
type textarea "PSICO 4 SESIONES"
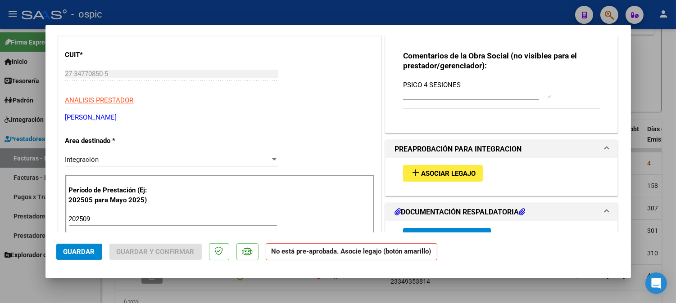
scroll to position [152, 0]
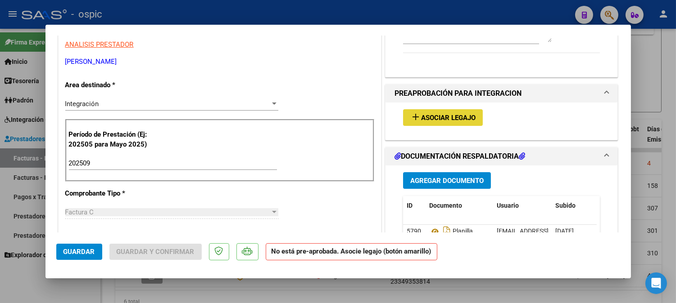
click at [446, 116] on span "Asociar Legajo" at bounding box center [448, 118] width 54 height 8
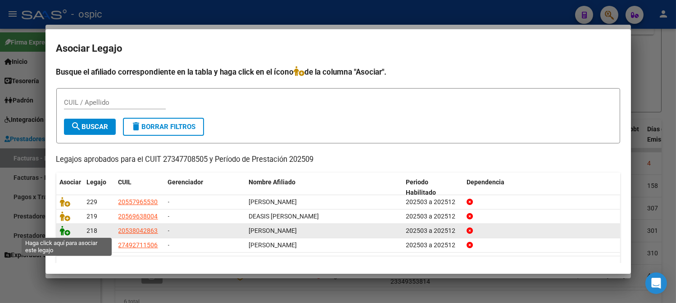
click at [64, 227] on icon at bounding box center [65, 231] width 11 height 10
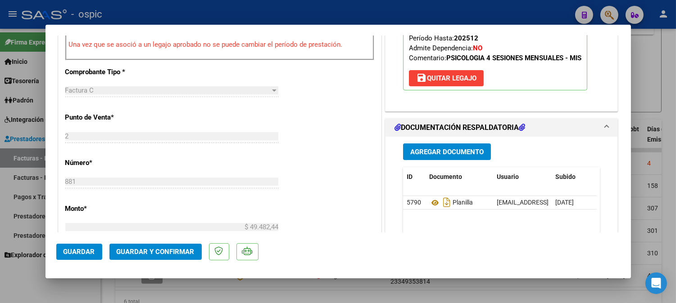
scroll to position [339, 0]
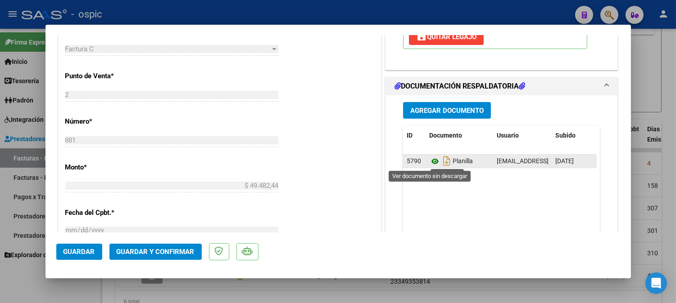
click at [429, 160] on icon at bounding box center [435, 161] width 12 height 11
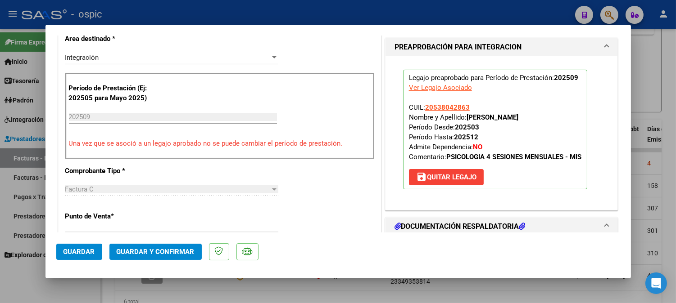
scroll to position [184, 0]
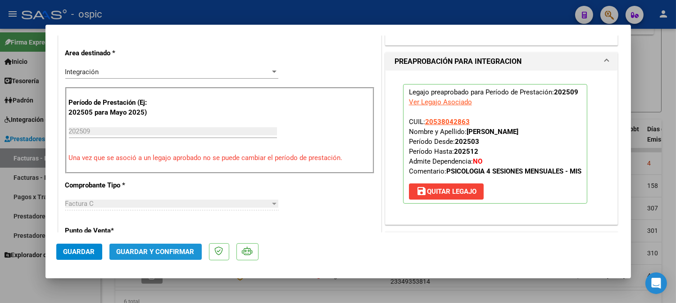
click at [194, 255] on button "Guardar y Confirmar" at bounding box center [155, 252] width 92 height 16
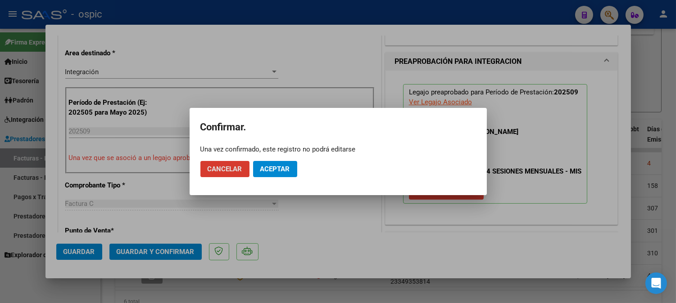
click at [278, 160] on mat-dialog-actions "Cancelar Aceptar" at bounding box center [338, 169] width 276 height 31
click at [278, 167] on span "Aceptar" at bounding box center [275, 169] width 30 height 8
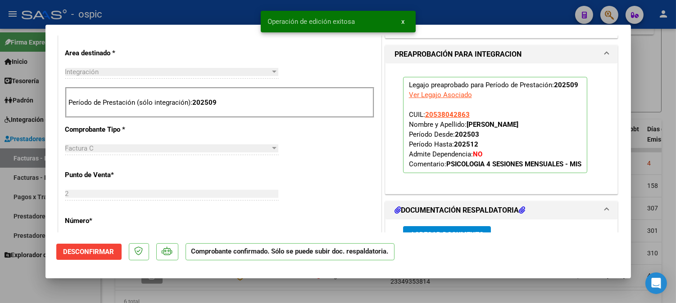
type input "$ 0,00"
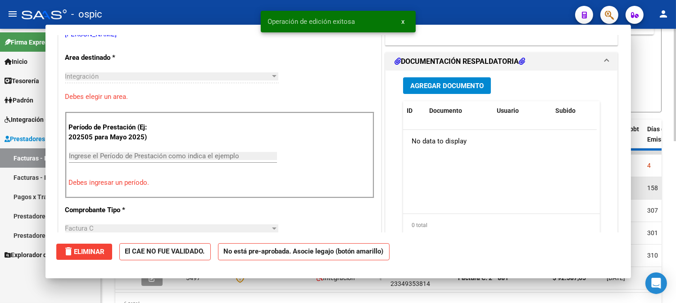
scroll to position [200, 0]
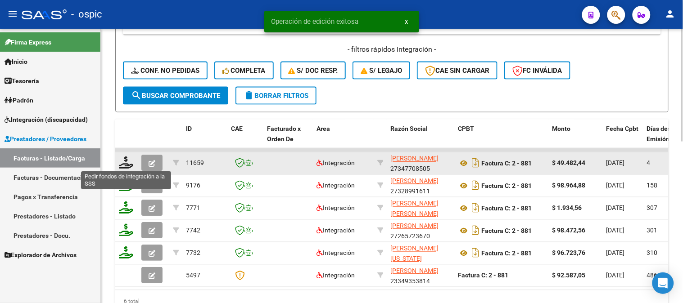
click at [128, 165] on icon at bounding box center [126, 163] width 14 height 13
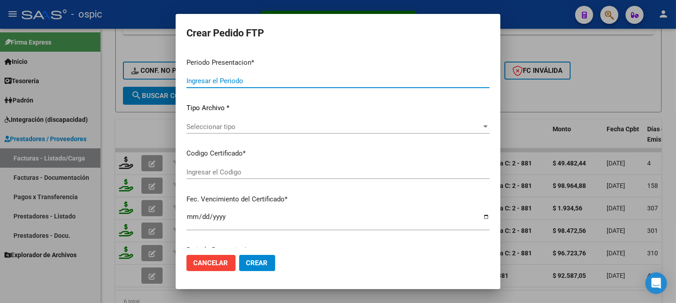
type input "202509"
type input "$ 49.482,44"
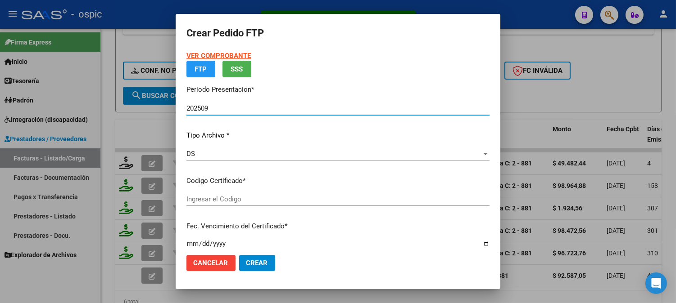
type input "20538042863"
type input "2026-06-24"
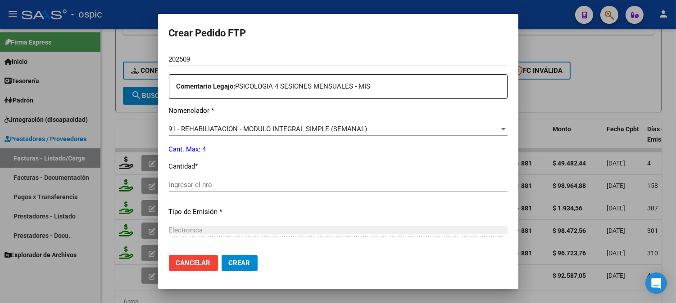
scroll to position [318, 0]
click at [330, 183] on input "Ingresar el nro" at bounding box center [338, 184] width 339 height 8
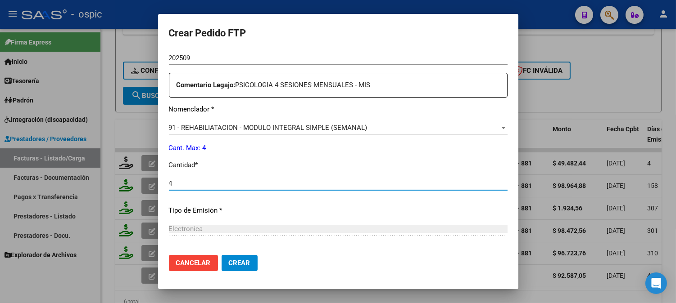
type input "4"
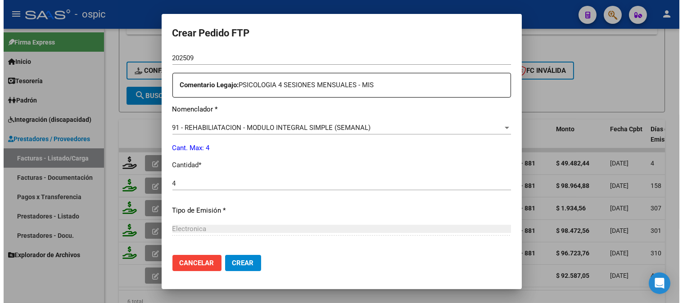
scroll to position [405, 0]
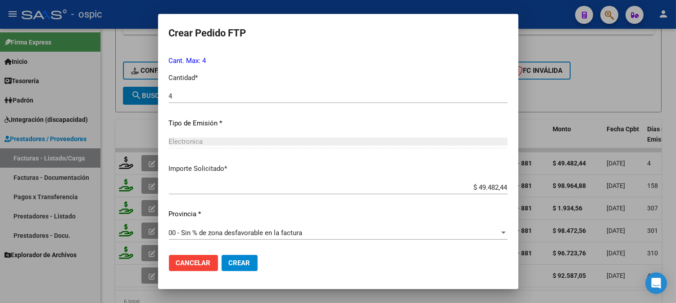
drag, startPoint x: 239, startPoint y: 264, endPoint x: 327, endPoint y: 229, distance: 95.1
click at [239, 263] on span "Crear" at bounding box center [240, 263] width 22 height 8
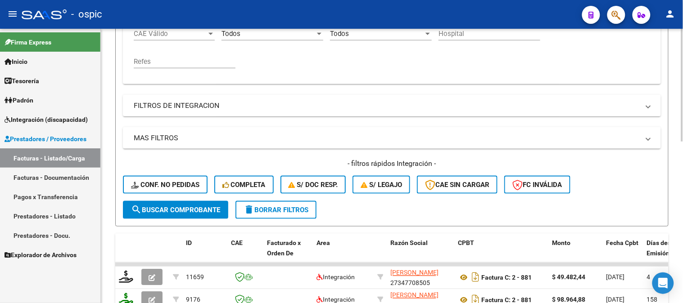
scroll to position [149, 0]
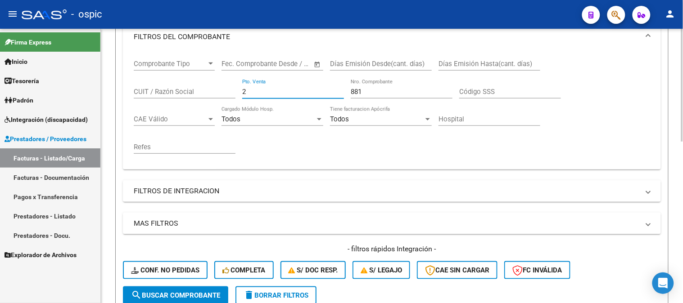
drag, startPoint x: 269, startPoint y: 92, endPoint x: 179, endPoint y: 91, distance: 90.1
click at [148, 92] on div "Comprobante Tipo Comprobante Tipo Fecha inicio – Fecha fin Fec. Comprobante Des…" at bounding box center [392, 106] width 516 height 111
type input "4"
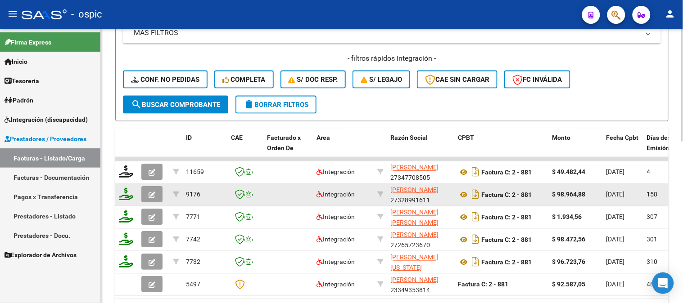
scroll to position [348, 0]
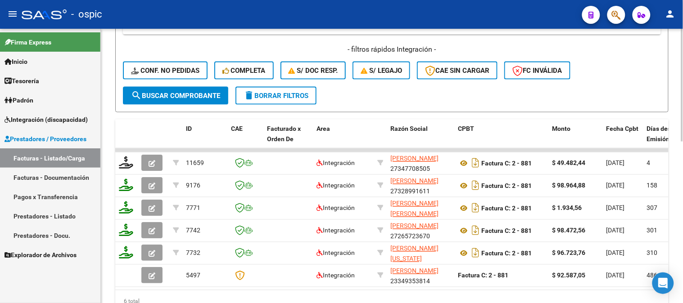
type input "1251"
drag, startPoint x: 190, startPoint y: 97, endPoint x: 179, endPoint y: 106, distance: 13.7
click at [189, 97] on span "search Buscar Comprobante" at bounding box center [175, 96] width 89 height 8
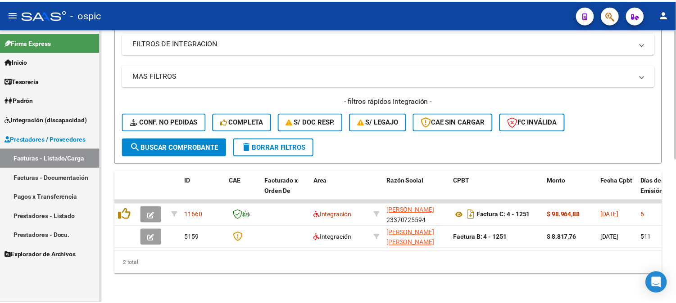
scroll to position [304, 0]
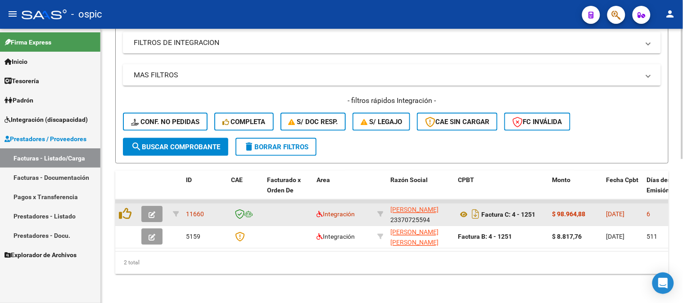
click at [154, 212] on icon "button" at bounding box center [152, 215] width 7 height 7
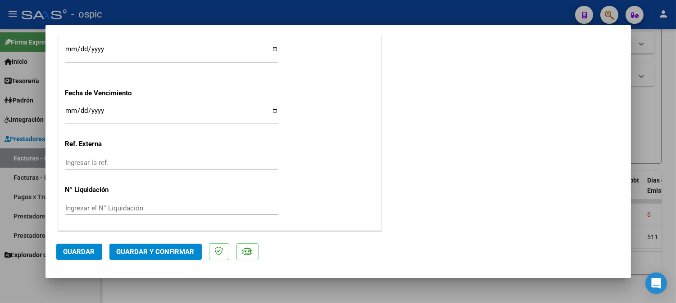
scroll to position [0, 0]
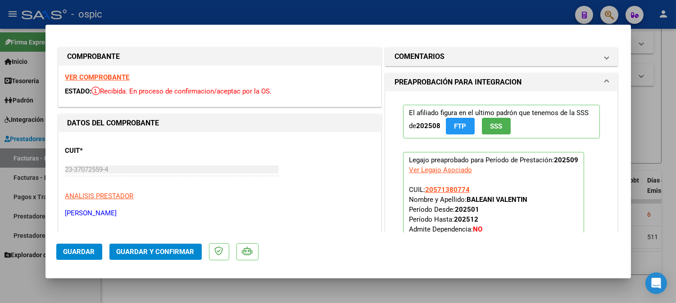
drag, startPoint x: 484, startPoint y: 56, endPoint x: 475, endPoint y: 122, distance: 65.8
click at [483, 57] on mat-panel-title "COMENTARIOS" at bounding box center [495, 56] width 203 height 11
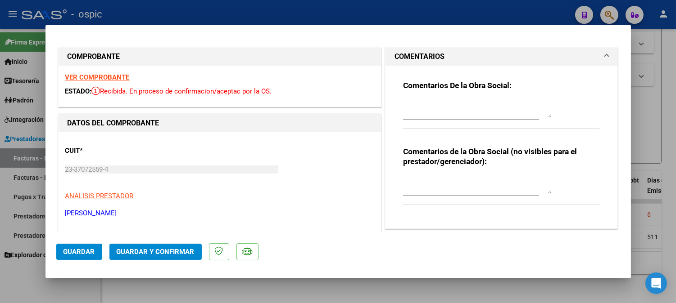
drag, startPoint x: 452, startPoint y: 176, endPoint x: 683, endPoint y: 168, distance: 230.7
click at [465, 176] on textarea at bounding box center [477, 185] width 149 height 18
type textarea "PSICO 8 SESIONES"
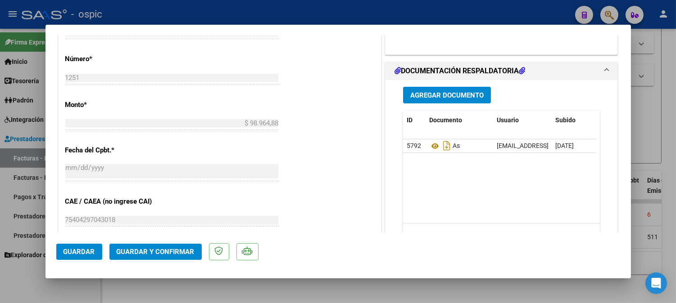
scroll to position [406, 0]
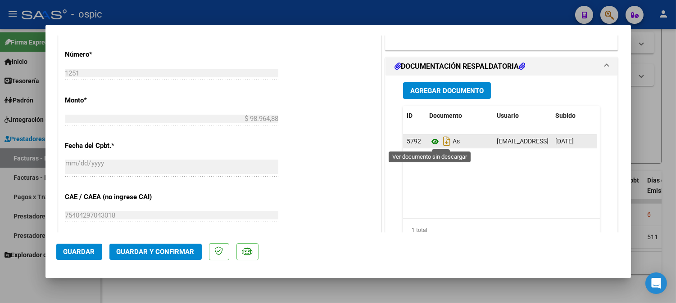
click at [430, 141] on icon at bounding box center [435, 141] width 12 height 11
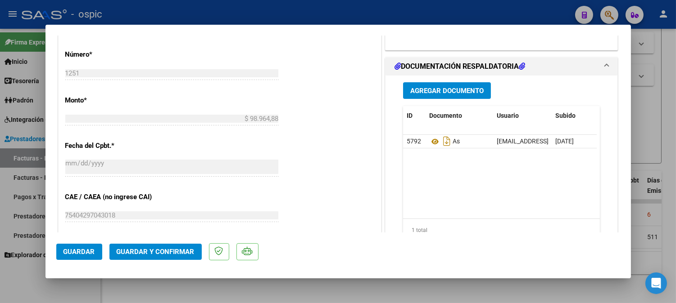
click at [159, 248] on span "Guardar y Confirmar" at bounding box center [156, 252] width 78 height 8
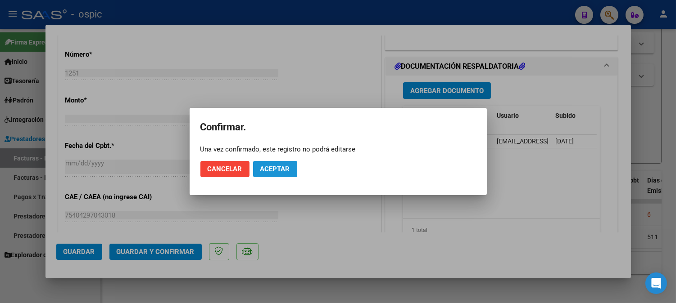
click at [276, 164] on button "Aceptar" at bounding box center [275, 169] width 44 height 16
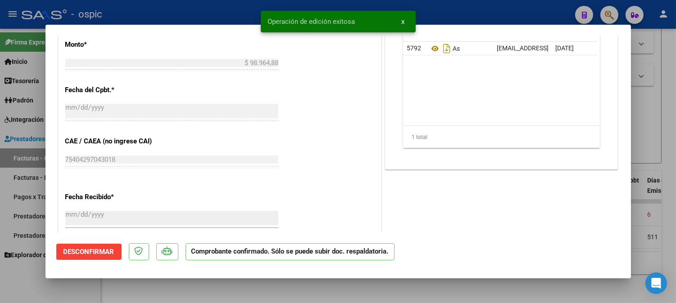
type input "$ 0,00"
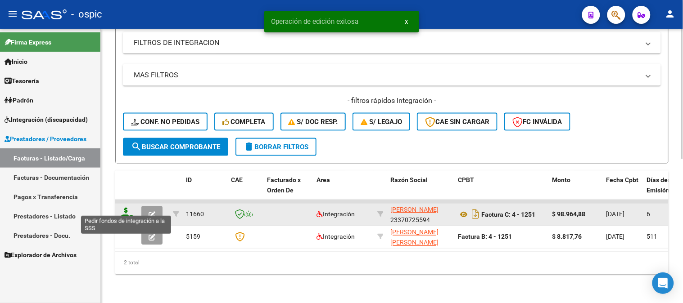
click at [126, 208] on icon at bounding box center [126, 214] width 14 height 13
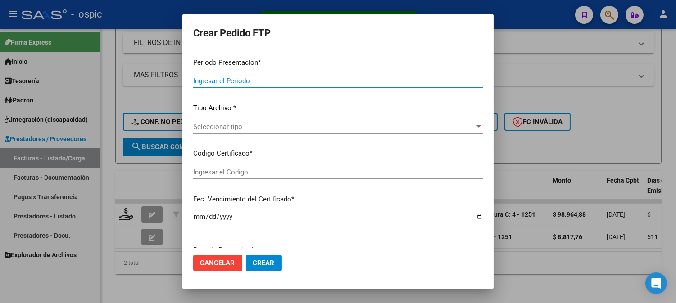
type input "202509"
type input "$ 98.964,88"
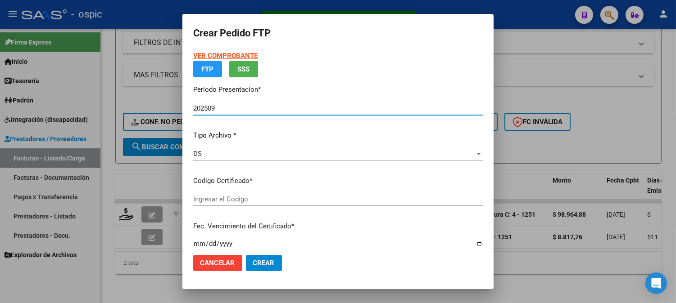
type input "3944010671"
type input "2030-06-30"
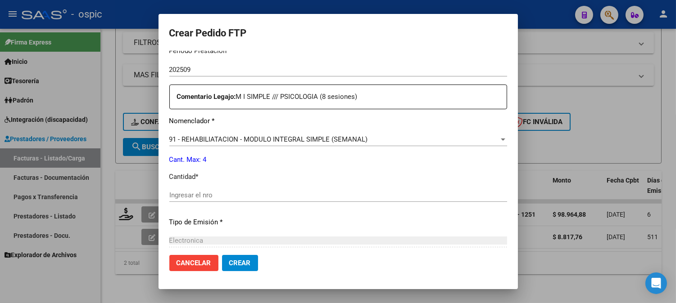
scroll to position [309, 0]
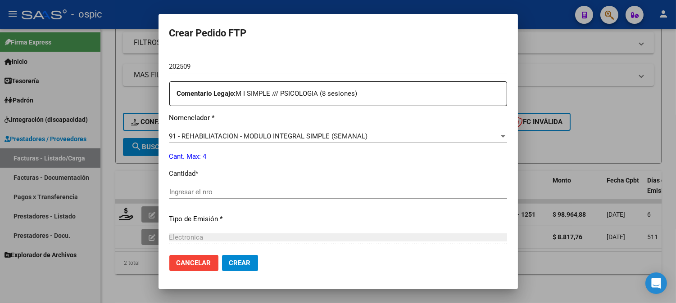
click at [311, 191] on input "Ingresar el nro" at bounding box center [338, 192] width 338 height 8
type input "4"
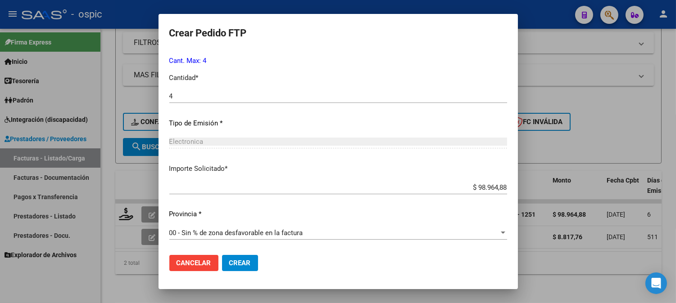
click at [254, 262] on button "Crear" at bounding box center [240, 263] width 36 height 16
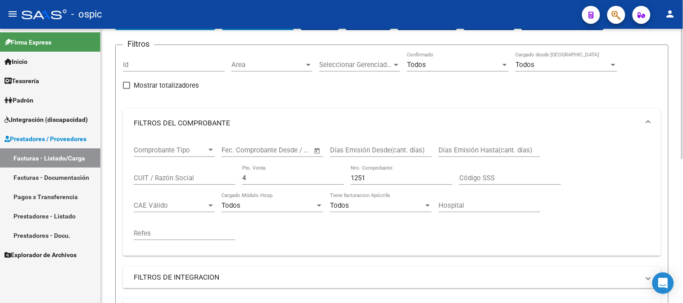
scroll to position [54, 0]
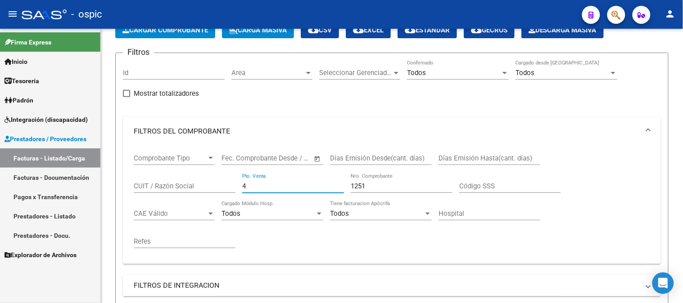
drag, startPoint x: 230, startPoint y: 185, endPoint x: 46, endPoint y: 177, distance: 183.4
click at [95, 177] on mat-sidenav-container "Firma Express Inicio Calendario SSS Instructivos Contacto OS Tesorería Extracto…" at bounding box center [341, 166] width 683 height 275
type input "1"
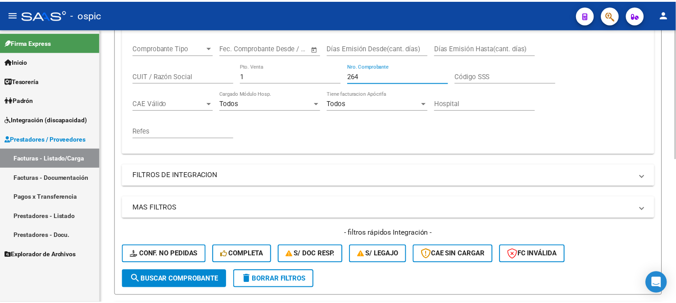
scroll to position [303, 0]
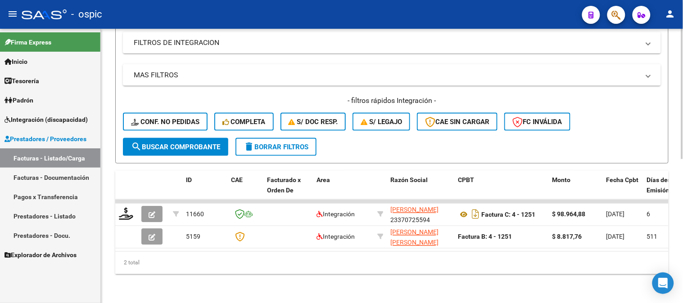
type input "264"
click at [193, 147] on button "search Buscar Comprobante" at bounding box center [175, 147] width 105 height 18
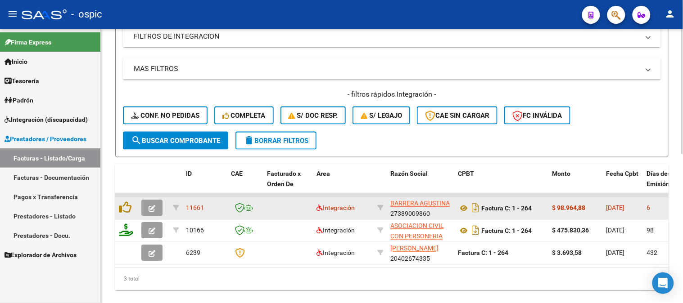
click at [155, 210] on icon "button" at bounding box center [152, 209] width 7 height 7
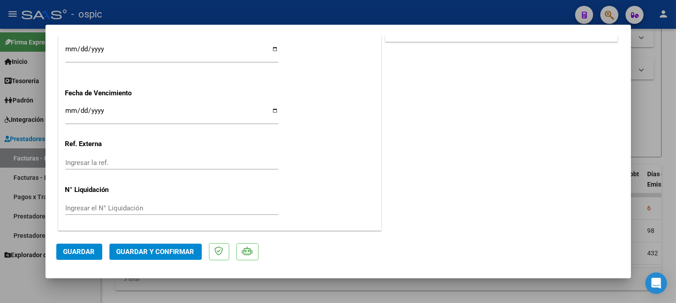
scroll to position [0, 0]
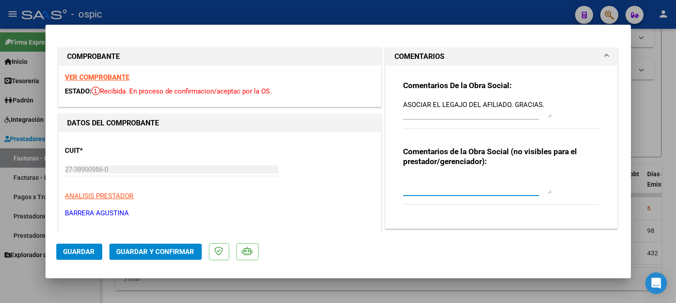
click at [444, 182] on textarea at bounding box center [477, 185] width 149 height 18
type textarea "FONO 8 SESIONES"
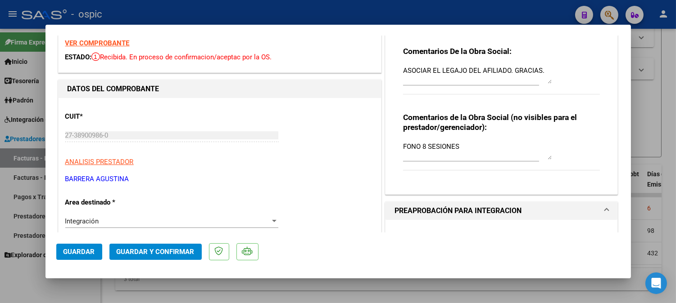
scroll to position [41, 0]
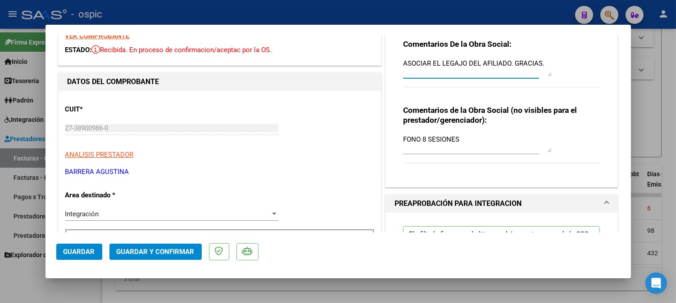
drag, startPoint x: 540, startPoint y: 63, endPoint x: 216, endPoint y: 58, distance: 324.2
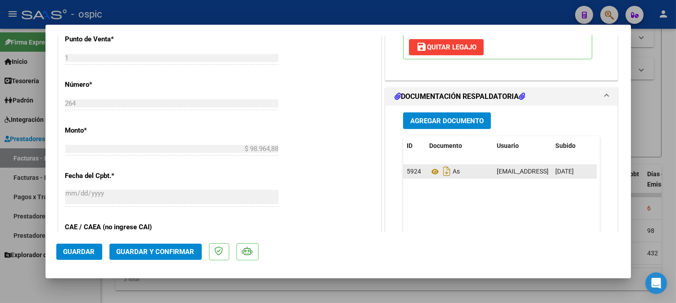
scroll to position [385, 0]
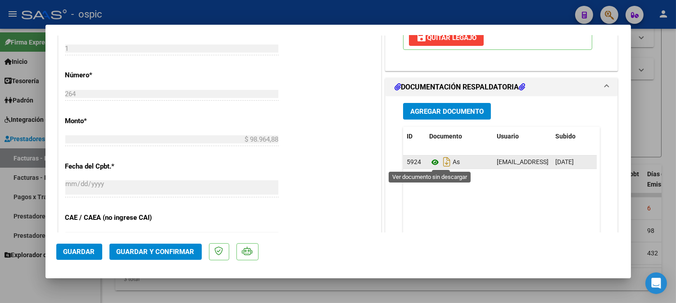
click at [431, 158] on icon at bounding box center [435, 162] width 12 height 11
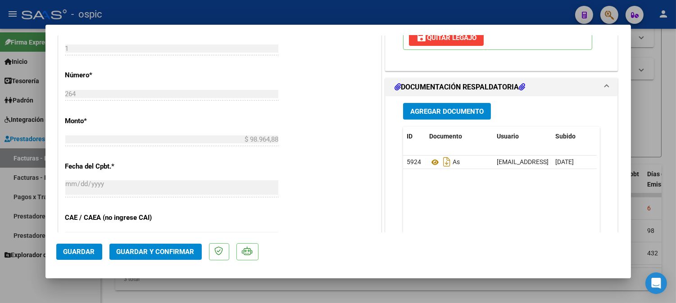
click at [171, 258] on button "Guardar y Confirmar" at bounding box center [155, 252] width 92 height 16
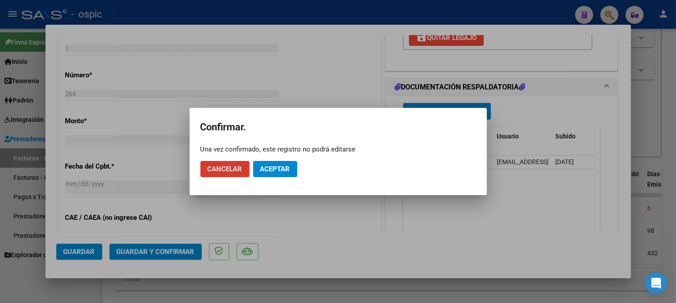
click at [292, 161] on button "Aceptar" at bounding box center [275, 169] width 44 height 16
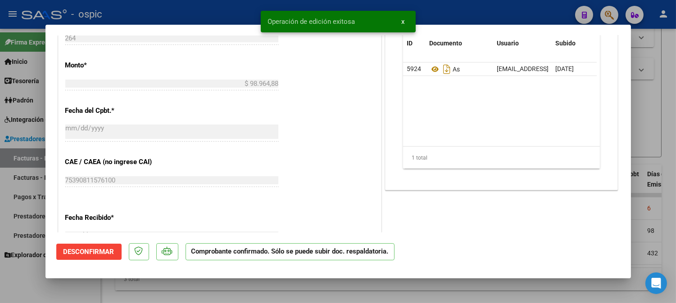
type input "$ 0,00"
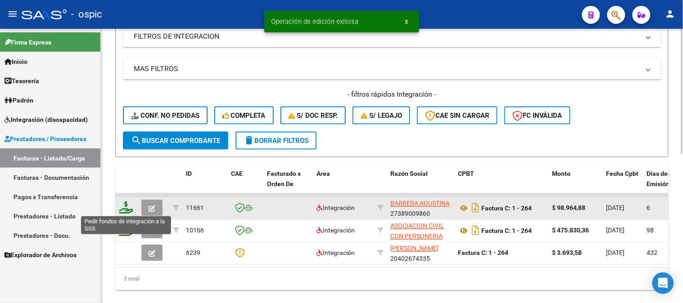
click at [127, 208] on icon at bounding box center [126, 208] width 14 height 13
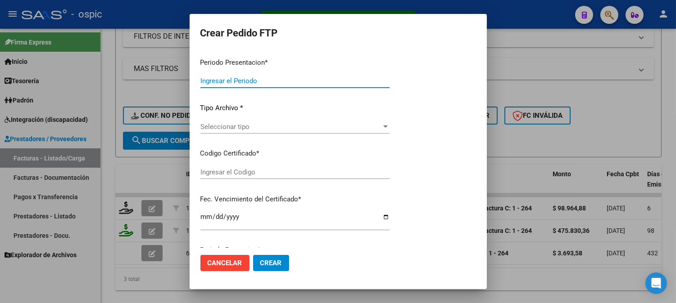
type input "202509"
type input "$ 98.964,88"
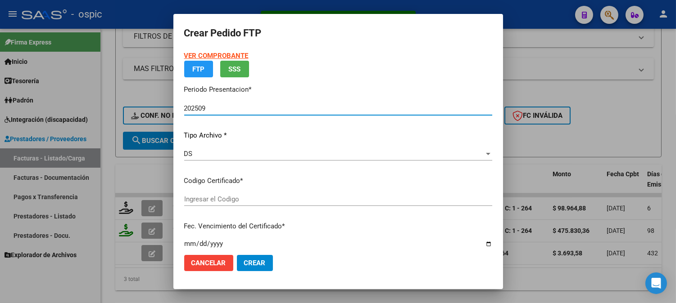
type input "3944010671"
type input "2030-06-30"
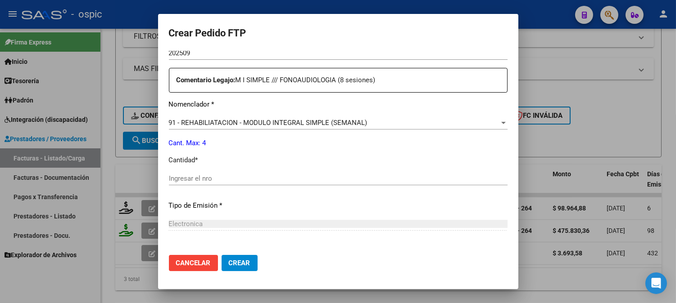
scroll to position [325, 0]
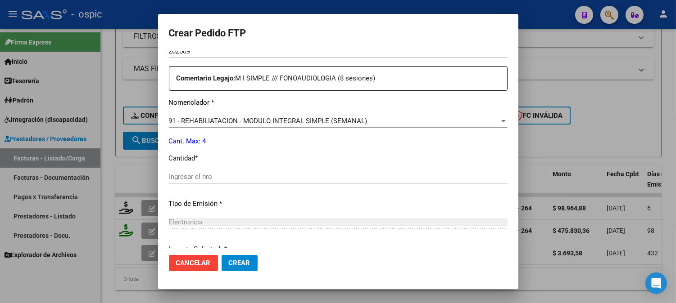
click at [303, 175] on input "Ingresar el nro" at bounding box center [338, 177] width 339 height 8
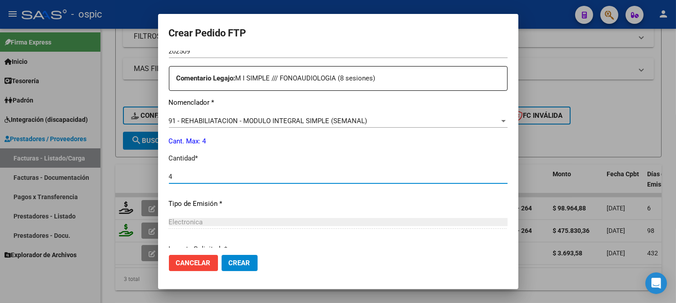
type input "4"
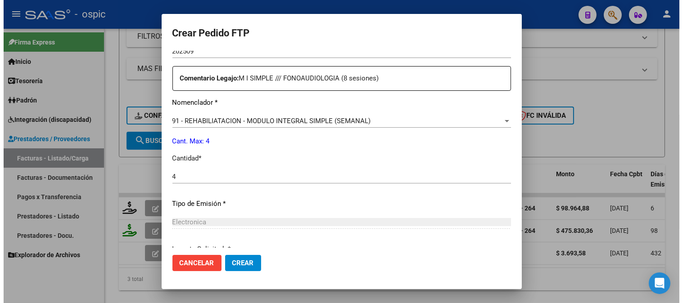
scroll to position [405, 0]
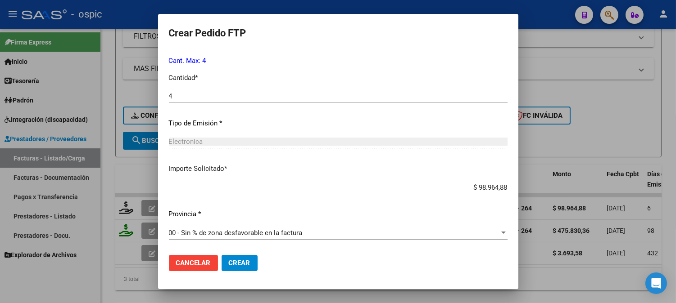
drag, startPoint x: 248, startPoint y: 264, endPoint x: 391, endPoint y: 226, distance: 148.2
click at [250, 263] on button "Crear" at bounding box center [240, 263] width 36 height 16
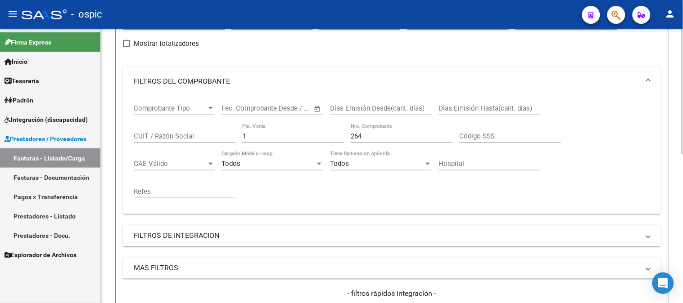
scroll to position [104, 0]
drag, startPoint x: 267, startPoint y: 133, endPoint x: 128, endPoint y: 123, distance: 139.5
click at [132, 123] on div "Comprobante Tipo Comprobante Tipo Fecha inicio – Fecha fin Fec. Comprobante Des…" at bounding box center [392, 155] width 538 height 118
type input "3"
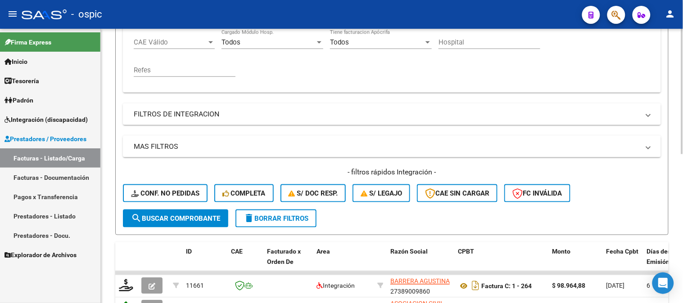
scroll to position [326, 0]
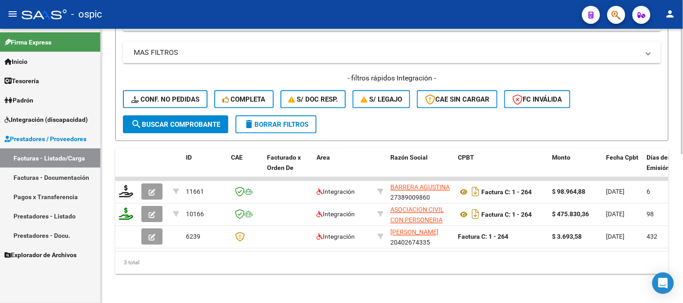
type input "3678"
click at [190, 124] on button "search Buscar Comprobante" at bounding box center [175, 125] width 105 height 18
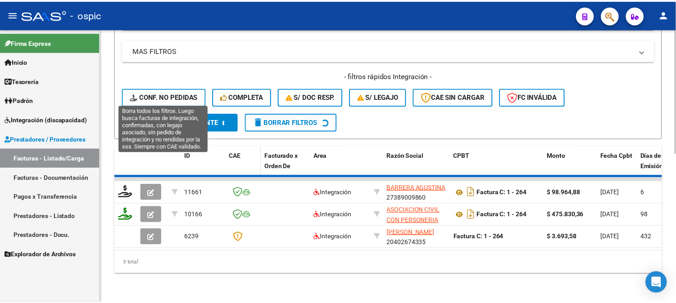
scroll to position [281, 0]
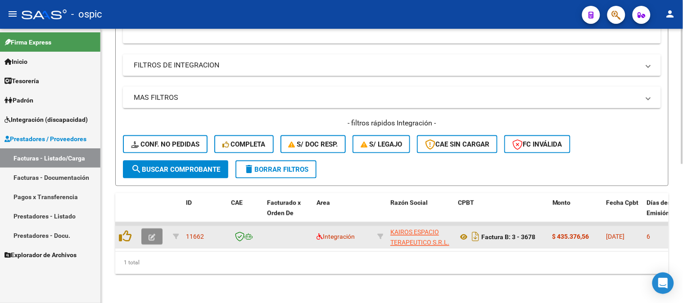
click at [150, 235] on icon "button" at bounding box center [152, 238] width 7 height 7
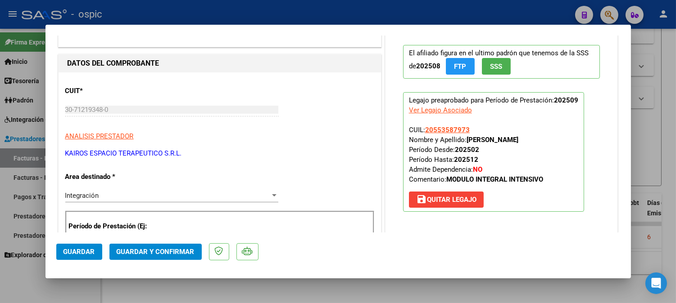
scroll to position [0, 0]
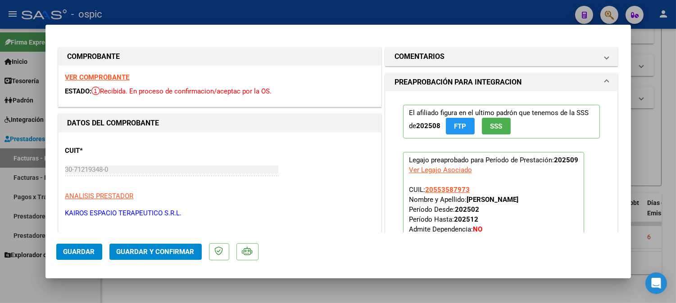
drag, startPoint x: 472, startPoint y: 58, endPoint x: 431, endPoint y: 175, distance: 124.0
click at [470, 60] on mat-panel-title "COMENTARIOS" at bounding box center [495, 56] width 203 height 11
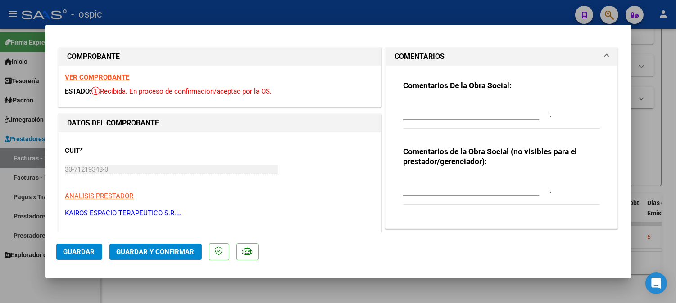
drag, startPoint x: 442, startPoint y: 185, endPoint x: 683, endPoint y: 99, distance: 255.2
click at [452, 183] on textarea at bounding box center [477, 185] width 149 height 18
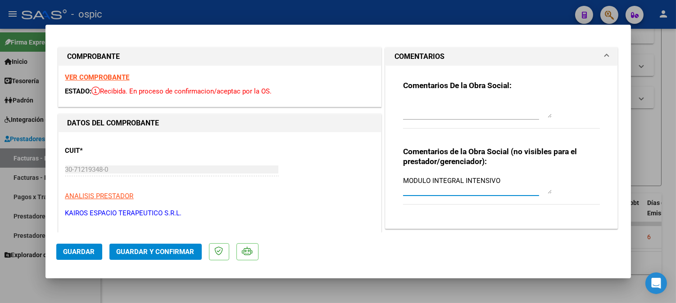
type textarea "MODULO INTEGRAL INTENSIVO"
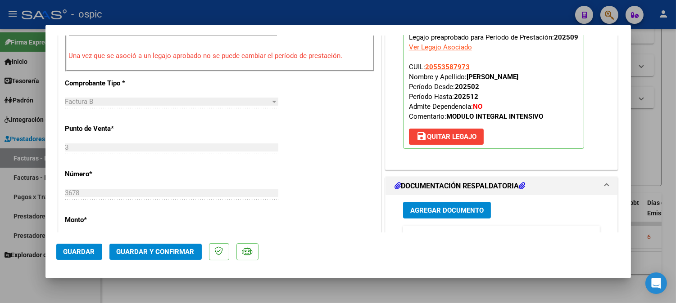
scroll to position [366, 0]
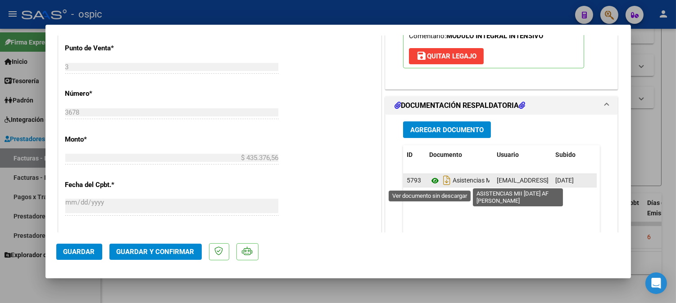
click at [431, 181] on icon at bounding box center [435, 181] width 12 height 11
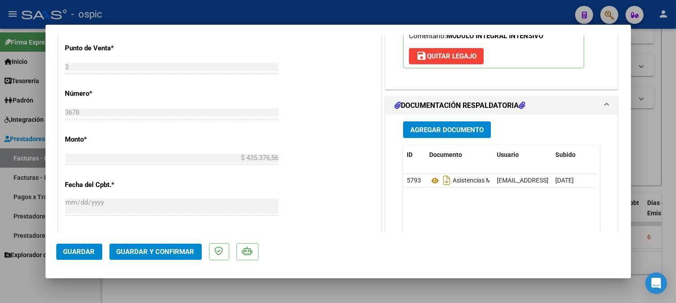
click at [181, 252] on span "Guardar y Confirmar" at bounding box center [156, 252] width 78 height 8
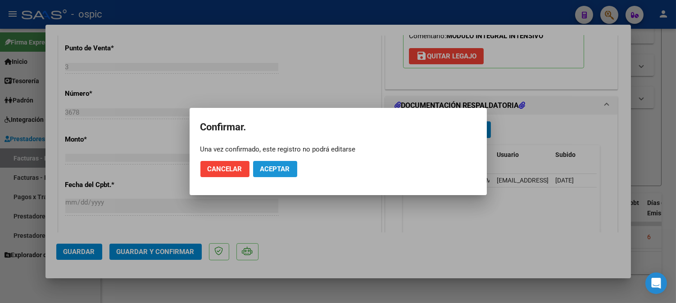
click at [284, 169] on span "Aceptar" at bounding box center [275, 169] width 30 height 8
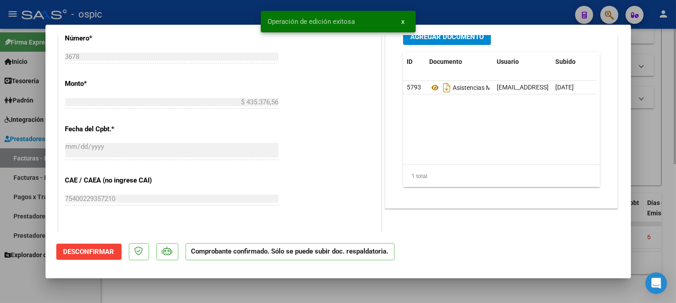
type input "$ 0,00"
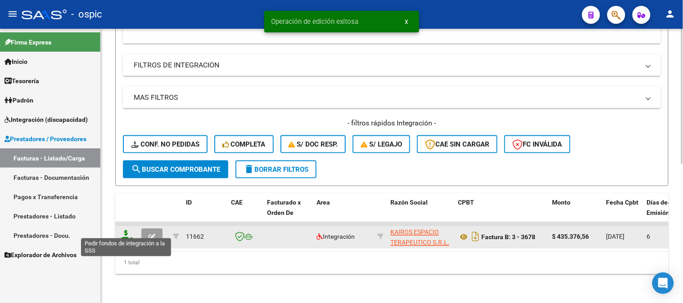
click at [127, 231] on icon at bounding box center [126, 237] width 14 height 13
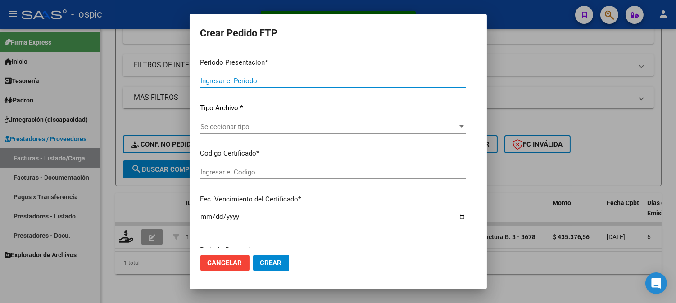
type input "202509"
type input "$ 435.376,56"
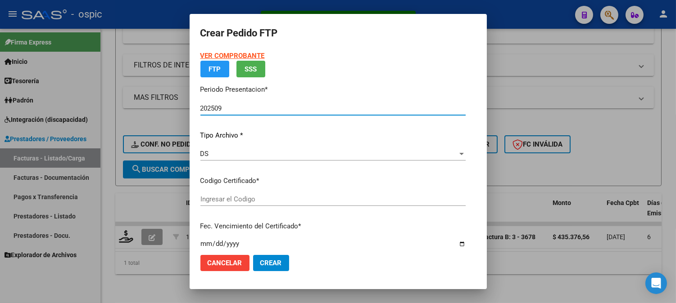
type input "2827697373"
type input "2034-11-30"
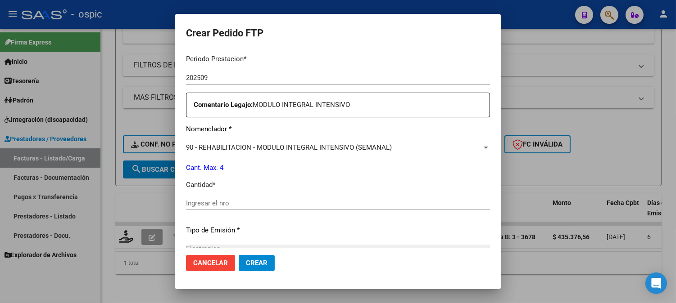
scroll to position [304, 0]
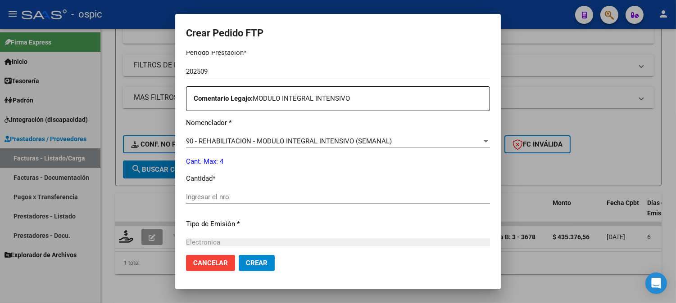
click at [344, 197] on input "Ingresar el nro" at bounding box center [338, 197] width 304 height 8
type input "4"
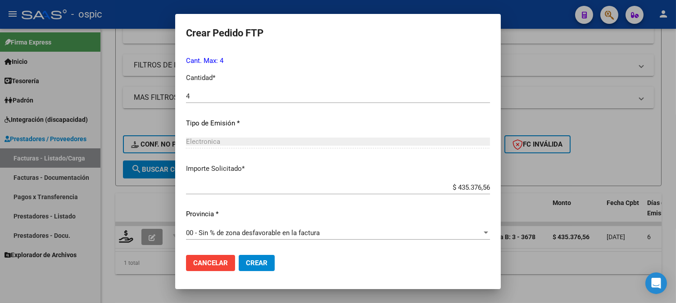
drag, startPoint x: 240, startPoint y: 259, endPoint x: 577, endPoint y: 170, distance: 349.2
click at [246, 259] on span "Crear" at bounding box center [257, 263] width 22 height 8
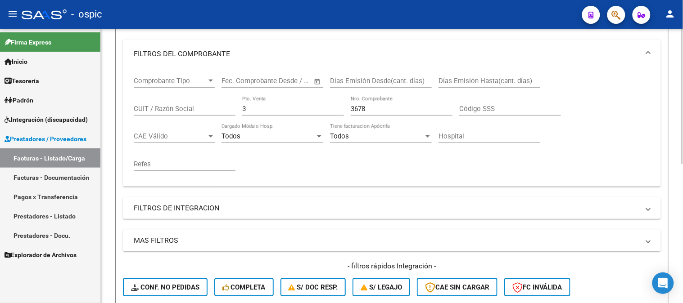
scroll to position [32, 0]
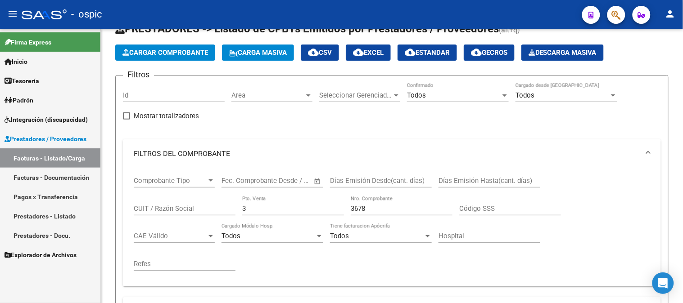
click at [58, 211] on mat-sidenav-container "Firma Express Inicio Calendario SSS Instructivos Contacto OS Tesorería Extracto…" at bounding box center [341, 166] width 683 height 275
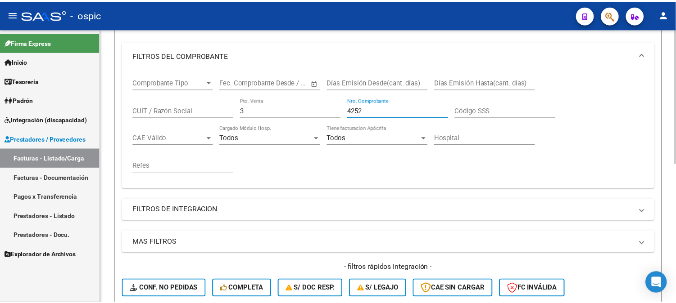
scroll to position [281, 0]
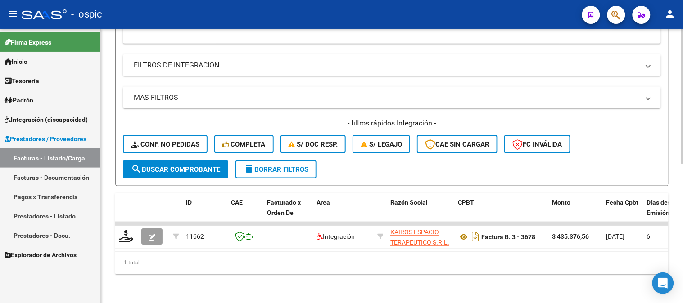
type input "4252"
click at [195, 166] on span "search Buscar Comprobante" at bounding box center [175, 170] width 89 height 8
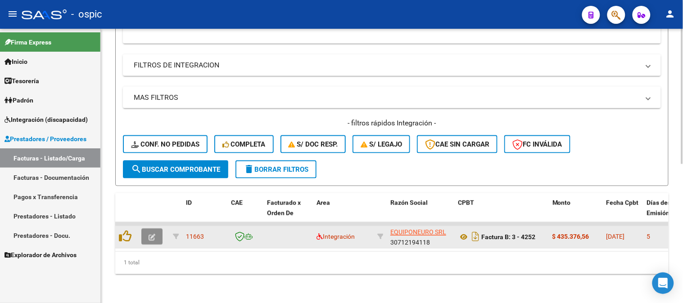
click at [154, 235] on icon "button" at bounding box center [152, 238] width 7 height 7
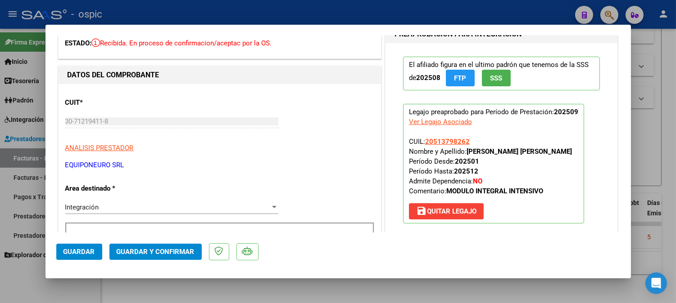
scroll to position [0, 0]
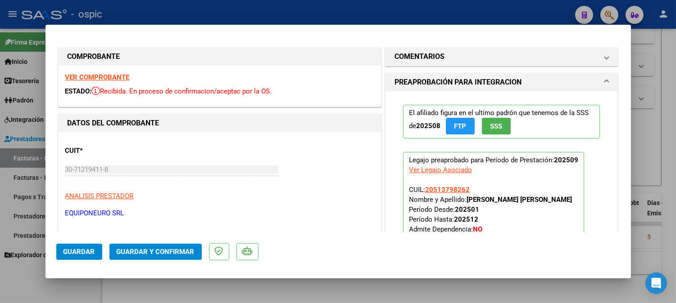
drag, startPoint x: 480, startPoint y: 53, endPoint x: 426, endPoint y: 178, distance: 136.1
click at [479, 55] on mat-panel-title "COMENTARIOS" at bounding box center [495, 56] width 203 height 11
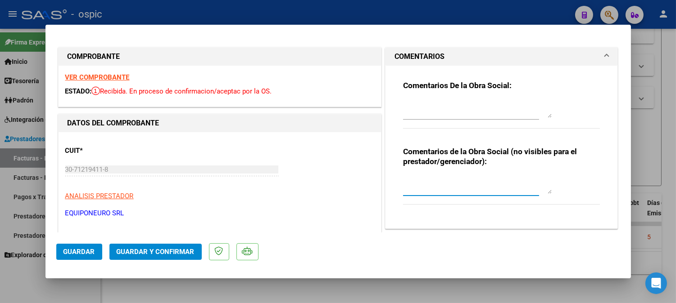
drag, startPoint x: 434, startPoint y: 181, endPoint x: 683, endPoint y: 121, distance: 255.3
click at [448, 180] on textarea at bounding box center [477, 185] width 149 height 18
type textarea "MODULO INTEGRAL INTENSIVO"
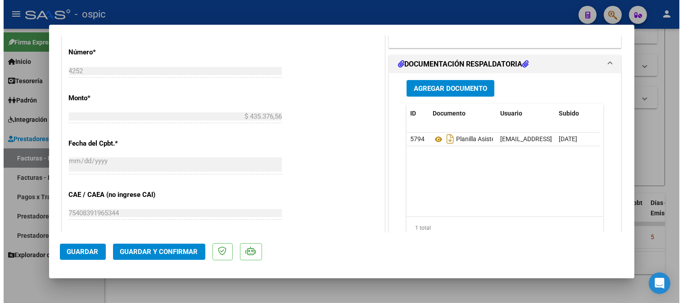
scroll to position [412, 0]
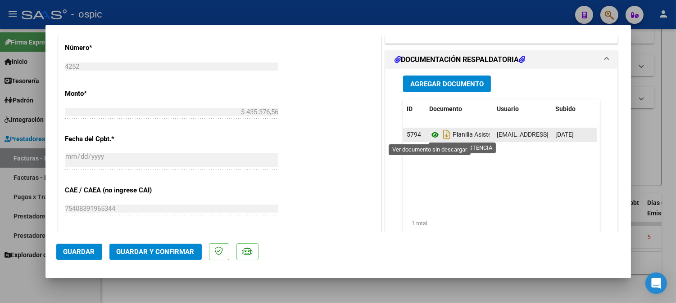
click at [430, 134] on icon at bounding box center [435, 135] width 12 height 11
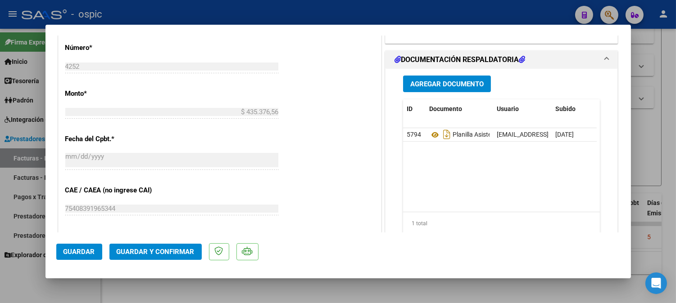
click at [145, 248] on span "Guardar y Confirmar" at bounding box center [156, 252] width 78 height 8
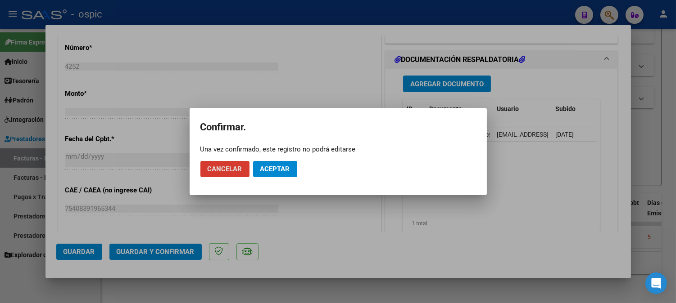
drag, startPoint x: 275, startPoint y: 168, endPoint x: 269, endPoint y: 169, distance: 5.6
click at [274, 168] on span "Aceptar" at bounding box center [275, 169] width 30 height 8
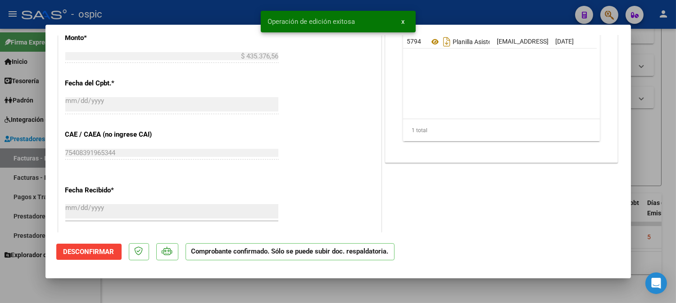
type input "$ 0,00"
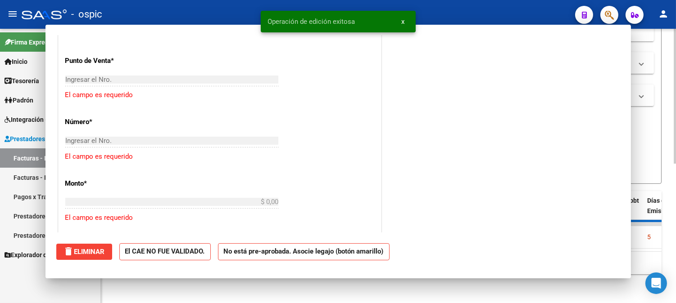
scroll to position [0, 0]
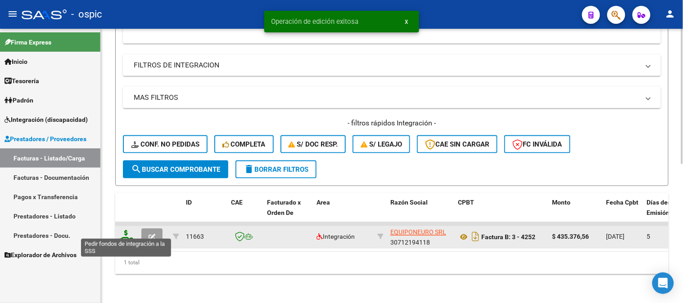
click at [125, 231] on icon at bounding box center [126, 237] width 14 height 13
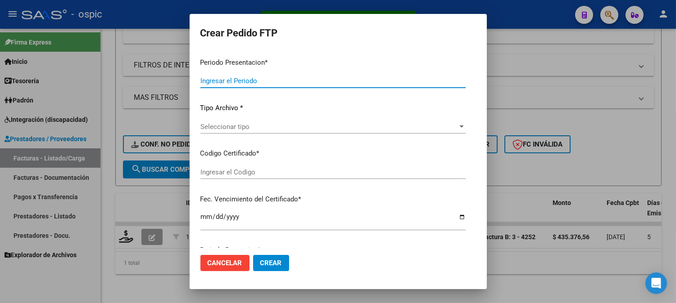
type input "202509"
type input "$ 435.376,56"
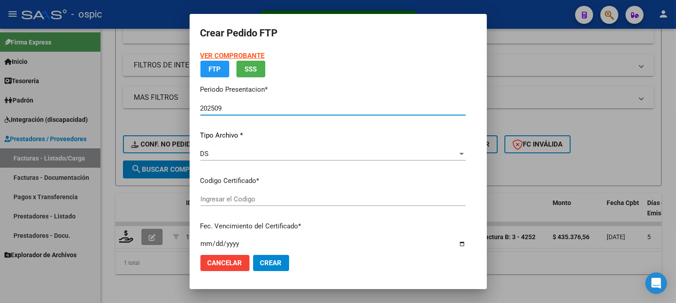
type input "0000000000000000000000000000000759993663"
type input "2027-07-08"
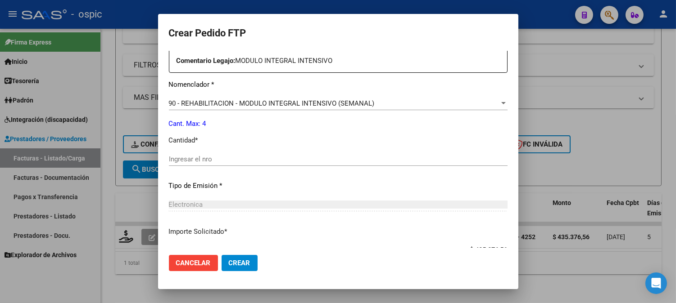
scroll to position [335, 0]
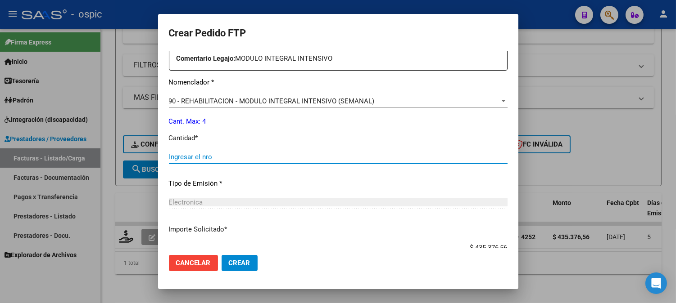
click at [335, 153] on input "Ingresar el nro" at bounding box center [338, 157] width 339 height 8
type input "4"
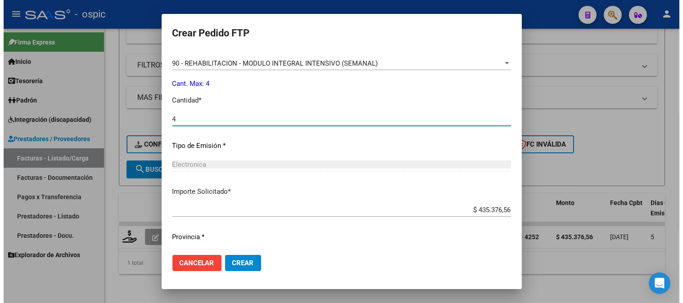
scroll to position [395, 0]
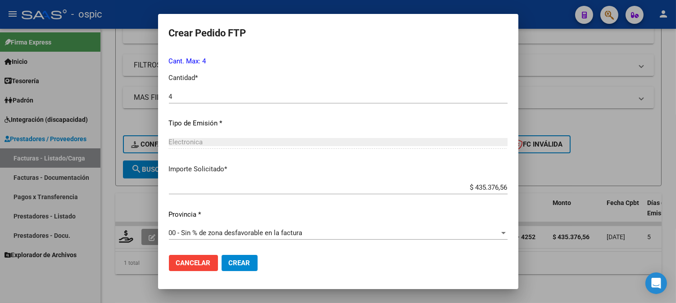
click at [243, 265] on span "Crear" at bounding box center [240, 263] width 22 height 8
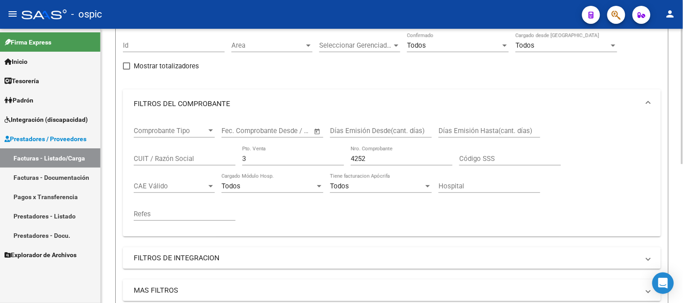
scroll to position [81, 0]
drag, startPoint x: 257, startPoint y: 162, endPoint x: 0, endPoint y: 136, distance: 258.4
click at [0, 136] on mat-sidenav-container "Firma Express Inicio Calendario SSS Instructivos Contacto OS Tesorería Extracto…" at bounding box center [341, 166] width 683 height 275
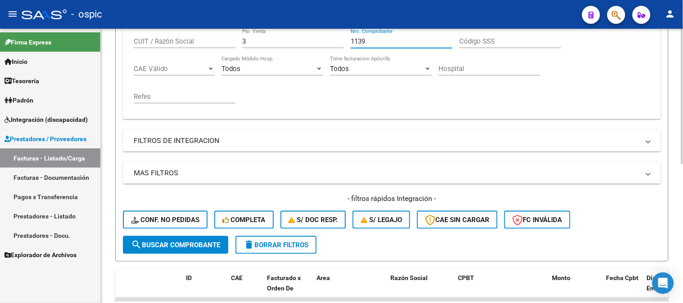
scroll to position [281, 0]
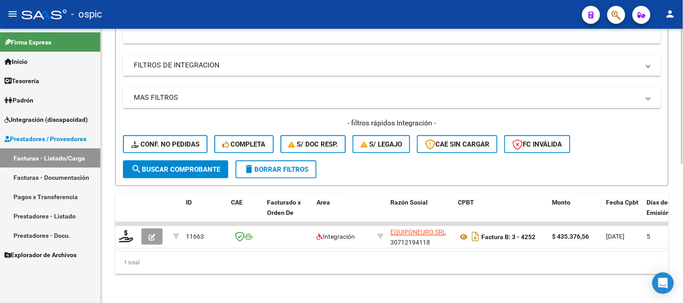
type input "1139"
click at [190, 166] on span "search Buscar Comprobante" at bounding box center [175, 170] width 89 height 8
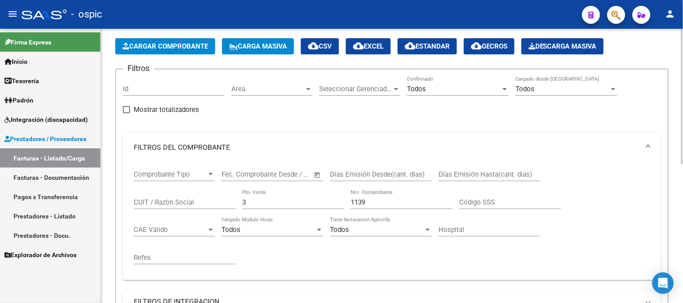
scroll to position [31, 0]
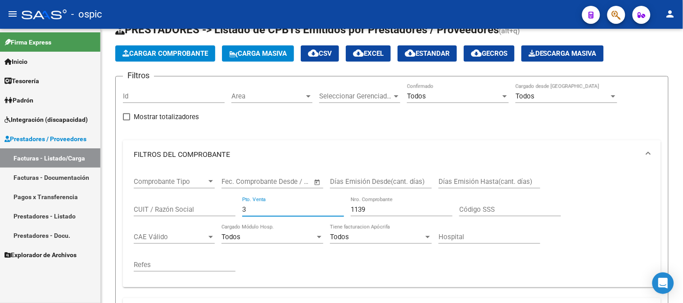
drag, startPoint x: 187, startPoint y: 210, endPoint x: 0, endPoint y: 210, distance: 187.3
click at [18, 210] on mat-sidenav-container "Firma Express Inicio Calendario SSS Instructivos Contacto OS Tesorería Extracto…" at bounding box center [341, 166] width 683 height 275
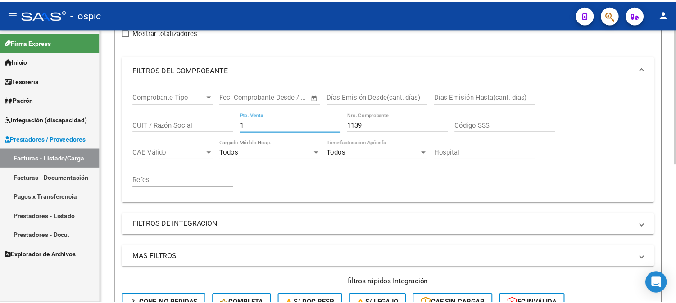
scroll to position [281, 0]
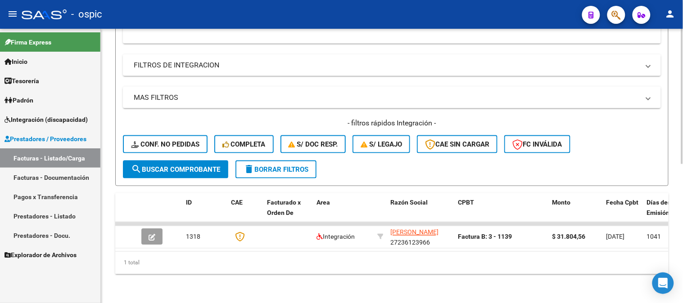
type input "1"
click at [182, 166] on span "search Buscar Comprobante" at bounding box center [175, 170] width 89 height 8
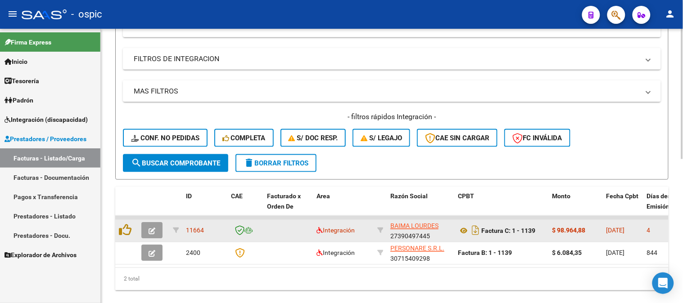
click at [154, 228] on icon "button" at bounding box center [152, 231] width 7 height 7
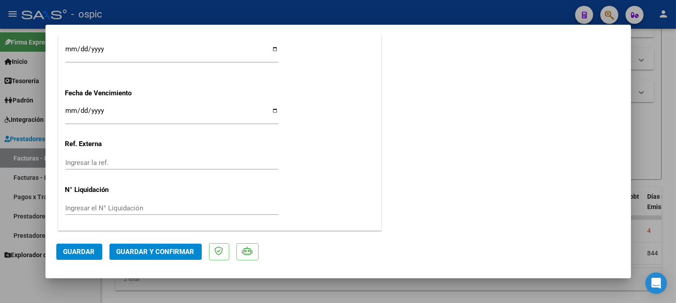
scroll to position [0, 0]
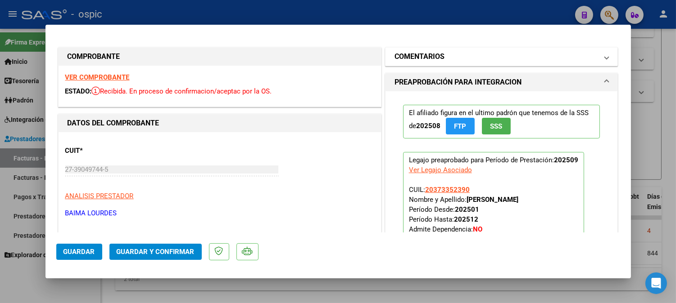
drag, startPoint x: 435, startPoint y: 53, endPoint x: 434, endPoint y: 61, distance: 8.2
click at [435, 54] on h1 "COMENTARIOS" at bounding box center [419, 56] width 50 height 11
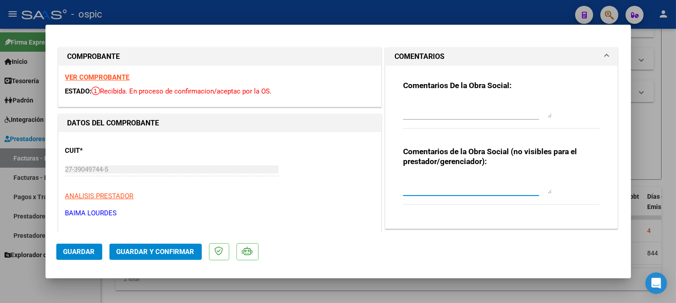
drag, startPoint x: 426, startPoint y: 184, endPoint x: 683, endPoint y: 107, distance: 267.9
click at [432, 184] on textarea at bounding box center [477, 185] width 149 height 18
type textarea "T.O 8 SESIONES"
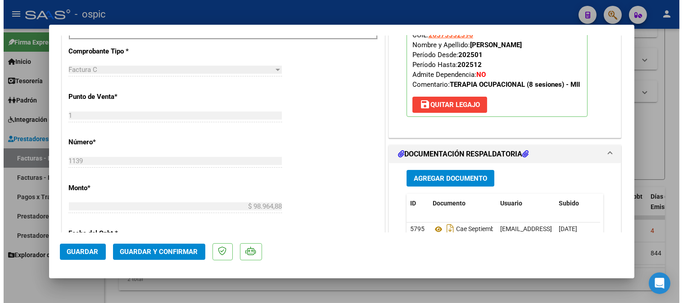
scroll to position [341, 0]
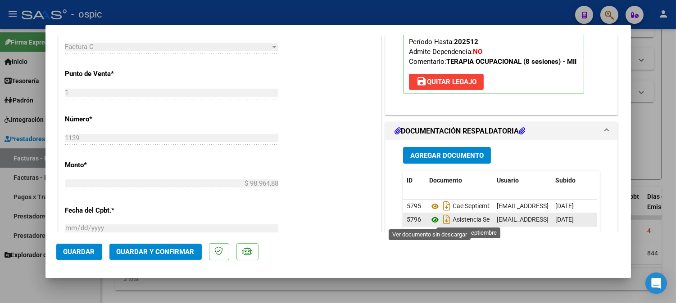
click at [433, 216] on icon at bounding box center [435, 220] width 12 height 11
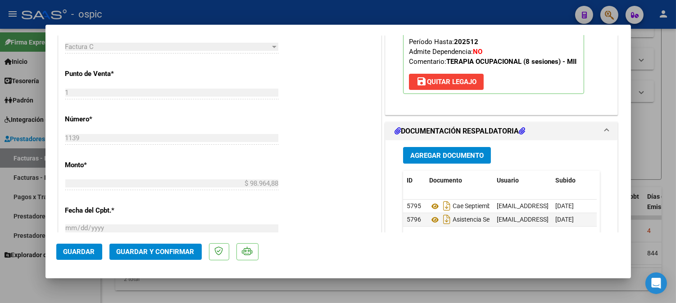
click at [164, 257] on button "Guardar y Confirmar" at bounding box center [155, 252] width 92 height 16
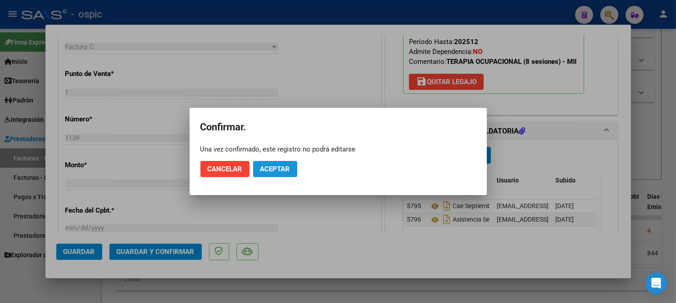
drag, startPoint x: 275, startPoint y: 167, endPoint x: 267, endPoint y: 167, distance: 7.2
click at [274, 167] on span "Aceptar" at bounding box center [275, 169] width 30 height 8
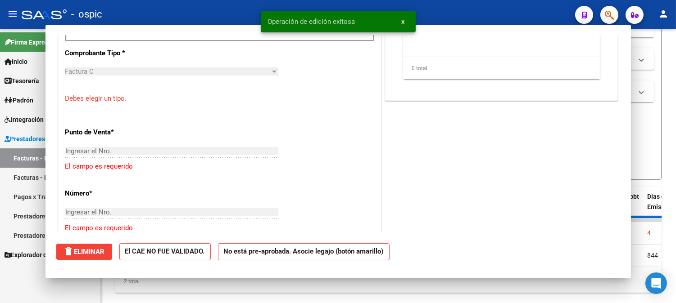
scroll to position [0, 0]
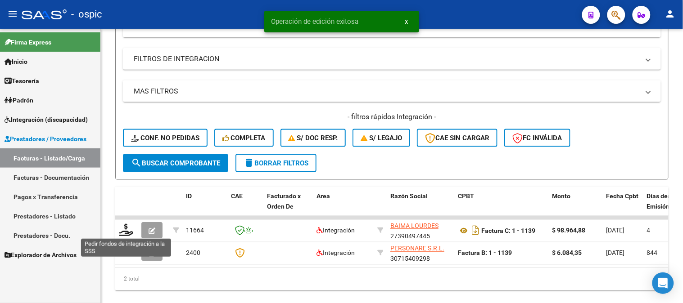
click at [127, 231] on icon at bounding box center [126, 230] width 14 height 13
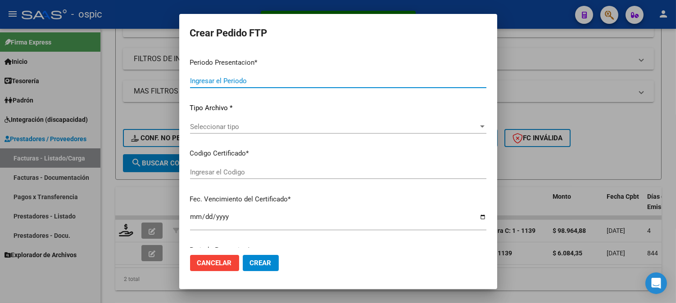
type input "202509"
type input "$ 98.964,88"
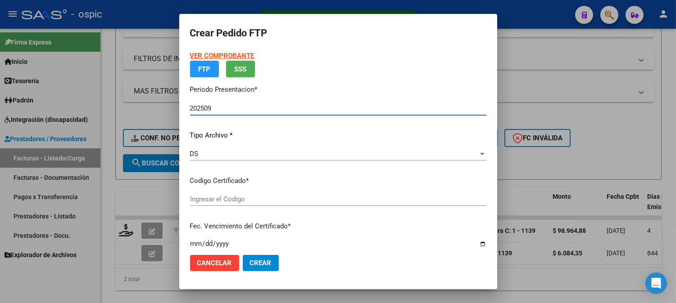
type input "7644796033"
type input "2027-08-31"
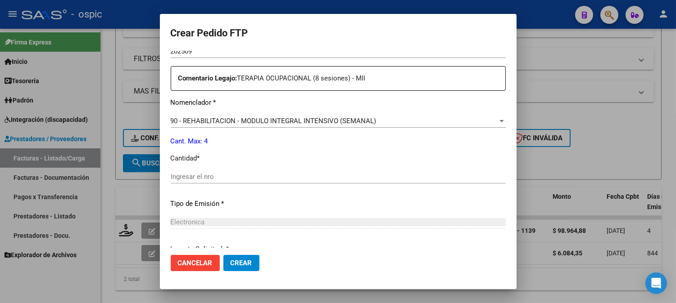
scroll to position [326, 0]
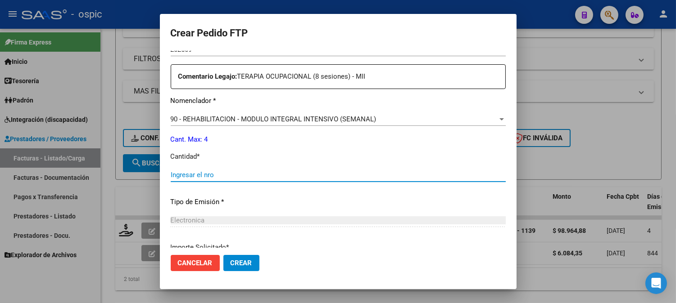
click at [335, 174] on input "Ingresar el nro" at bounding box center [338, 175] width 335 height 8
type input "4"
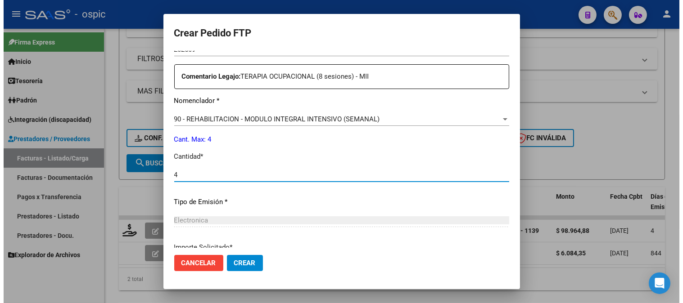
scroll to position [405, 0]
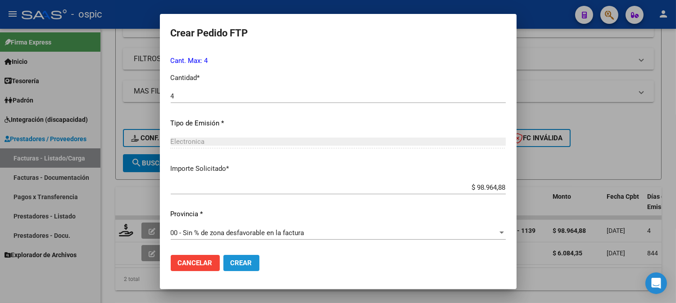
drag, startPoint x: 244, startPoint y: 266, endPoint x: 679, endPoint y: 8, distance: 505.1
click at [247, 262] on span "Crear" at bounding box center [242, 263] width 22 height 8
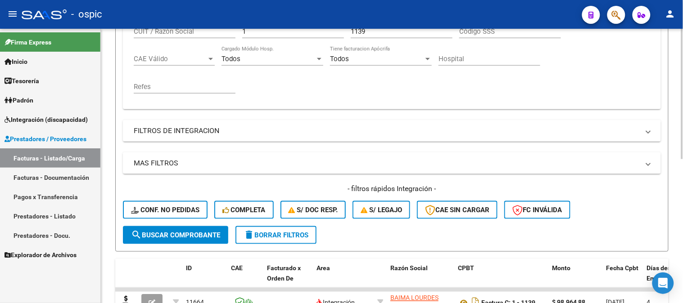
scroll to position [81, 0]
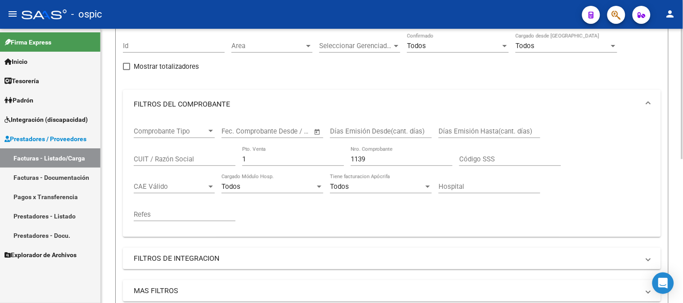
click at [158, 153] on div "Comprobante Tipo Comprobante Tipo Fecha inicio – Fecha fin Fec. Comprobante Des…" at bounding box center [392, 174] width 516 height 111
type input "3"
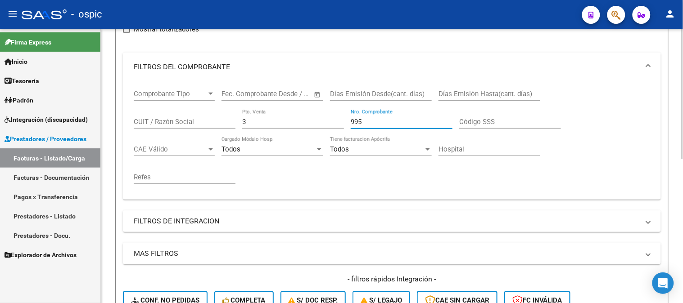
scroll to position [231, 0]
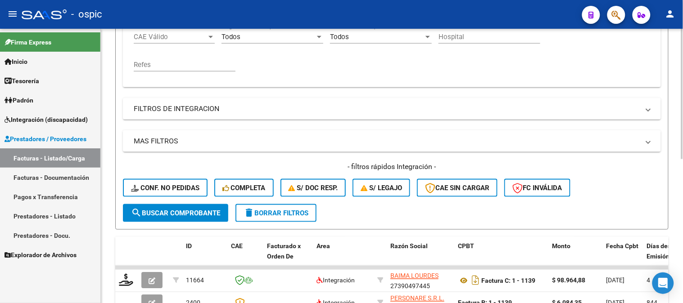
type input "995"
drag, startPoint x: 164, startPoint y: 208, endPoint x: 163, endPoint y: 155, distance: 52.7
click at [164, 207] on button "search Buscar Comprobante" at bounding box center [175, 213] width 105 height 18
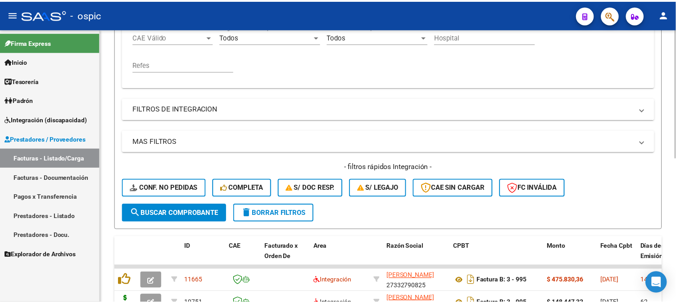
scroll to position [306, 0]
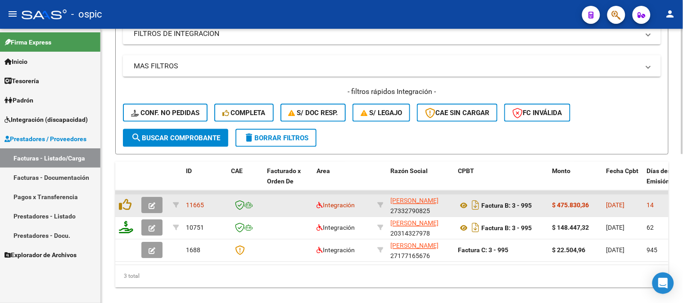
click at [158, 205] on button "button" at bounding box center [151, 206] width 21 height 16
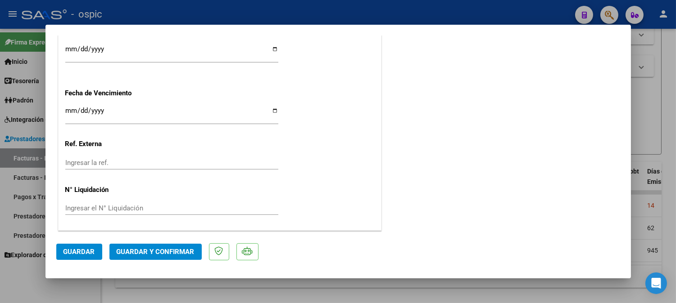
scroll to position [0, 0]
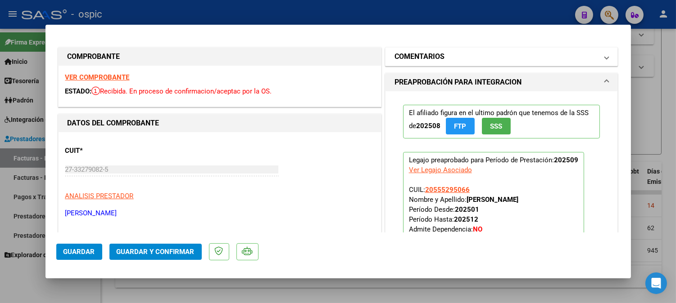
click at [451, 53] on mat-panel-title "COMENTARIOS" at bounding box center [495, 56] width 203 height 11
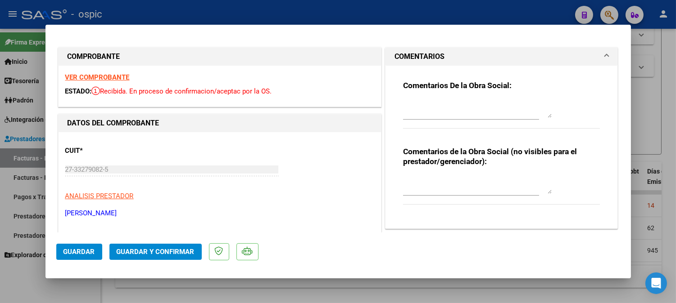
drag, startPoint x: 448, startPoint y: 179, endPoint x: 683, endPoint y: 154, distance: 235.9
click at [449, 179] on textarea at bounding box center [477, 185] width 149 height 18
type textarea "SAIE"
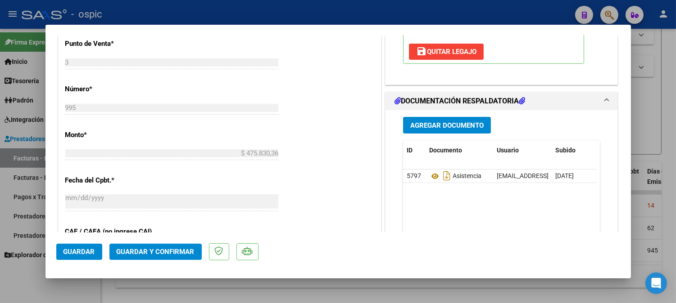
scroll to position [378, 0]
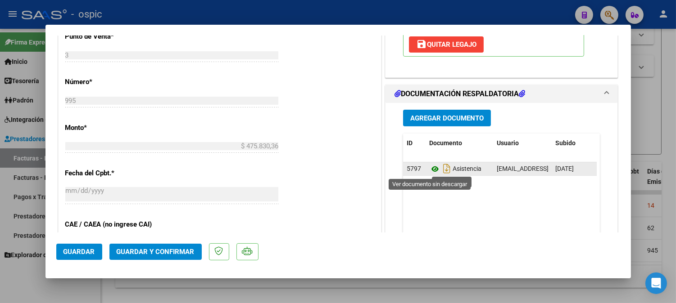
click at [429, 170] on icon at bounding box center [435, 169] width 12 height 11
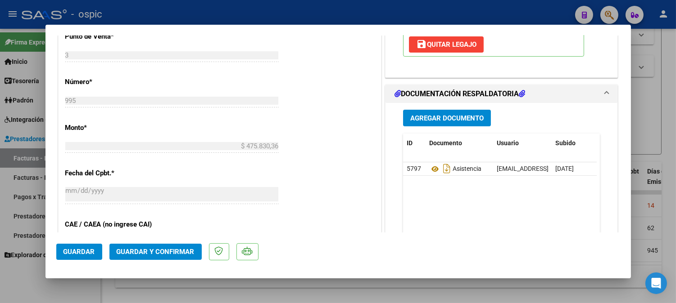
click at [146, 263] on mat-dialog-actions "Guardar Guardar y Confirmar" at bounding box center [338, 251] width 564 height 36
click at [154, 253] on span "Guardar y Confirmar" at bounding box center [156, 252] width 78 height 8
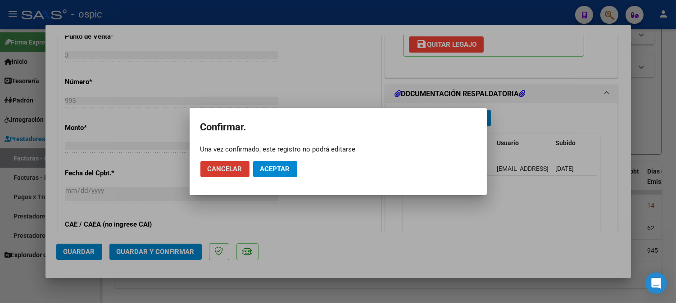
click at [264, 168] on span "Aceptar" at bounding box center [275, 169] width 30 height 8
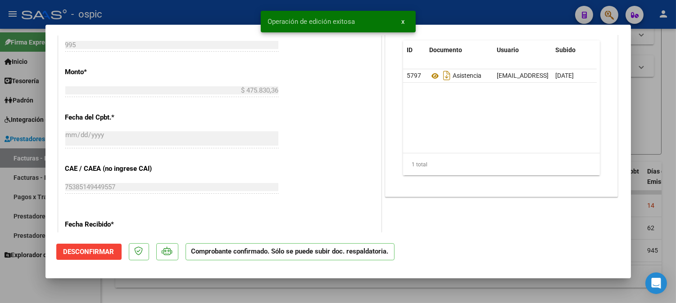
type input "$ 0,00"
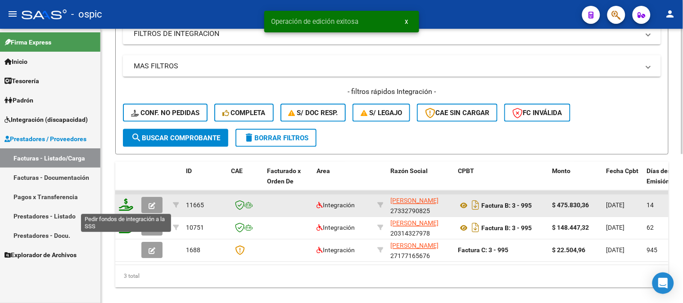
click at [124, 206] on icon at bounding box center [126, 205] width 14 height 13
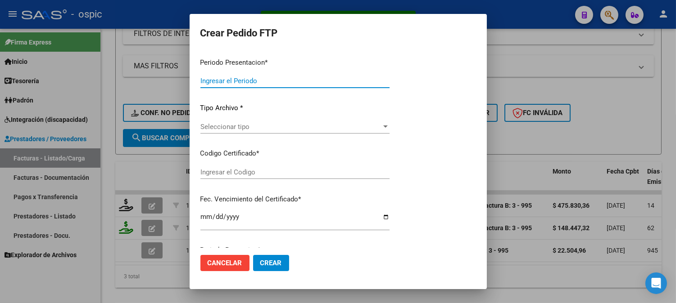
type input "202509"
type input "$ 475.830,36"
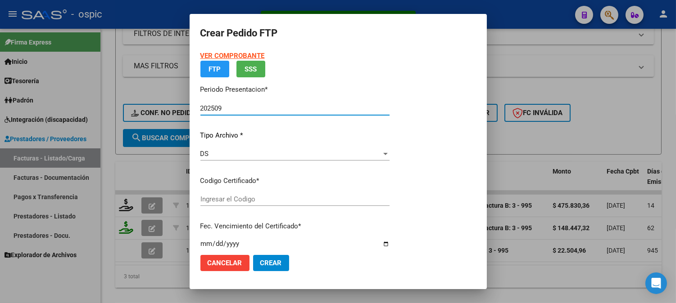
type input "0000000000000000000000000000001131708197"
type input "2028-07-01"
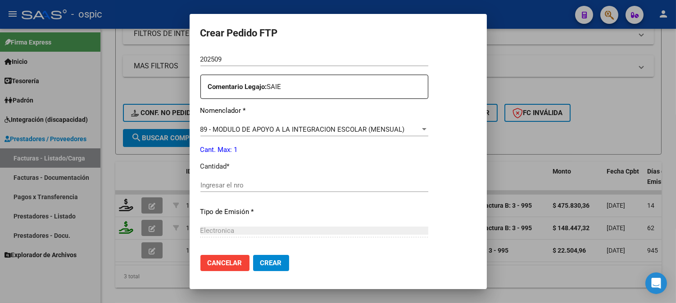
scroll to position [309, 0]
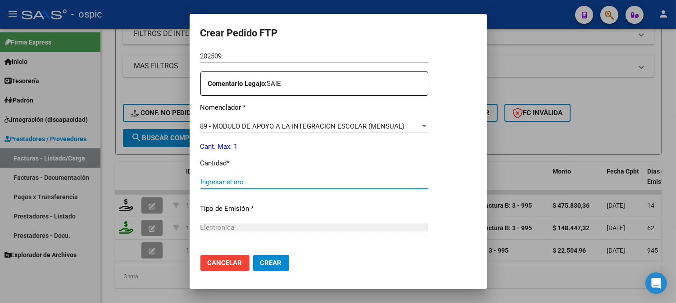
click at [359, 182] on input "Ingresar el nro" at bounding box center [314, 182] width 228 height 8
type input "1"
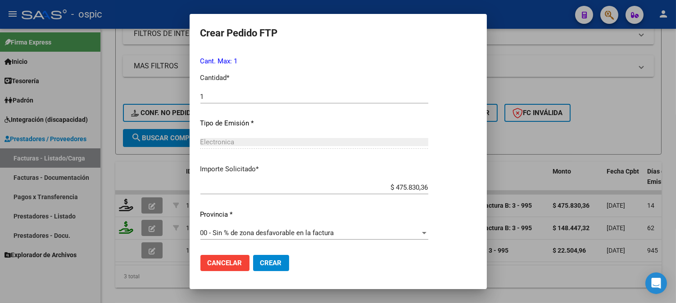
click at [275, 263] on span "Crear" at bounding box center [271, 263] width 22 height 8
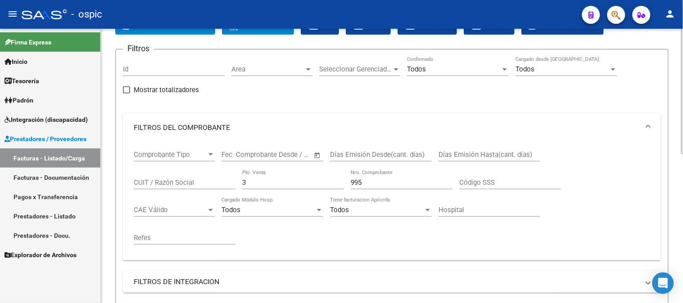
scroll to position [6, 0]
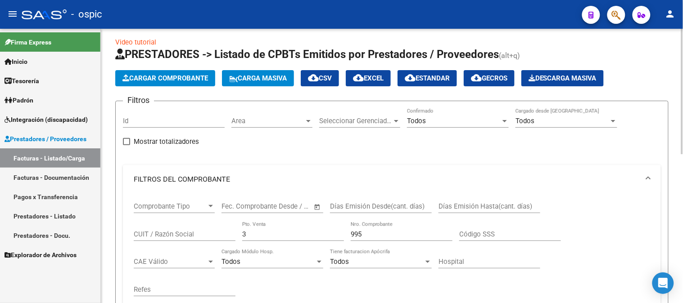
drag, startPoint x: 13, startPoint y: 208, endPoint x: 129, endPoint y: 189, distance: 118.2
click at [0, 207] on mat-sidenav-container "Firma Express Inicio Calendario SSS Instructivos Contacto OS Tesorería Extracto…" at bounding box center [341, 166] width 683 height 275
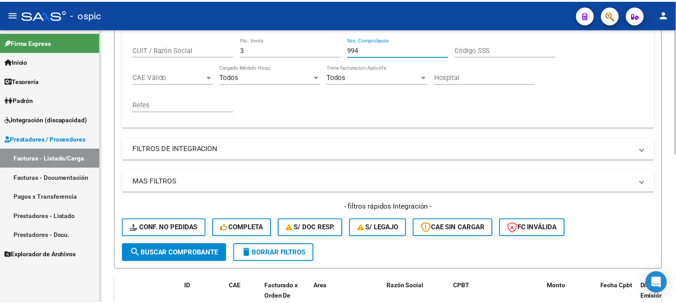
scroll to position [256, 0]
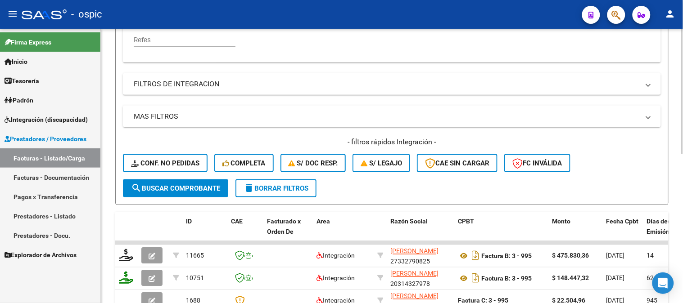
type input "994"
click at [191, 185] on span "search Buscar Comprobante" at bounding box center [175, 189] width 89 height 8
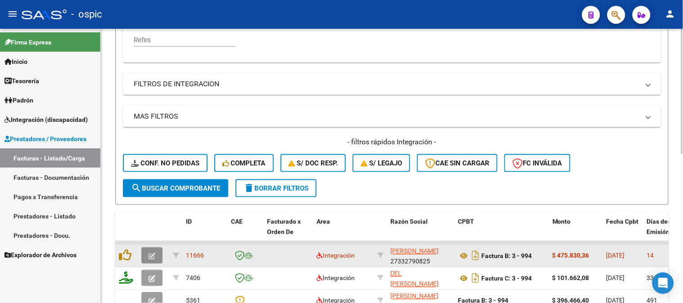
click at [149, 254] on icon "button" at bounding box center [152, 256] width 7 height 7
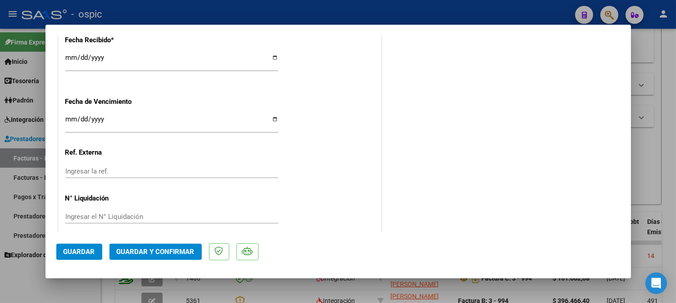
scroll to position [0, 0]
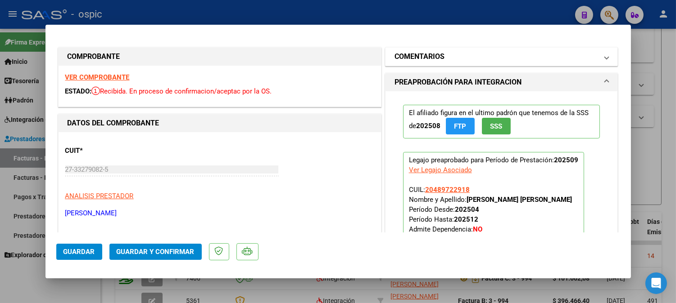
click at [421, 52] on h1 "COMENTARIOS" at bounding box center [419, 56] width 50 height 11
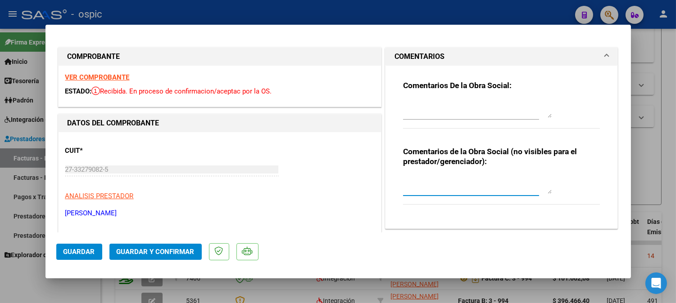
click at [426, 185] on textarea at bounding box center [477, 185] width 149 height 18
type textarea "SAIE"
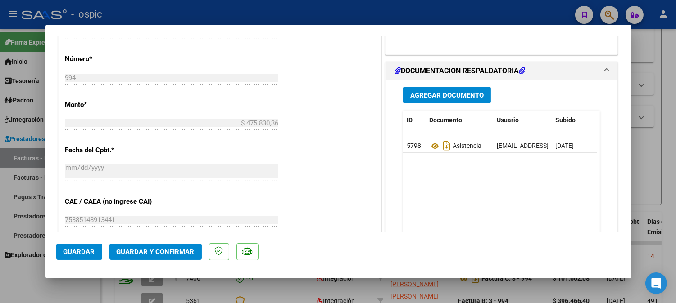
scroll to position [422, 0]
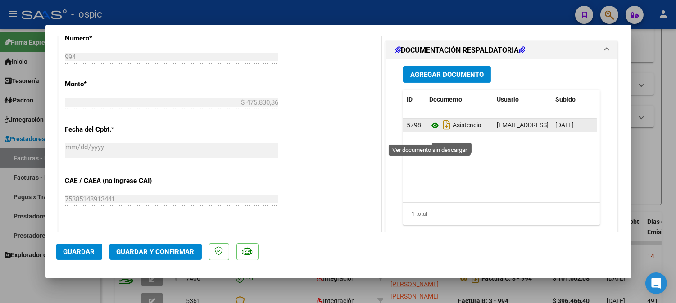
click at [433, 131] on icon at bounding box center [435, 125] width 12 height 11
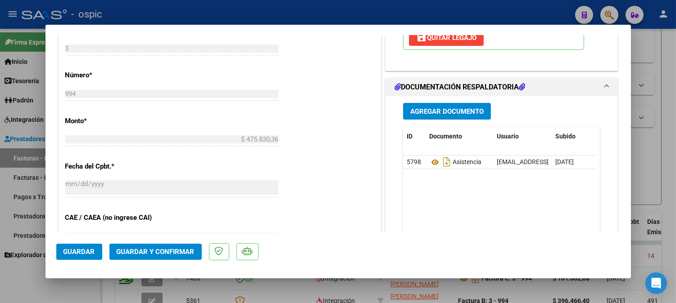
scroll to position [397, 0]
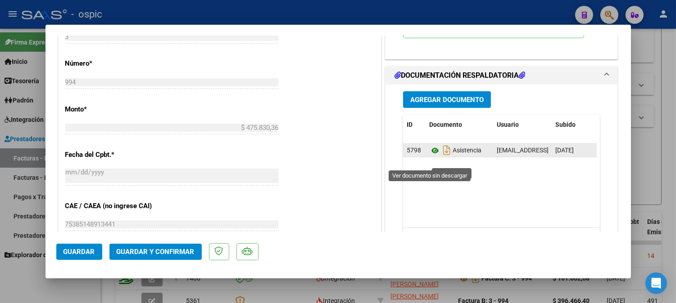
click at [431, 156] on icon at bounding box center [435, 150] width 12 height 11
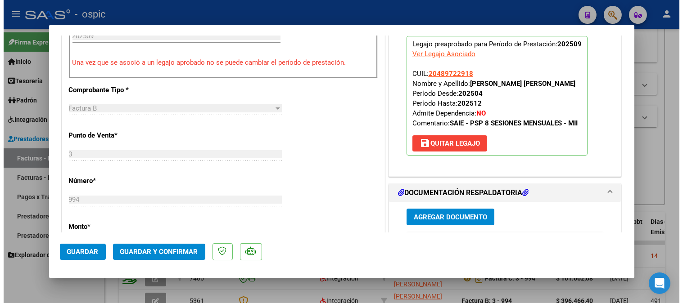
scroll to position [272, 0]
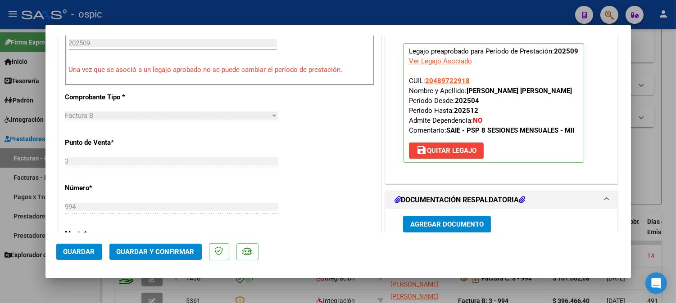
click at [153, 248] on span "Guardar y Confirmar" at bounding box center [156, 252] width 78 height 8
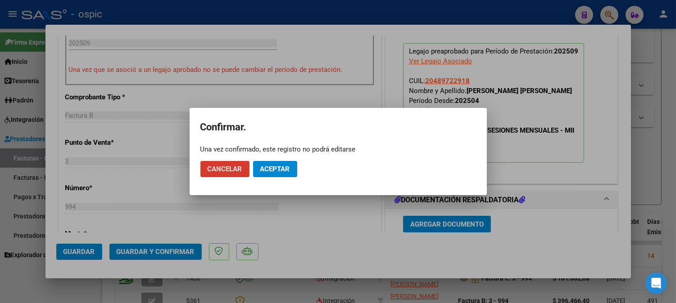
click at [282, 167] on span "Aceptar" at bounding box center [275, 169] width 30 height 8
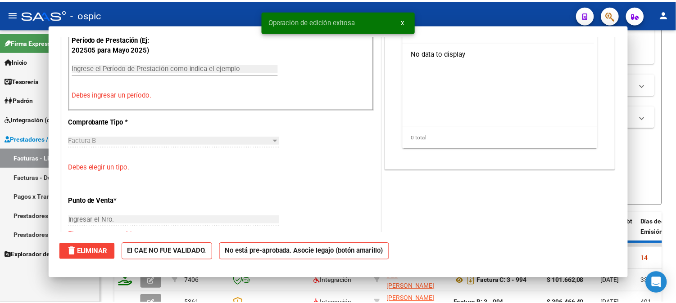
scroll to position [0, 0]
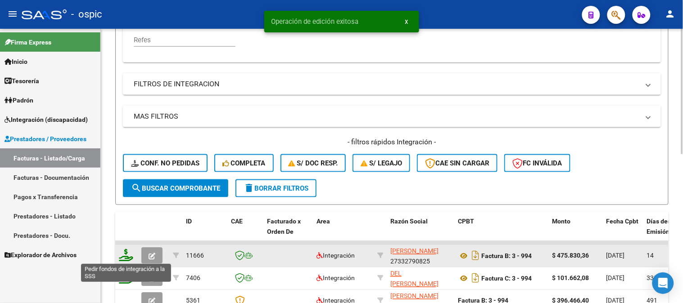
click at [126, 253] on icon at bounding box center [126, 255] width 14 height 13
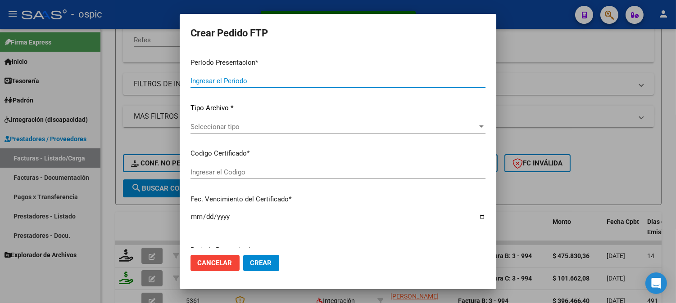
type input "202509"
type input "$ 475.830,36"
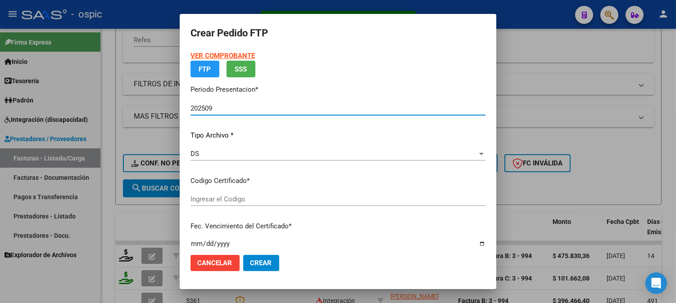
type input "4232083395"
type input "2027-09-30"
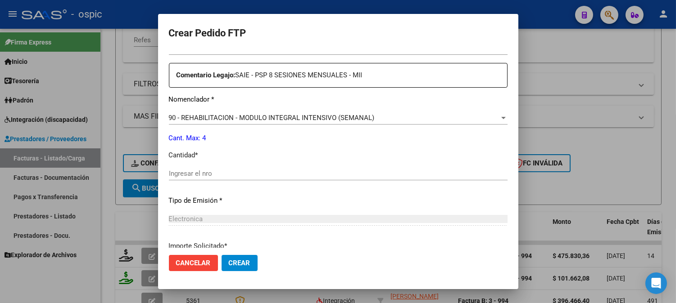
scroll to position [330, 0]
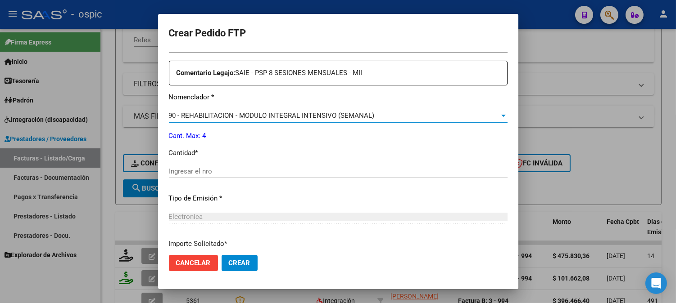
click at [303, 117] on span "90 - REHABILITACION - MODULO INTEGRAL INTENSIVO (SEMANAL)" at bounding box center [272, 116] width 206 height 8
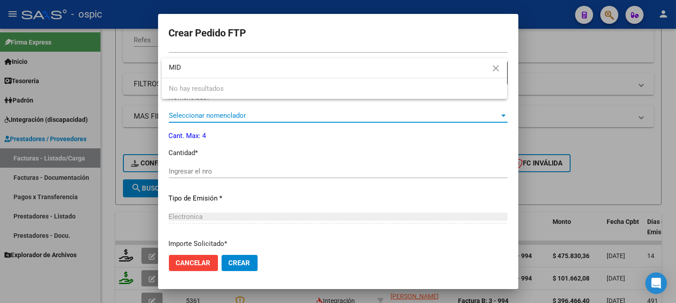
scroll to position [0, 0]
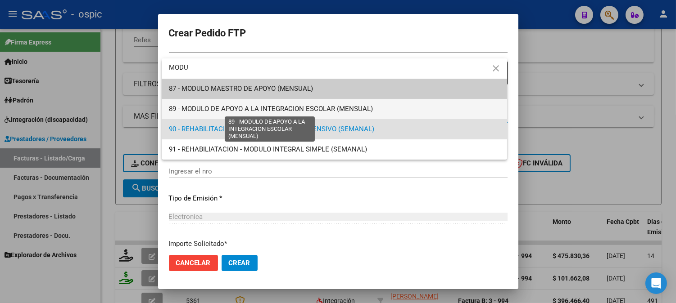
type input "MODU"
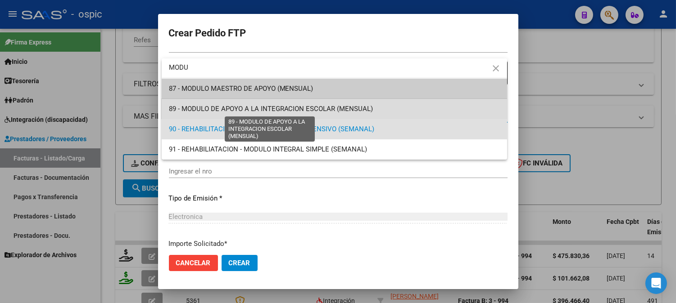
click at [312, 109] on span "89 - MODULO DE APOYO A LA INTEGRACION ESCOLAR (MENSUAL)" at bounding box center [271, 109] width 204 height 8
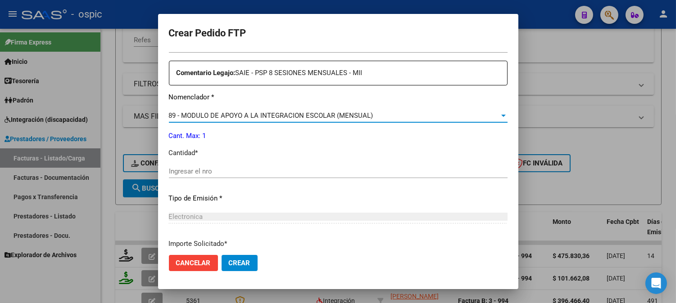
click at [280, 168] on input "Ingresar el nro" at bounding box center [338, 171] width 339 height 8
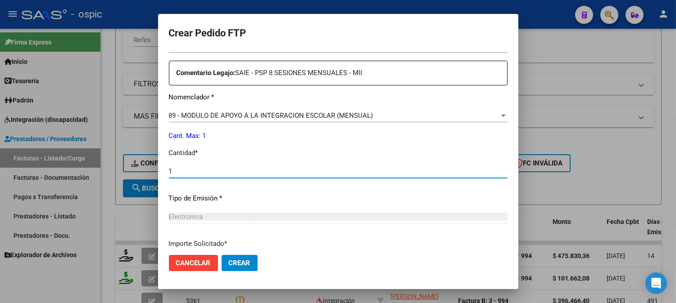
type input "1"
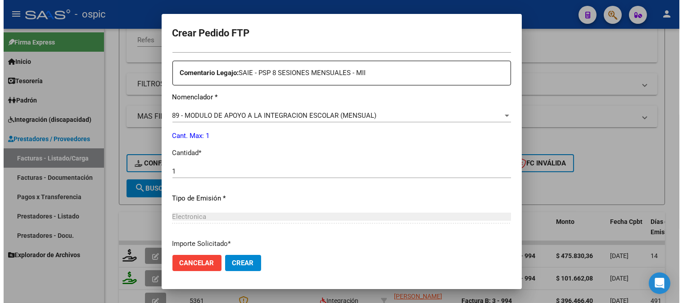
scroll to position [405, 0]
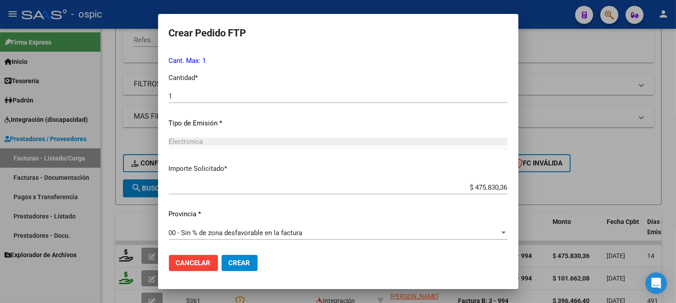
drag, startPoint x: 237, startPoint y: 266, endPoint x: 350, endPoint y: 240, distance: 116.3
click at [238, 266] on span "Crear" at bounding box center [240, 263] width 22 height 8
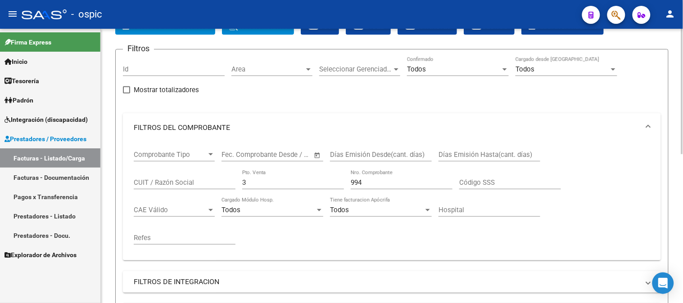
scroll to position [56, 0]
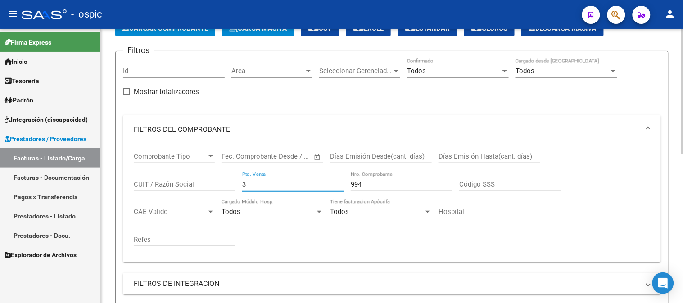
drag, startPoint x: 170, startPoint y: 185, endPoint x: 163, endPoint y: 185, distance: 6.8
click at [164, 185] on div "Comprobante Tipo Comprobante Tipo Fecha inicio – Fecha fin Fec. Comprobante Des…" at bounding box center [392, 199] width 516 height 111
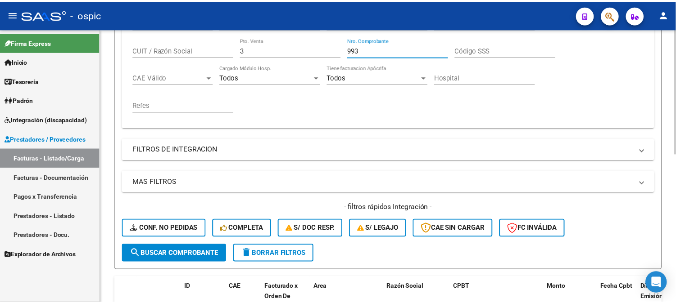
scroll to position [306, 0]
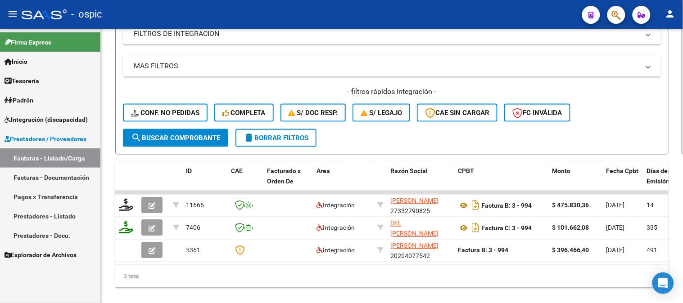
type input "993"
click at [190, 133] on button "search Buscar Comprobante" at bounding box center [175, 138] width 105 height 18
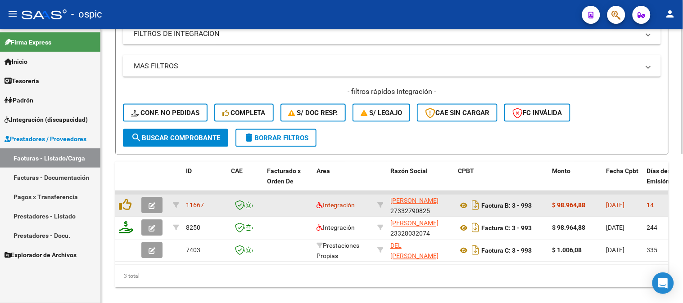
click at [158, 205] on button "button" at bounding box center [151, 206] width 21 height 16
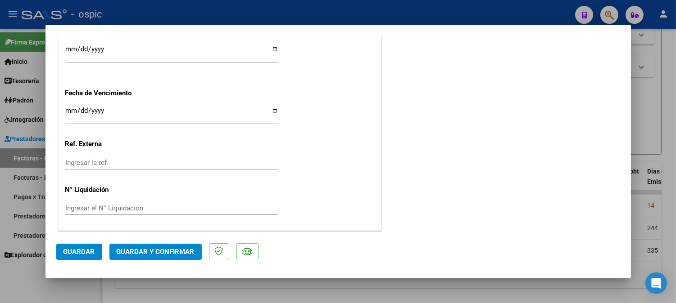
scroll to position [0, 0]
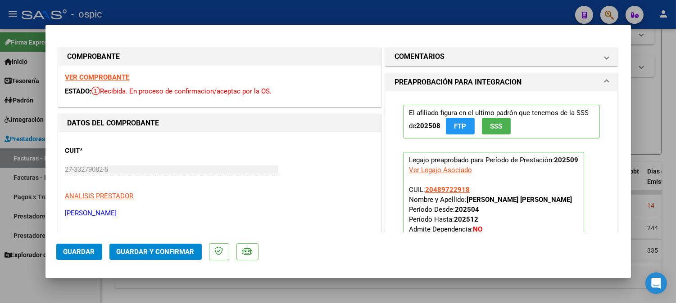
drag, startPoint x: 494, startPoint y: 56, endPoint x: 456, endPoint y: 172, distance: 122.4
click at [494, 57] on mat-panel-title "COMENTARIOS" at bounding box center [495, 56] width 203 height 11
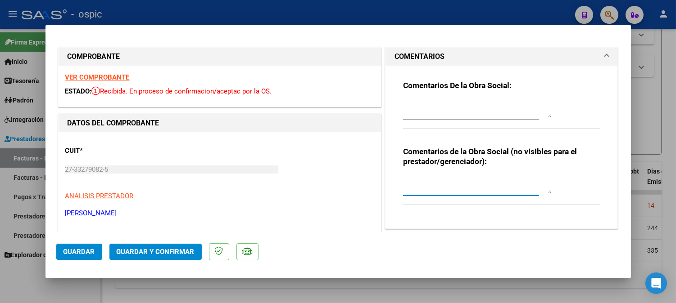
click at [456, 183] on textarea at bounding box center [477, 185] width 149 height 18
type textarea "PSP 8 SESIONES"
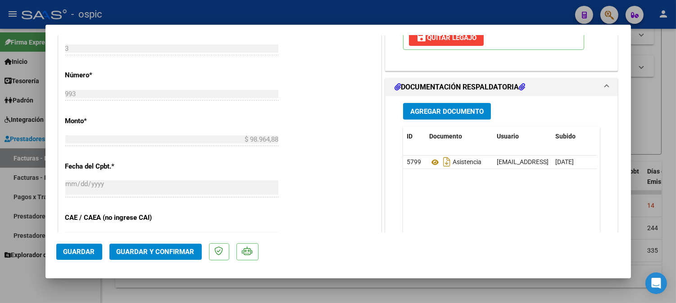
scroll to position [399, 0]
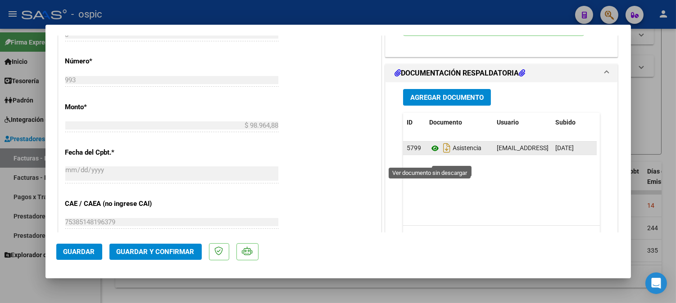
click at [429, 154] on icon at bounding box center [435, 148] width 12 height 11
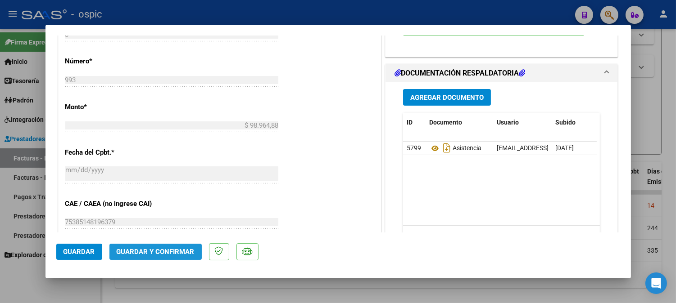
click at [167, 255] on span "Guardar y Confirmar" at bounding box center [156, 252] width 78 height 8
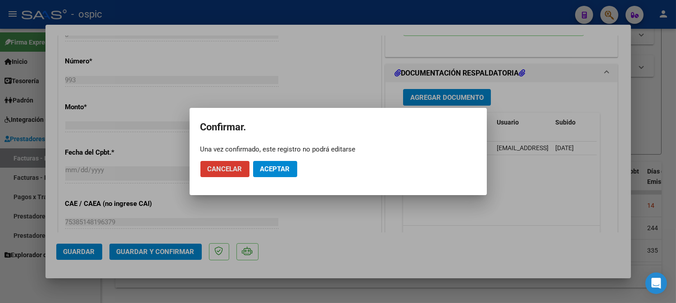
click at [290, 163] on button "Aceptar" at bounding box center [275, 169] width 44 height 16
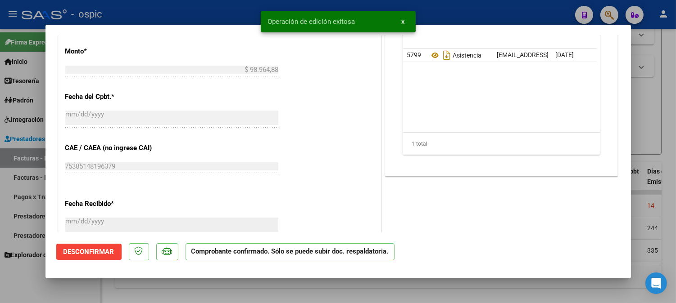
type input "$ 0,00"
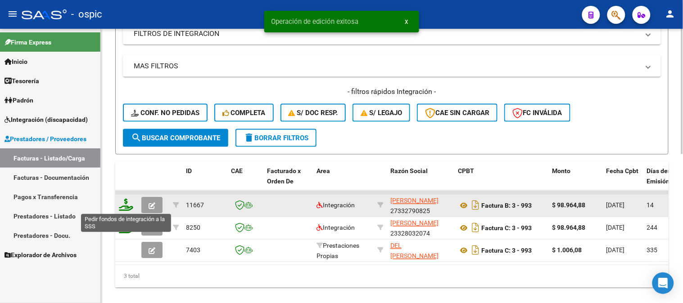
click at [125, 203] on icon at bounding box center [126, 205] width 14 height 13
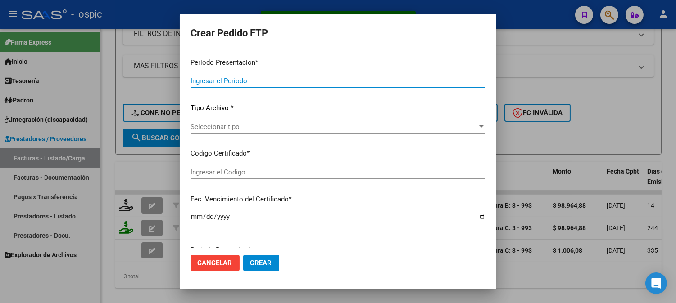
type input "202509"
type input "$ 98.964,88"
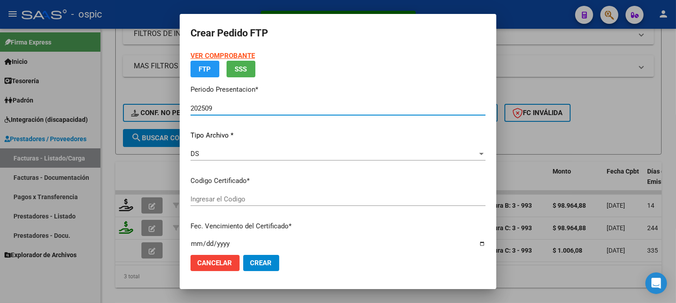
type input "4232083395"
type input "2027-09-30"
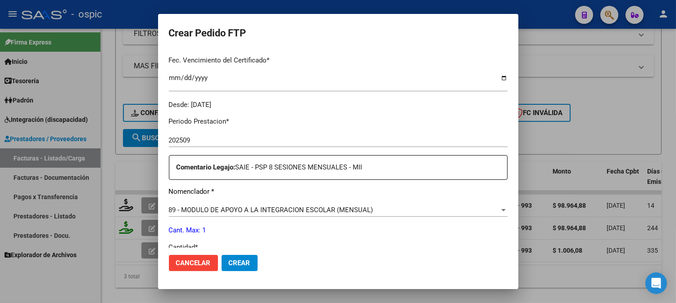
scroll to position [269, 0]
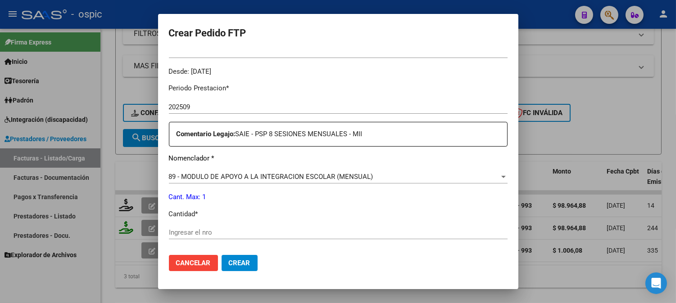
click at [319, 179] on span "89 - MODULO DE APOYO A LA INTEGRACION ESCOLAR (MENSUAL)" at bounding box center [271, 177] width 204 height 8
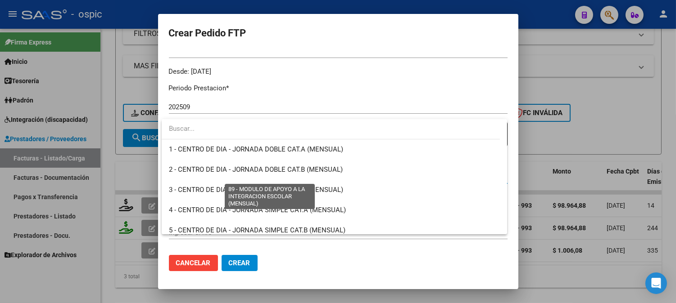
scroll to position [1756, 0]
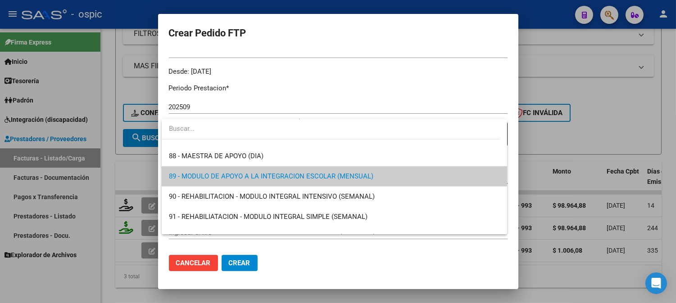
drag, startPoint x: 516, startPoint y: 166, endPoint x: 520, endPoint y: 142, distance: 23.8
click at [520, 142] on div at bounding box center [338, 151] width 676 height 303
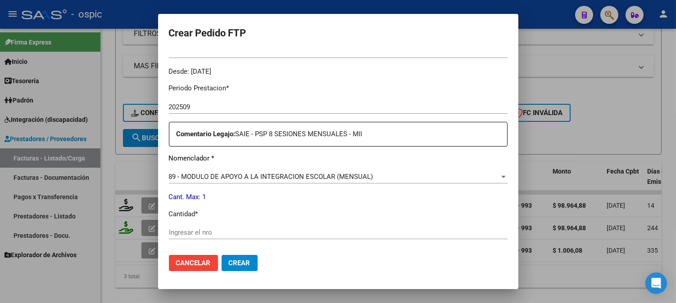
scroll to position [285, 0]
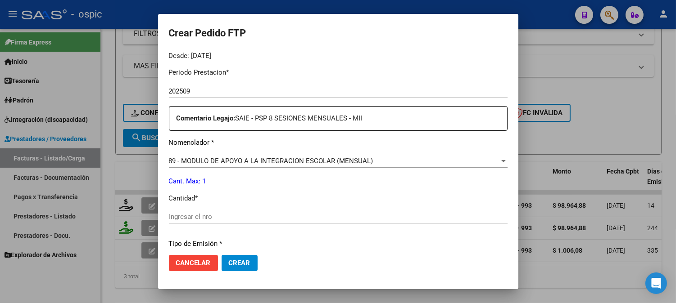
click at [326, 163] on span "89 - MODULO DE APOYO A LA INTEGRACION ESCOLAR (MENSUAL)" at bounding box center [271, 161] width 204 height 8
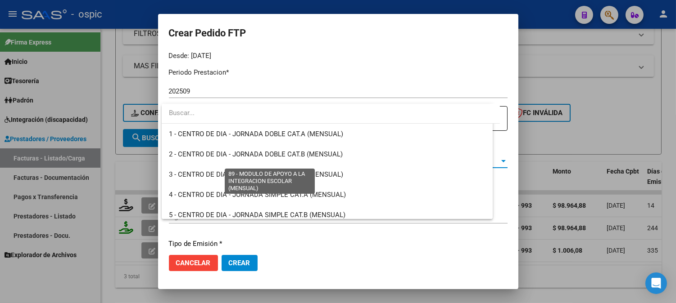
scroll to position [1756, 0]
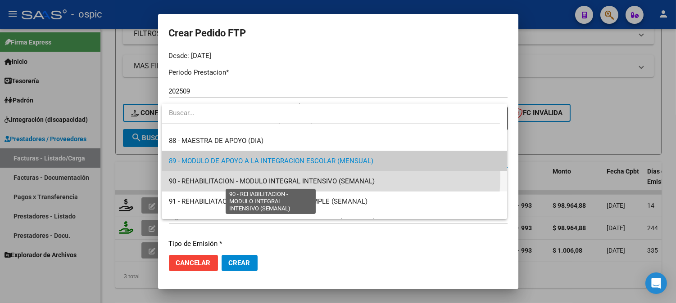
click at [326, 177] on span "90 - REHABILITACION - MODULO INTEGRAL INTENSIVO (SEMANAL)" at bounding box center [272, 181] width 206 height 8
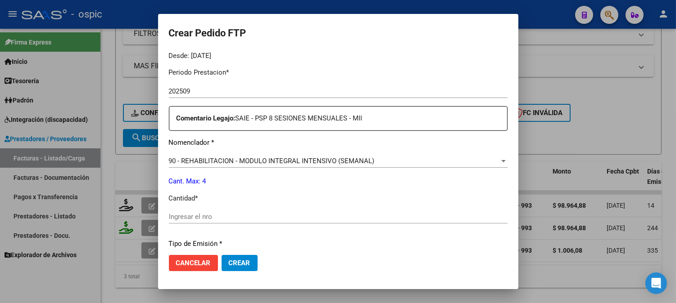
click at [317, 212] on div "Ingresar el nro" at bounding box center [338, 217] width 339 height 14
type input "4"
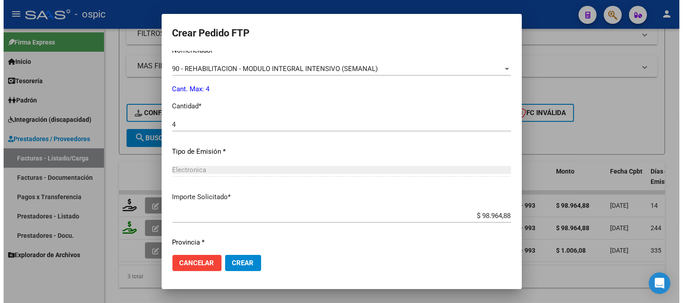
scroll to position [379, 0]
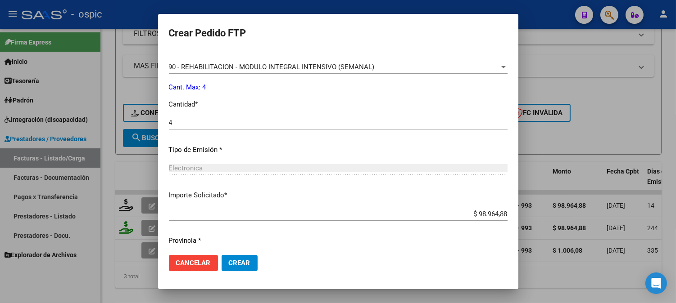
click at [235, 263] on span "Crear" at bounding box center [240, 263] width 22 height 8
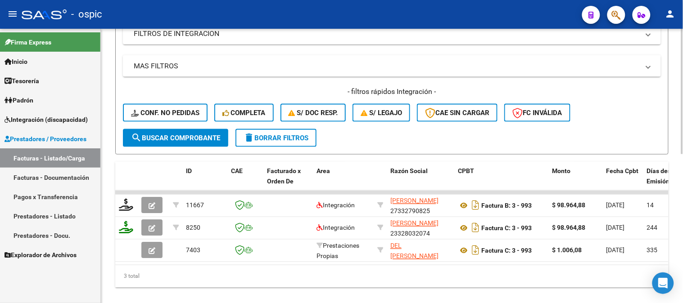
click at [304, 141] on span "delete Borrar Filtros" at bounding box center [276, 138] width 65 height 8
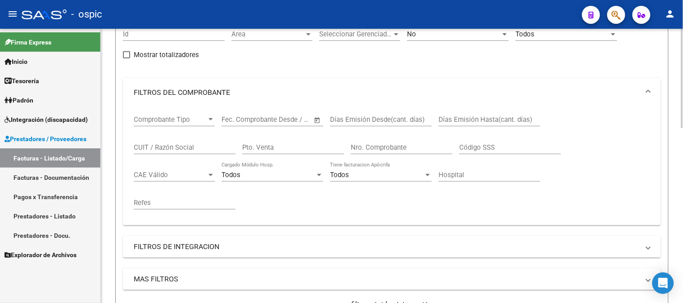
scroll to position [0, 0]
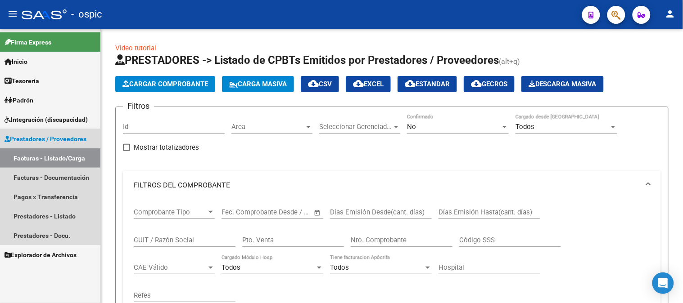
click at [59, 136] on span "Prestadores / Proveedores" at bounding box center [46, 139] width 82 height 10
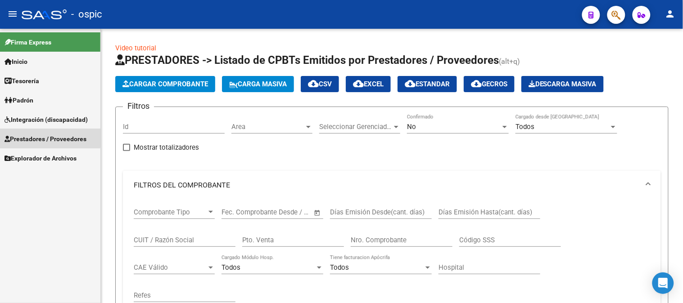
click at [48, 136] on span "Prestadores / Proveedores" at bounding box center [46, 139] width 82 height 10
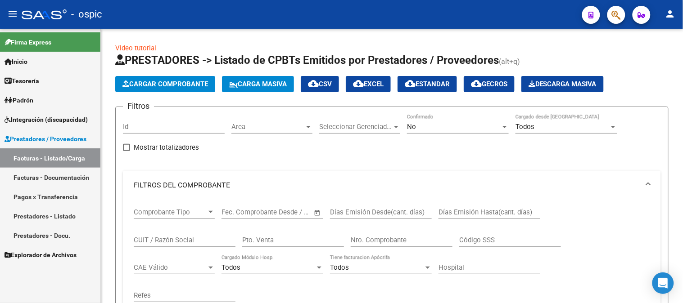
click at [37, 154] on link "Facturas - Listado/Carga" at bounding box center [50, 158] width 100 height 19
click at [431, 126] on div "No" at bounding box center [454, 127] width 94 height 8
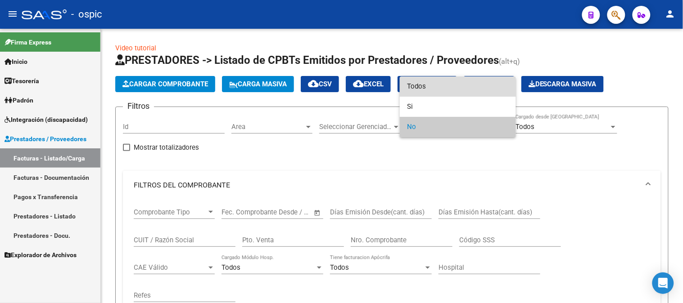
click at [438, 88] on span "Todos" at bounding box center [458, 87] width 102 height 20
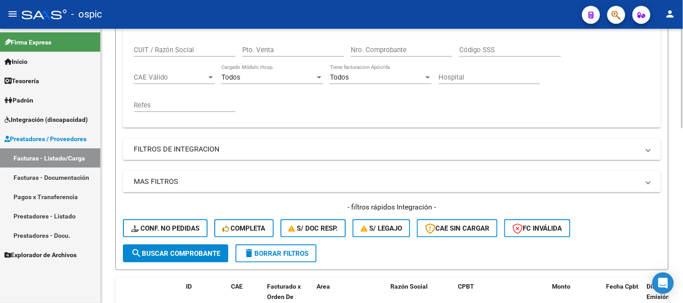
scroll to position [250, 0]
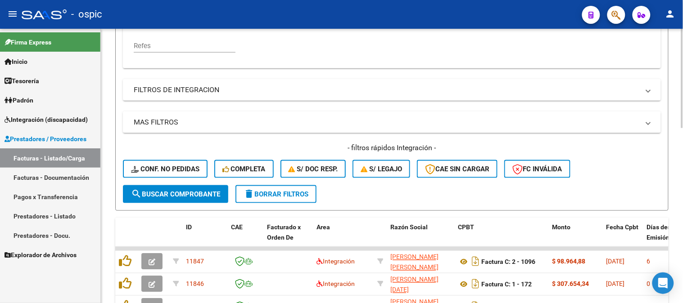
click at [297, 190] on span "delete Borrar Filtros" at bounding box center [276, 194] width 65 height 8
click at [287, 186] on button "delete Borrar Filtros" at bounding box center [275, 194] width 81 height 18
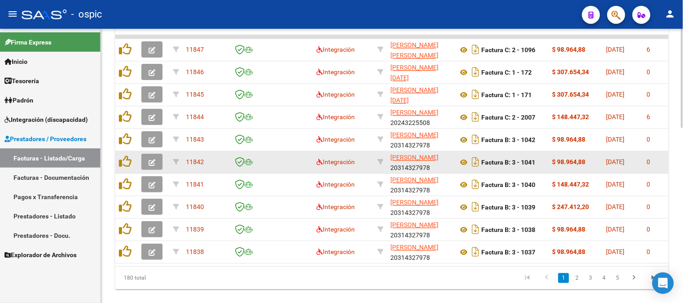
scroll to position [464, 0]
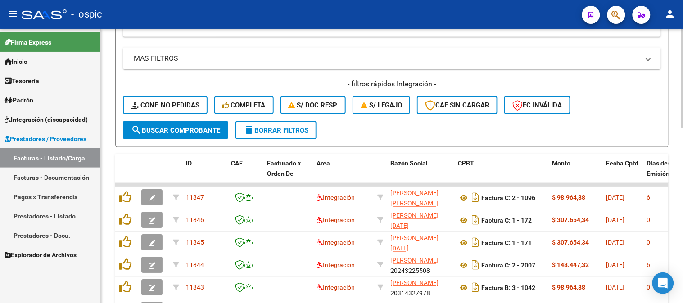
click at [282, 131] on span "delete Borrar Filtros" at bounding box center [276, 131] width 65 height 8
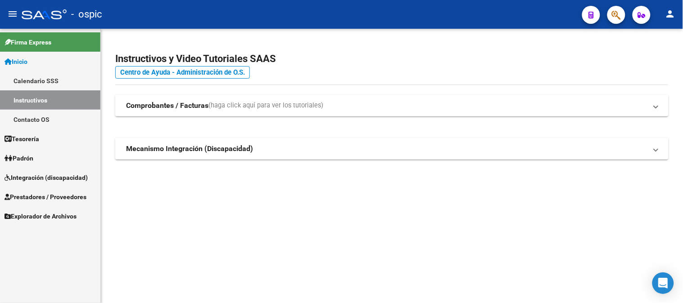
click at [41, 176] on span "Integración (discapacidad)" at bounding box center [46, 178] width 83 height 10
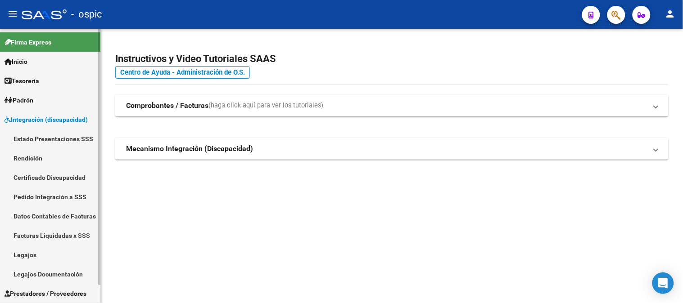
click at [50, 193] on link "Pedido Integración a SSS" at bounding box center [50, 196] width 100 height 19
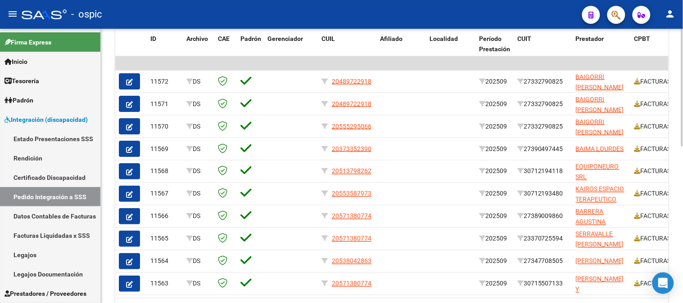
scroll to position [321, 0]
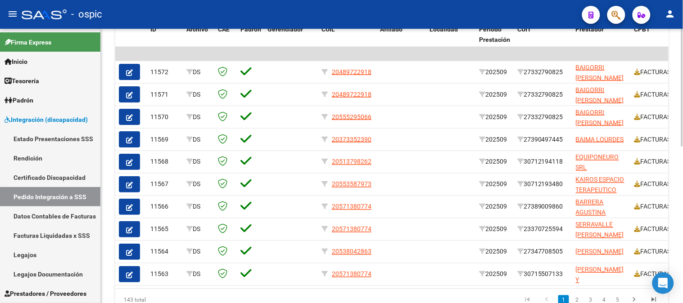
click at [683, 203] on div at bounding box center [682, 228] width 2 height 118
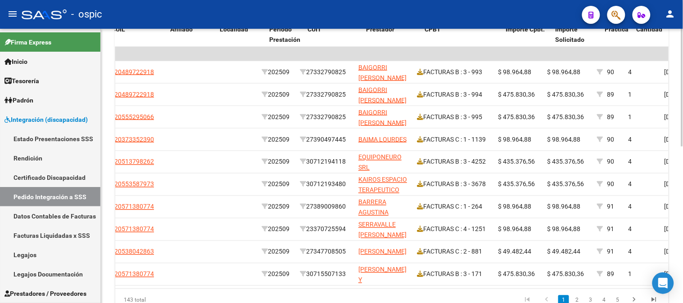
scroll to position [0, 219]
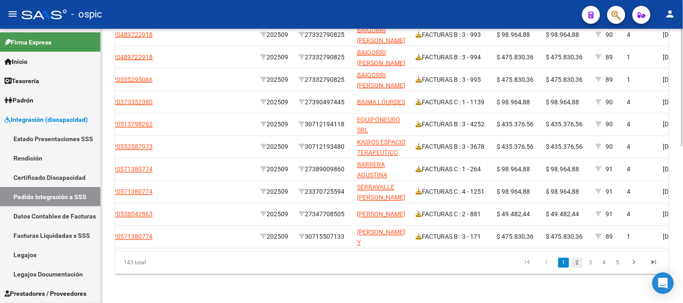
click at [579, 264] on link "2" at bounding box center [577, 263] width 11 height 10
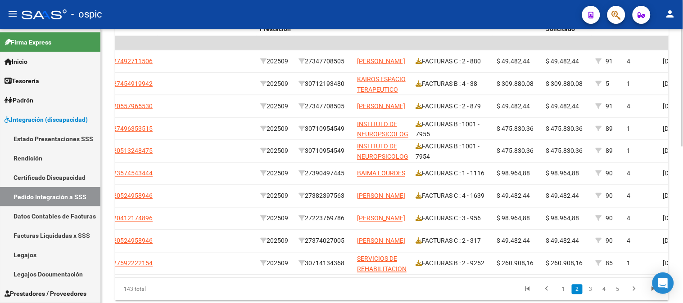
scroll to position [329, 0]
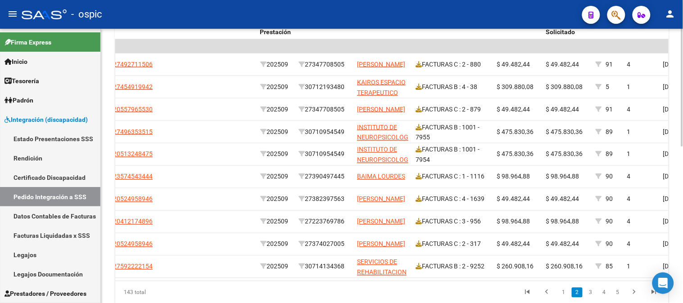
click at [683, 214] on div at bounding box center [682, 231] width 2 height 118
click at [547, 299] on icon "go to previous page" at bounding box center [547, 294] width 12 height 11
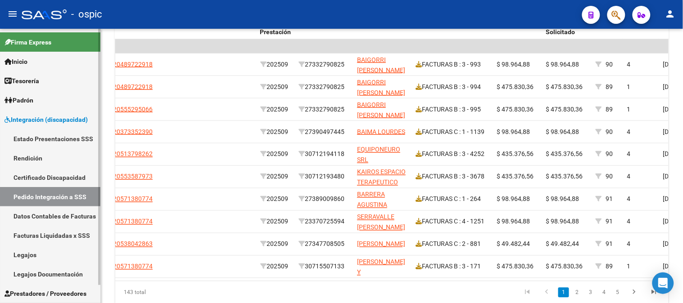
click at [58, 172] on link "Certificado Discapacidad" at bounding box center [50, 177] width 100 height 19
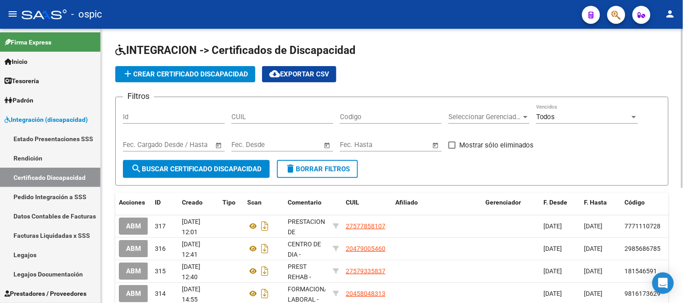
click at [265, 114] on input "CUIL" at bounding box center [282, 117] width 102 height 8
click at [36, 261] on link "Legajos" at bounding box center [50, 254] width 100 height 19
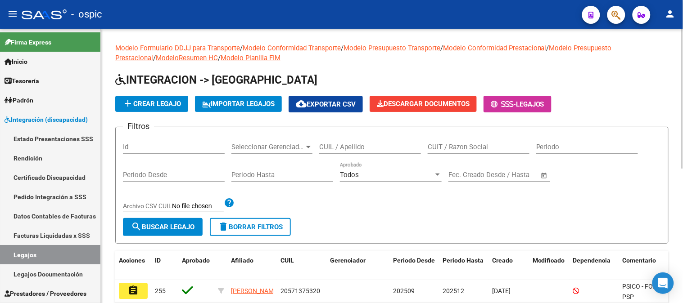
click at [381, 150] on input "CUIL / Apellido" at bounding box center [370, 147] width 102 height 8
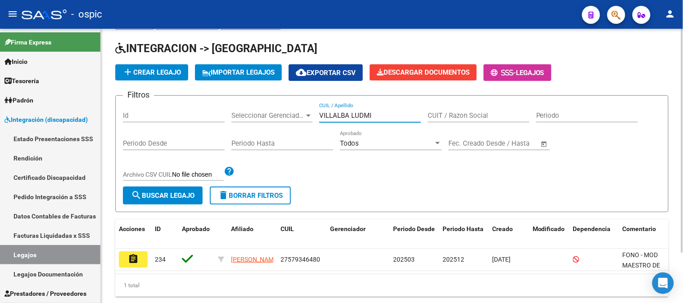
scroll to position [61, 0]
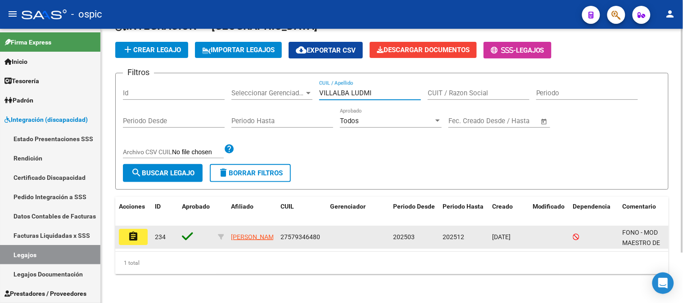
type input "VILLALBA LUDMI"
drag, startPoint x: 281, startPoint y: 227, endPoint x: 318, endPoint y: 230, distance: 37.0
click at [318, 234] on span "27579346480" at bounding box center [300, 237] width 40 height 7
copy span "27579346480"
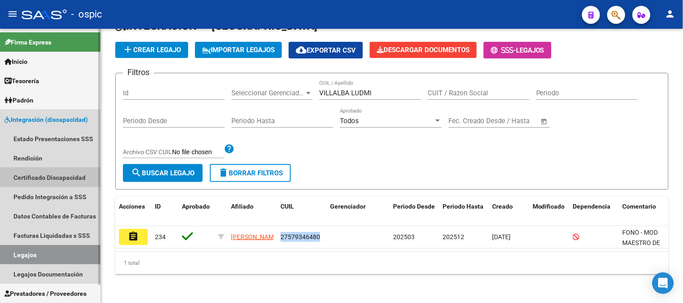
click at [66, 177] on link "Certificado Discapacidad" at bounding box center [50, 177] width 100 height 19
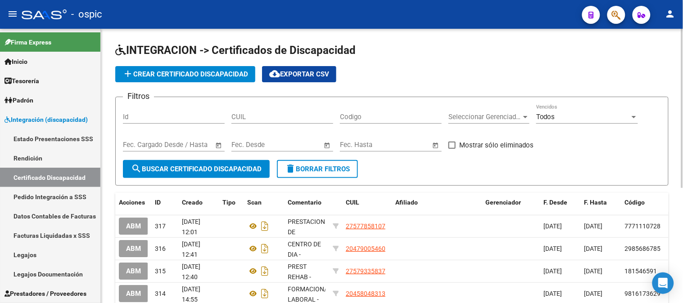
click at [250, 118] on input "CUIL" at bounding box center [282, 117] width 102 height 8
paste input "27-57934648-0"
type input "27-57934648-0"
click at [224, 164] on button "search Buscar Certificado Discapacidad" at bounding box center [196, 169] width 147 height 18
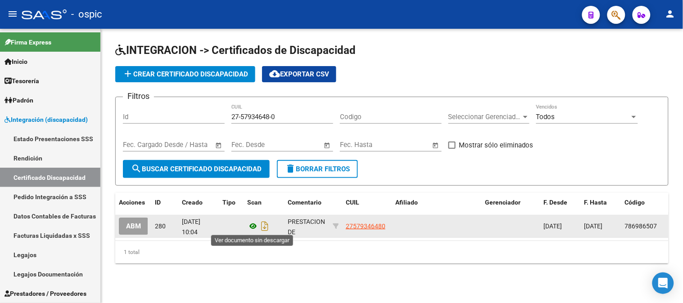
click at [253, 223] on icon at bounding box center [253, 226] width 12 height 11
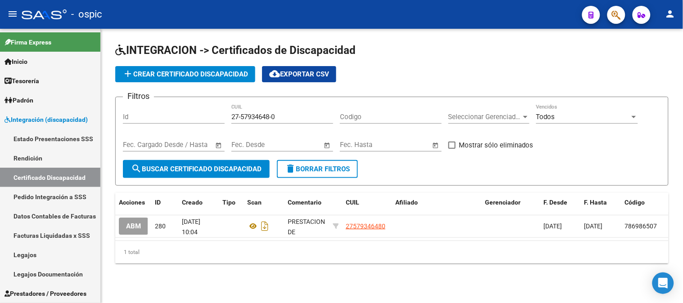
click at [182, 76] on span "add Crear Certificado Discapacidad" at bounding box center [185, 74] width 126 height 8
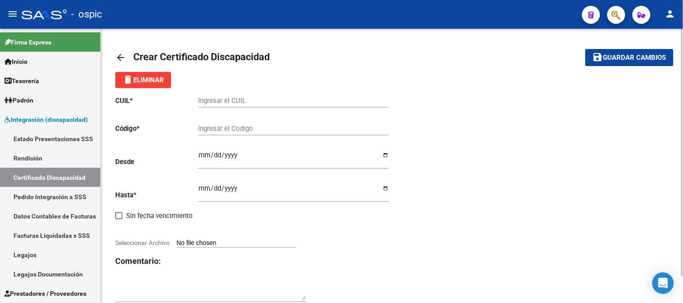
click at [231, 100] on input "Ingresar el CUIL" at bounding box center [293, 101] width 191 height 8
paste input "27-57934648-0"
type input "27-57934648-0"
click at [232, 127] on input "Ingresar el Codigo" at bounding box center [293, 129] width 191 height 8
click at [123, 55] on mat-icon "arrow_back" at bounding box center [120, 57] width 11 height 11
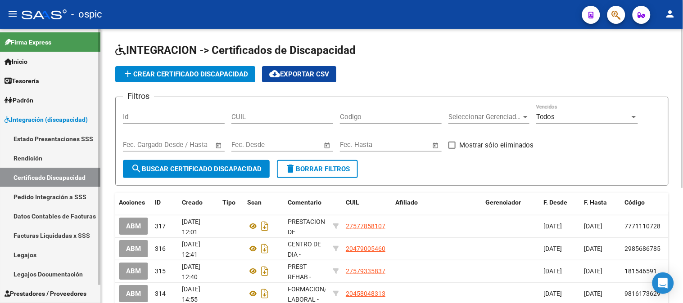
click at [52, 115] on span "Integración (discapacidad)" at bounding box center [46, 120] width 83 height 10
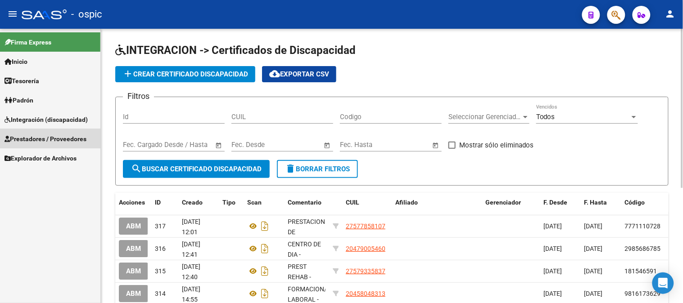
click at [47, 135] on span "Prestadores / Proveedores" at bounding box center [46, 139] width 82 height 10
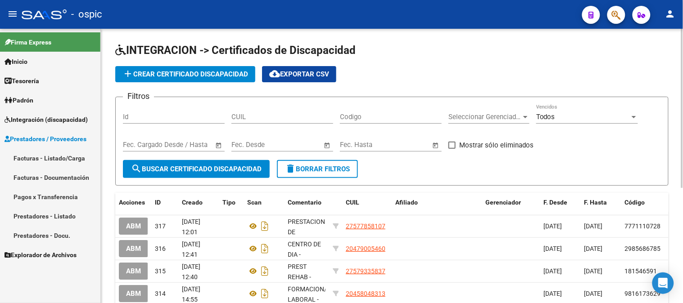
click at [47, 155] on link "Facturas - Listado/Carga" at bounding box center [50, 158] width 100 height 19
click at [59, 160] on link "Facturas - Listado/Carga" at bounding box center [50, 158] width 100 height 19
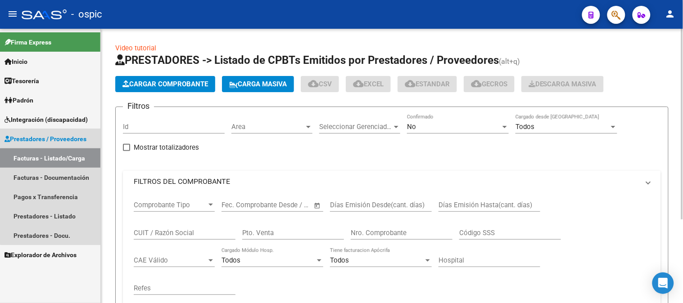
click at [62, 154] on link "Facturas - Listado/Carga" at bounding box center [50, 158] width 100 height 19
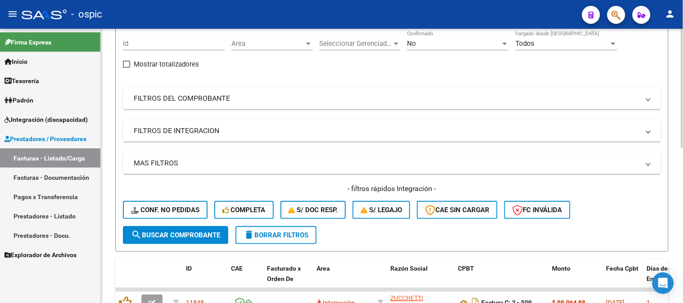
scroll to position [100, 0]
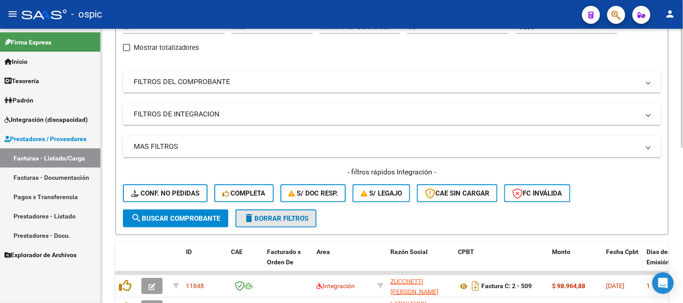
click at [280, 212] on button "delete Borrar Filtros" at bounding box center [275, 219] width 81 height 18
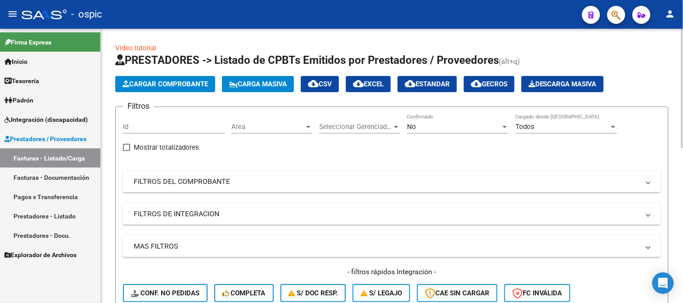
click at [441, 131] on div "No" at bounding box center [454, 127] width 94 height 8
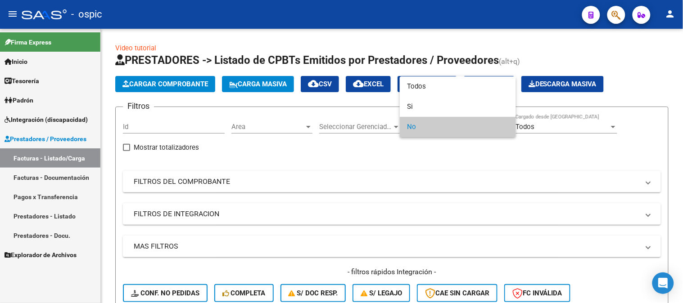
click at [57, 114] on div at bounding box center [341, 151] width 683 height 303
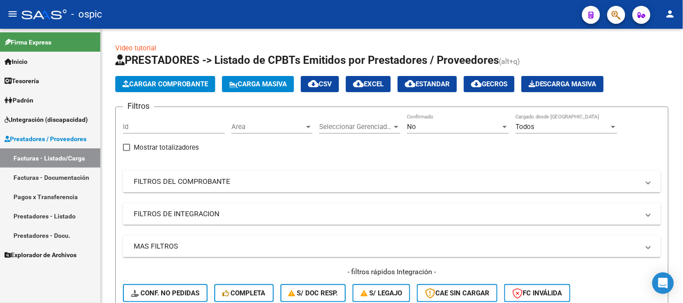
click at [43, 121] on span "Integración (discapacidad)" at bounding box center [46, 120] width 83 height 10
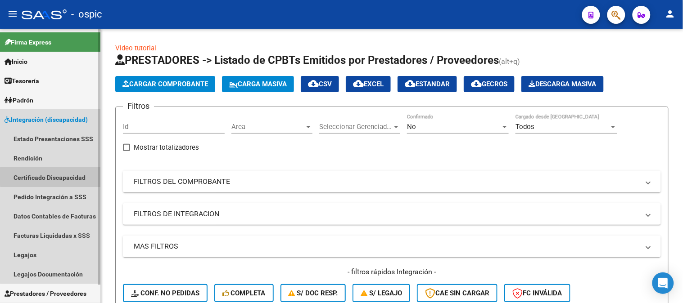
click at [57, 176] on link "Certificado Discapacidad" at bounding box center [50, 177] width 100 height 19
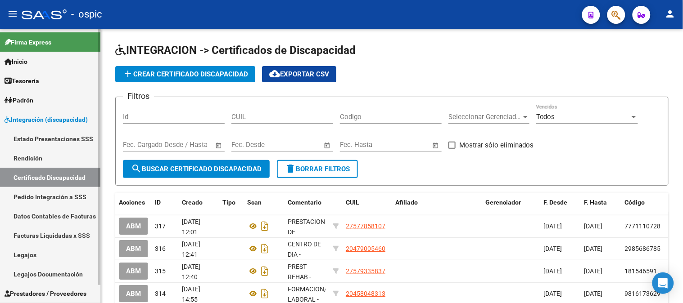
drag, startPoint x: 31, startPoint y: 251, endPoint x: 88, endPoint y: 251, distance: 57.6
click at [31, 252] on link "Legajos" at bounding box center [50, 254] width 100 height 19
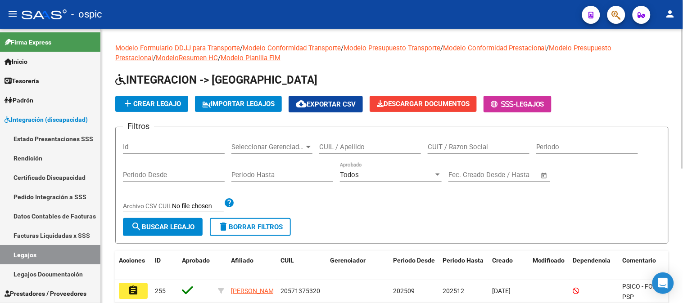
click at [380, 149] on input "CUIL / Apellido" at bounding box center [370, 147] width 102 height 8
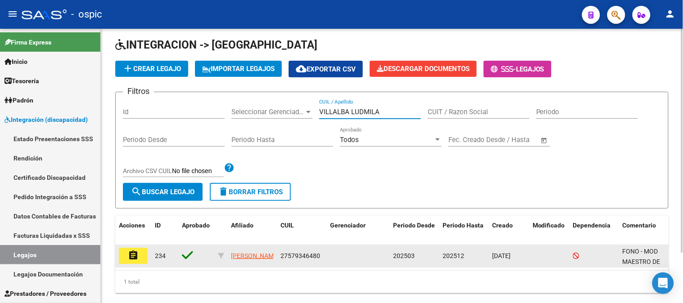
scroll to position [50, 0]
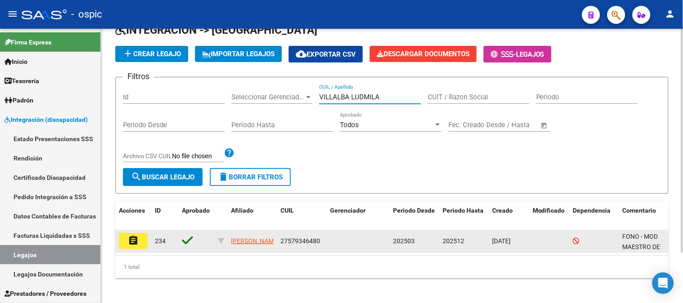
type input "VILLALBA LUDMILA"
click at [280, 240] on datatable-body-cell "27579346480" at bounding box center [302, 242] width 50 height 22
drag, startPoint x: 281, startPoint y: 240, endPoint x: 328, endPoint y: 239, distance: 46.4
click at [328, 239] on div "assignment 234 [PERSON_NAME] 27579346480 202503 202512 [DATE] FONO - MOD MAESTR…" at bounding box center [421, 242] width 612 height 23
click at [328, 239] on datatable-body-cell at bounding box center [357, 242] width 63 height 22
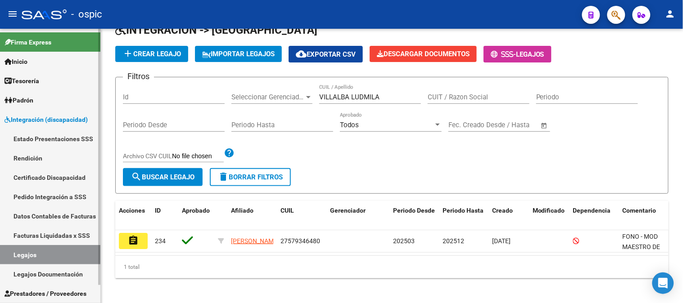
click at [37, 179] on link "Certificado Discapacidad" at bounding box center [50, 177] width 100 height 19
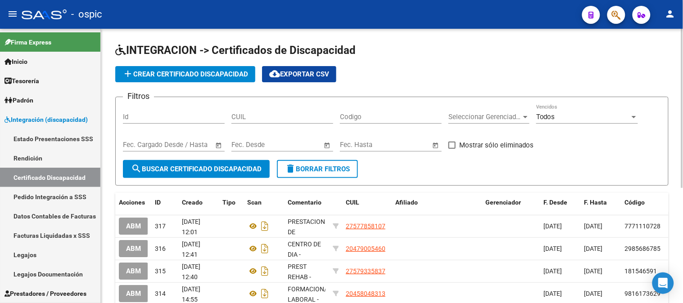
drag, startPoint x: 267, startPoint y: 124, endPoint x: 270, endPoint y: 119, distance: 5.9
click at [267, 123] on div "CUIL" at bounding box center [282, 118] width 102 height 28
click at [268, 118] on input "CUIL" at bounding box center [282, 117] width 102 height 8
click at [226, 77] on span "add Crear Certificado Discapacidad" at bounding box center [185, 74] width 126 height 8
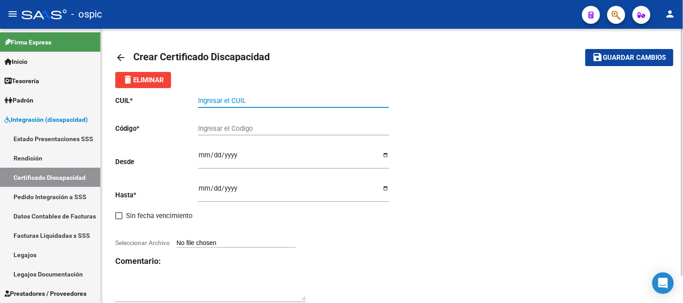
click at [228, 101] on input "Ingresar el CUIL" at bounding box center [293, 101] width 191 height 8
paste input "27-57934648-0"
type input "27-57934648-0"
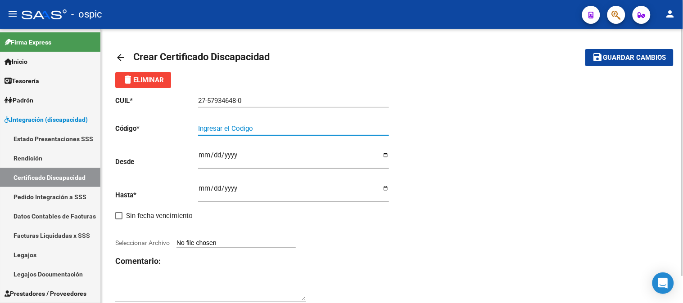
drag, startPoint x: 261, startPoint y: 131, endPoint x: 253, endPoint y: 154, distance: 23.8
click at [261, 131] on input "Ingresar el Codigo" at bounding box center [293, 129] width 191 height 8
type input "9016848969"
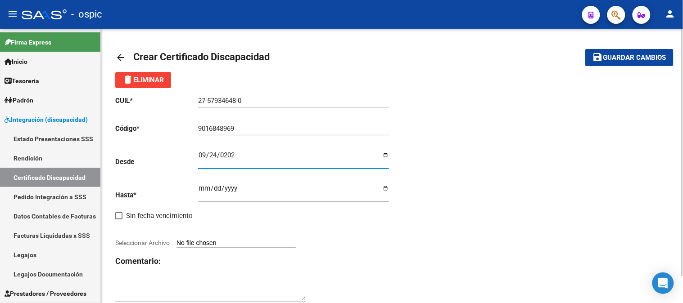
type input "2025-09-24"
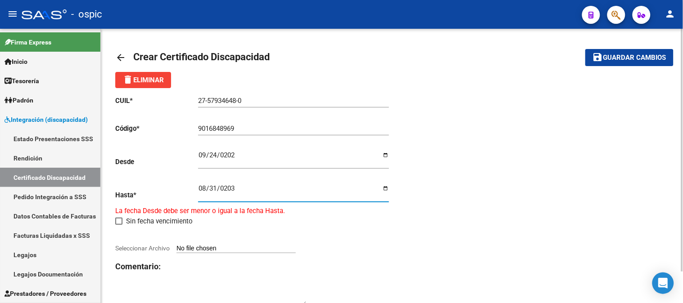
type input "2030-08-31"
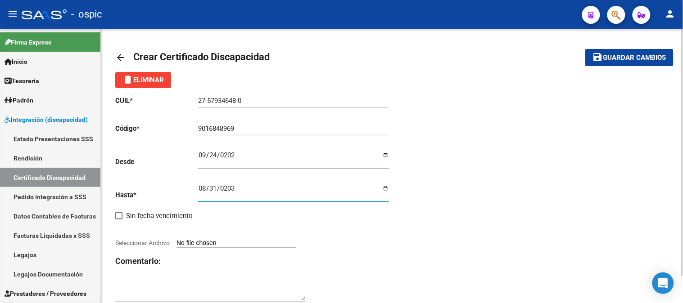
click at [233, 239] on div "CUIL * 27-57934648-0 Ingresar el CUIL Código * 9016848969 Ingresar el Codigo De…" at bounding box center [253, 199] width 277 height 223
click at [235, 242] on input "Seleccionar Archivo" at bounding box center [235, 244] width 119 height 9
type input "C:\fakepath\VILLALBA LUDMILA CUD 2.pdf"
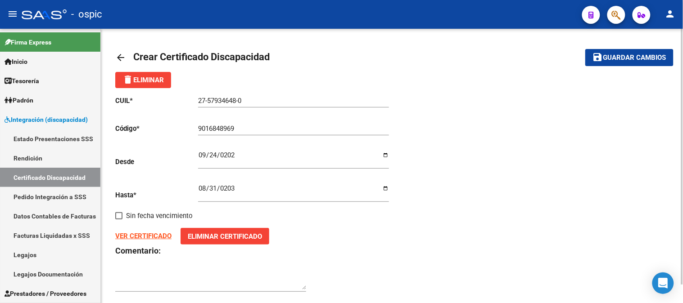
scroll to position [19, 0]
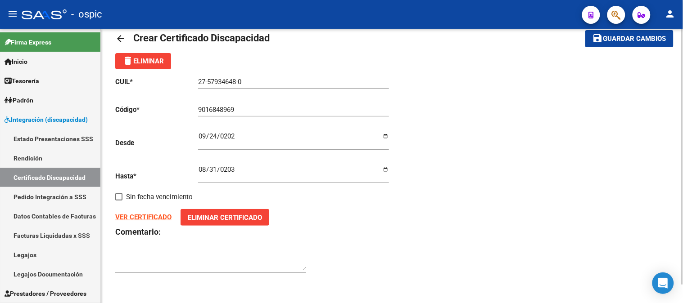
click at [142, 251] on div at bounding box center [210, 259] width 191 height 27
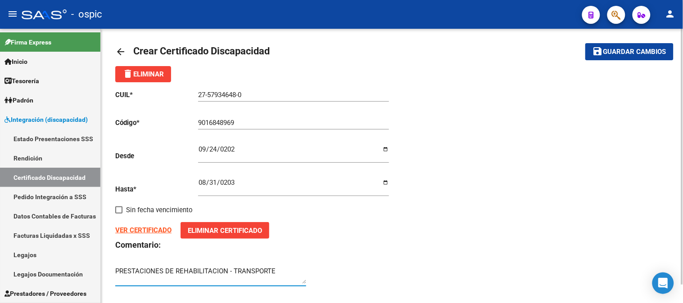
scroll to position [0, 0]
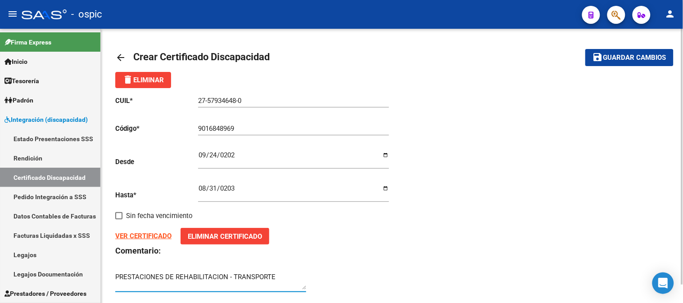
type textarea "PRESTACIONES DE REHABILITACION - TRANSPORTE"
click at [615, 61] on span "Guardar cambios" at bounding box center [634, 58] width 63 height 8
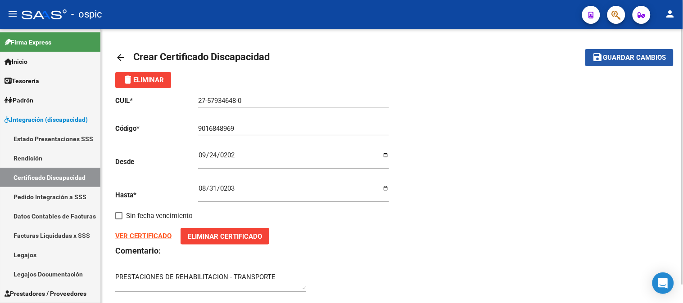
click at [624, 60] on span "Guardar cambios" at bounding box center [634, 58] width 63 height 8
click at [123, 59] on mat-icon "arrow_back" at bounding box center [120, 57] width 11 height 11
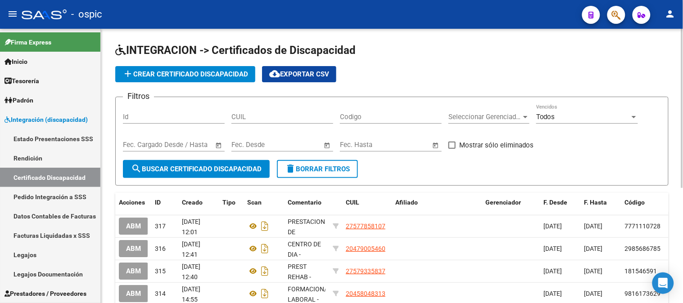
click at [285, 115] on input "CUIL" at bounding box center [282, 117] width 102 height 8
paste input "27-57934648-0"
type input "27-57934648-0"
click at [200, 169] on span "search Buscar Certificado Discapacidad" at bounding box center [196, 169] width 131 height 8
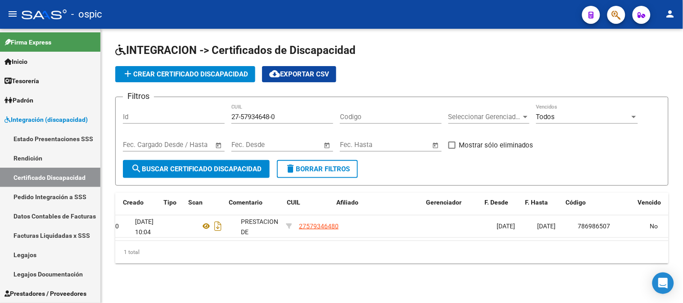
scroll to position [0, 59]
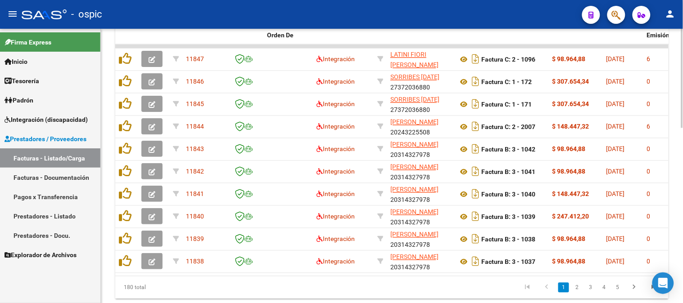
scroll to position [452, 0]
click at [683, 202] on div at bounding box center [682, 243] width 2 height 99
click at [653, 295] on icon "go to last page" at bounding box center [654, 290] width 12 height 11
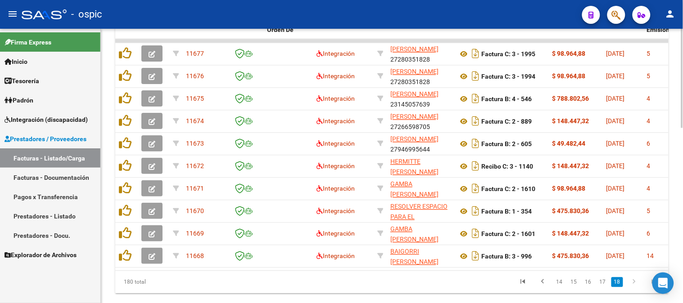
scroll to position [460, 0]
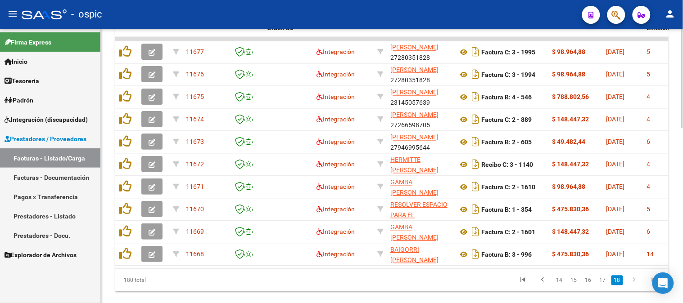
click at [683, 236] on div at bounding box center [682, 247] width 2 height 99
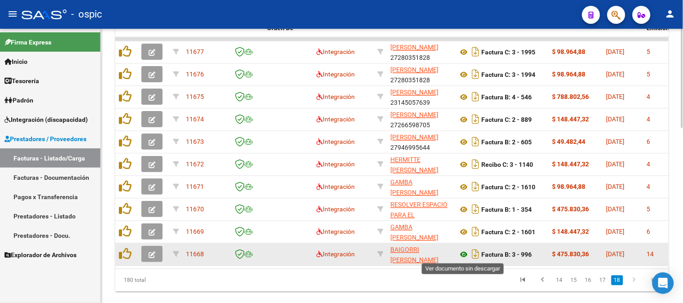
click at [464, 256] on icon at bounding box center [464, 255] width 12 height 11
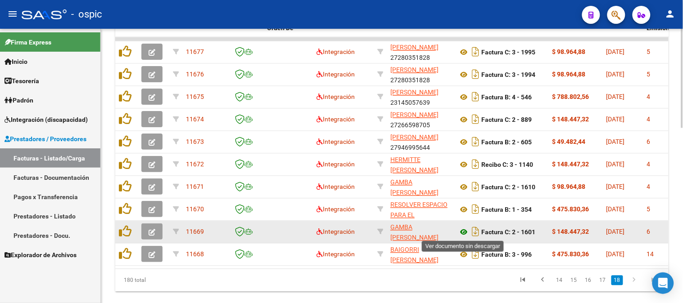
click at [462, 231] on icon at bounding box center [464, 232] width 12 height 11
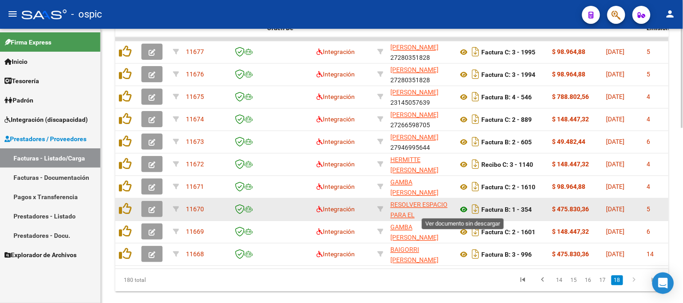
click at [465, 208] on icon at bounding box center [464, 210] width 12 height 11
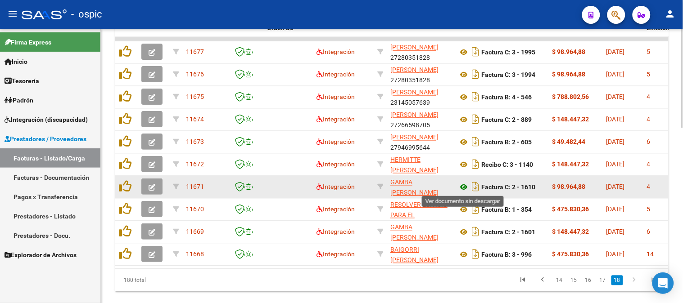
click at [464, 184] on icon at bounding box center [464, 187] width 12 height 11
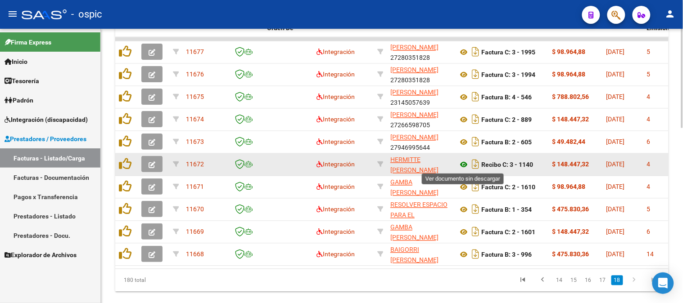
click at [461, 163] on icon at bounding box center [464, 165] width 12 height 11
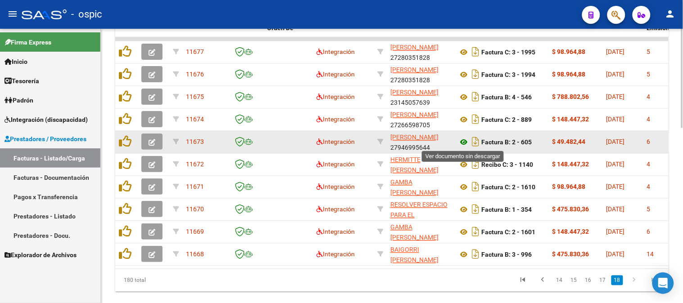
click at [466, 141] on icon at bounding box center [464, 142] width 12 height 11
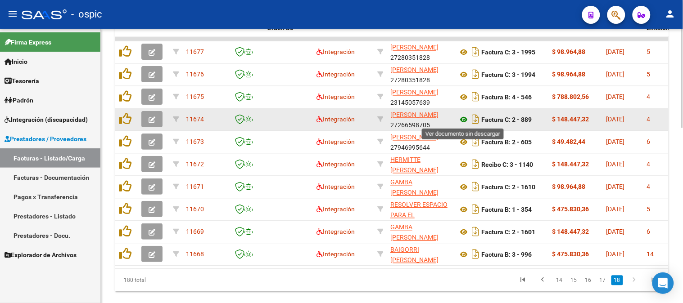
click at [465, 118] on icon at bounding box center [464, 120] width 12 height 11
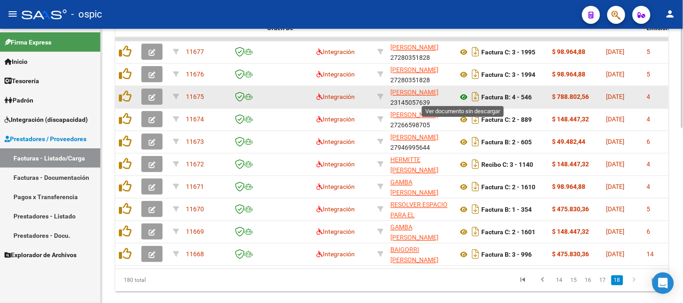
click at [465, 96] on icon at bounding box center [464, 97] width 12 height 11
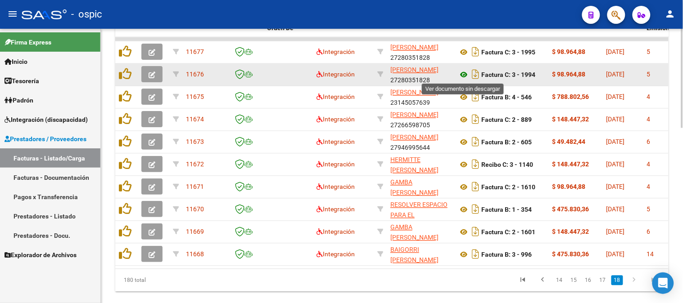
click at [462, 75] on icon at bounding box center [464, 75] width 12 height 11
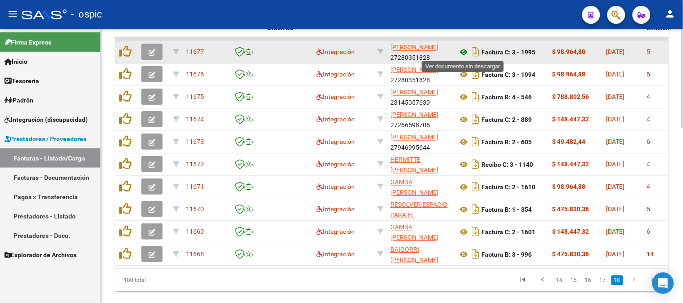
click at [462, 51] on icon at bounding box center [464, 52] width 12 height 11
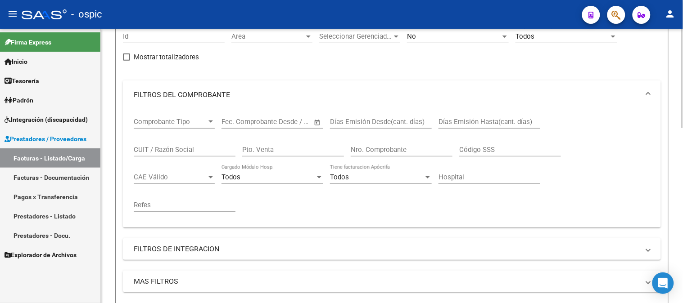
scroll to position [9, 0]
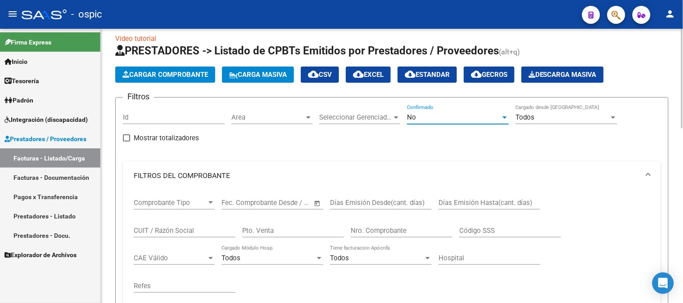
click at [435, 115] on div "No" at bounding box center [454, 117] width 94 height 8
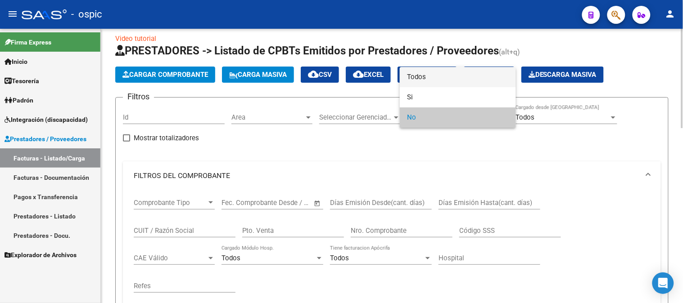
drag, startPoint x: 439, startPoint y: 78, endPoint x: 356, endPoint y: 161, distance: 117.8
click at [437, 80] on span "Todos" at bounding box center [458, 77] width 102 height 20
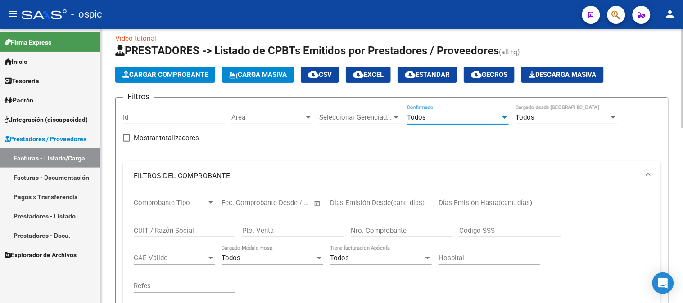
click at [291, 226] on div "Pto. Venta" at bounding box center [293, 227] width 102 height 19
type input "3"
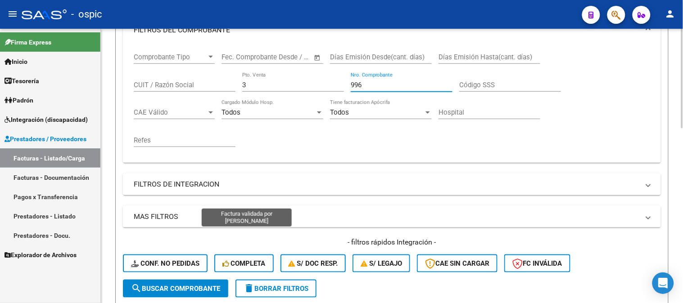
scroll to position [309, 0]
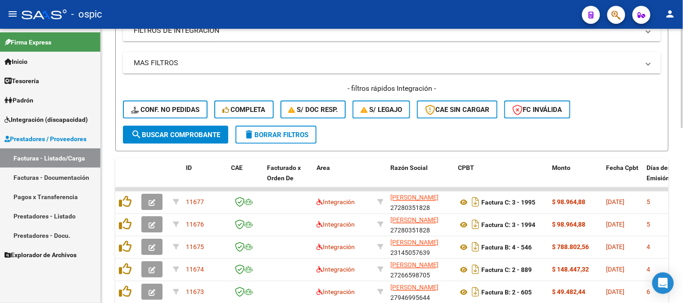
type input "996"
click at [182, 137] on span "search Buscar Comprobante" at bounding box center [175, 135] width 89 height 8
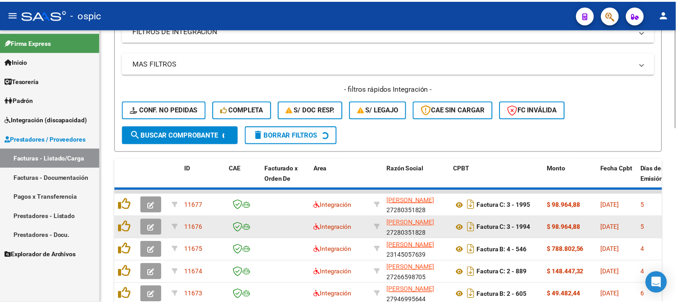
scroll to position [304, 0]
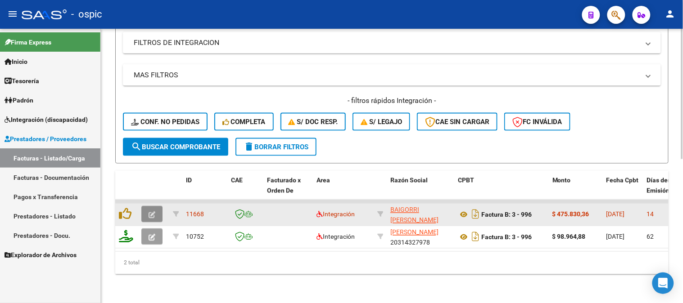
click at [156, 208] on button "button" at bounding box center [151, 215] width 21 height 16
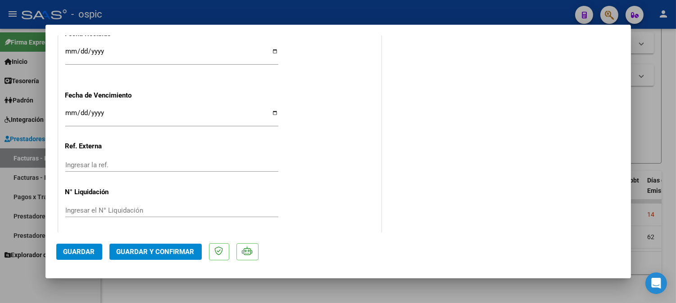
scroll to position [0, 0]
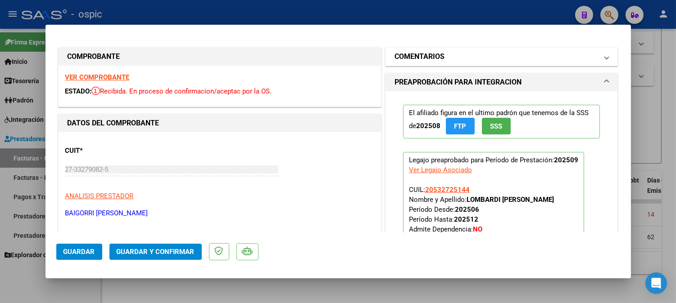
click at [471, 59] on mat-panel-title "COMENTARIOS" at bounding box center [495, 56] width 203 height 11
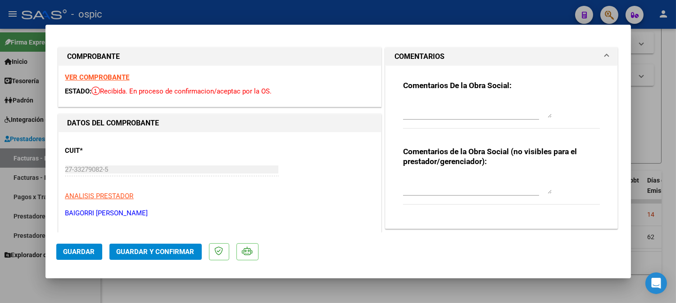
drag, startPoint x: 431, startPoint y: 179, endPoint x: 683, endPoint y: 215, distance: 254.2
click at [434, 181] on textarea at bounding box center [477, 185] width 149 height 18
type textarea "SAIE"
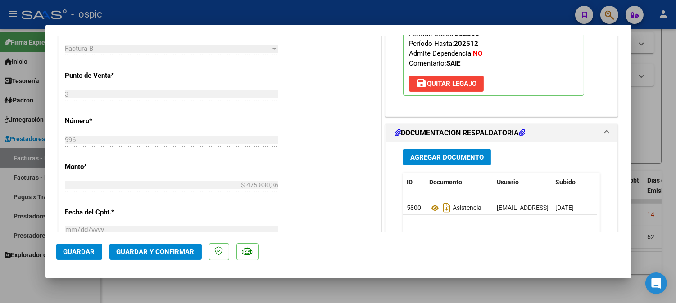
scroll to position [408, 0]
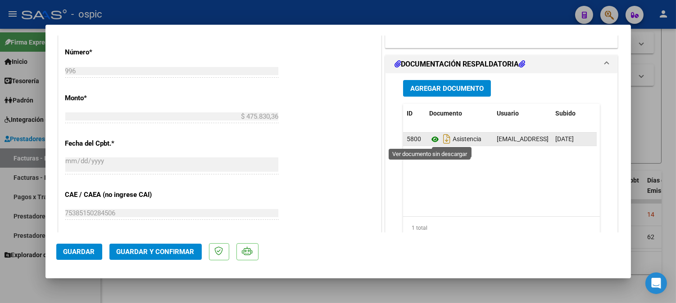
click at [431, 141] on icon at bounding box center [435, 139] width 12 height 11
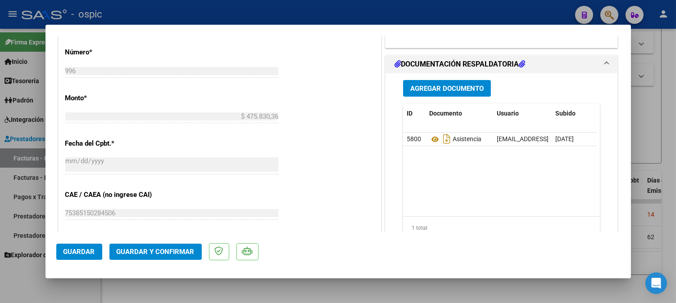
click at [177, 258] on button "Guardar y Confirmar" at bounding box center [155, 252] width 92 height 16
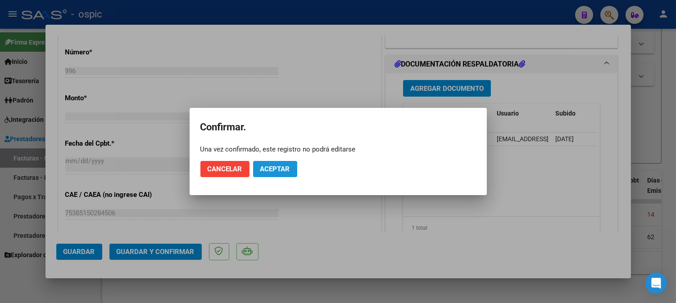
click at [279, 170] on span "Aceptar" at bounding box center [275, 169] width 30 height 8
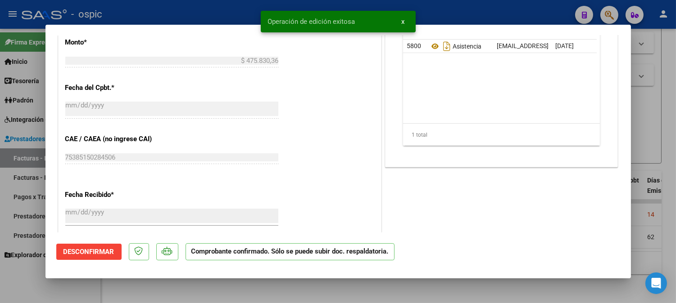
type input "$ 0,00"
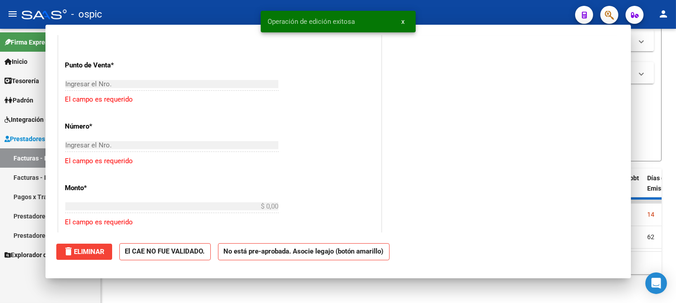
scroll to position [424, 0]
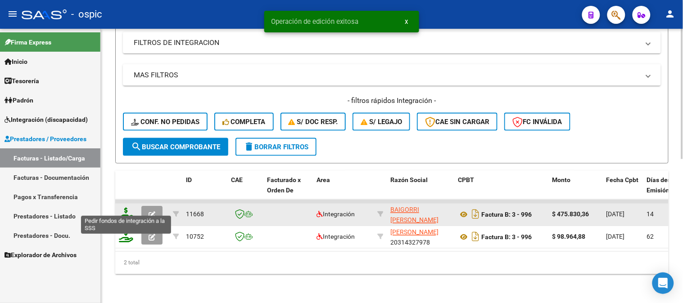
click at [125, 208] on icon at bounding box center [126, 214] width 14 height 13
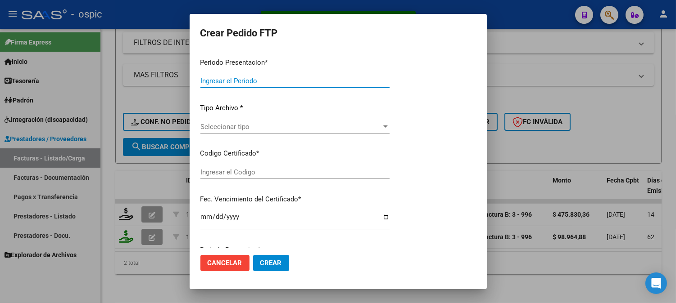
type input "202509"
type input "$ 475.830,36"
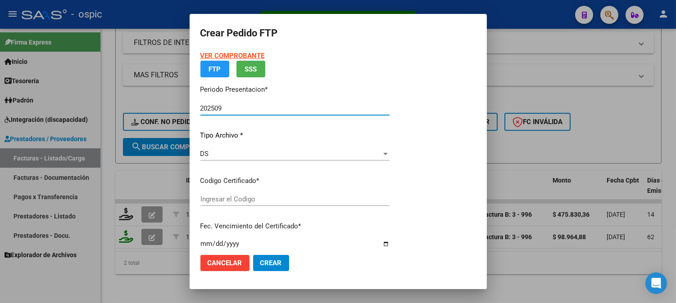
type input "2391405433"
type input "[DATE]"
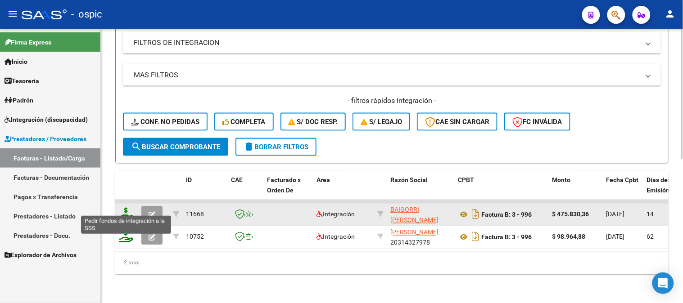
click at [124, 208] on icon at bounding box center [126, 214] width 14 height 13
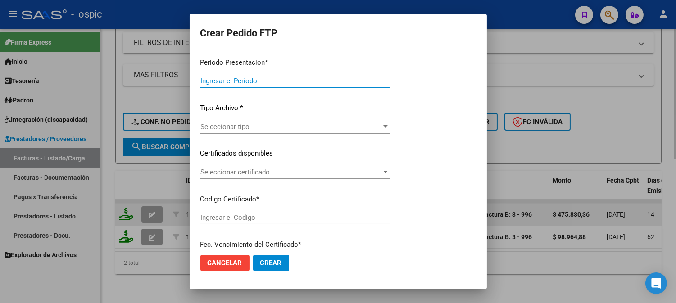
type input "202509"
type input "$ 475.830,36"
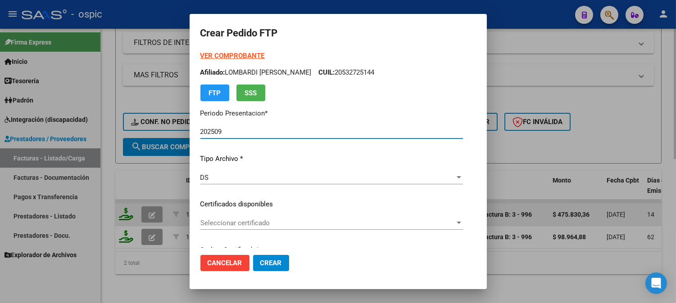
type input "2391405433"
type input "[DATE]"
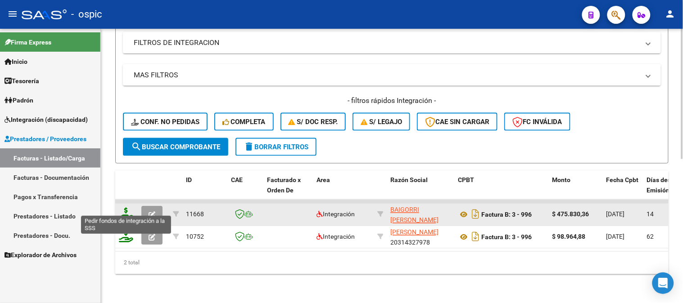
click at [124, 208] on icon at bounding box center [126, 214] width 14 height 13
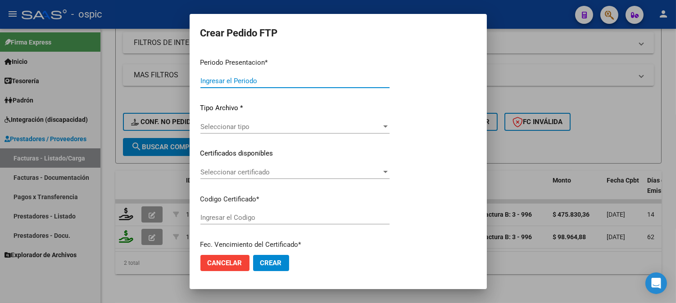
type input "202509"
type input "$ 475.830,36"
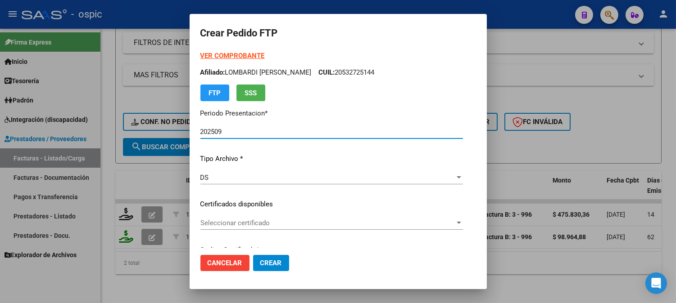
type input "2391405433"
type input "[DATE]"
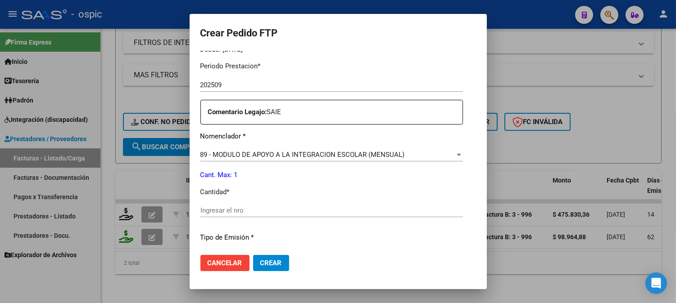
scroll to position [299, 0]
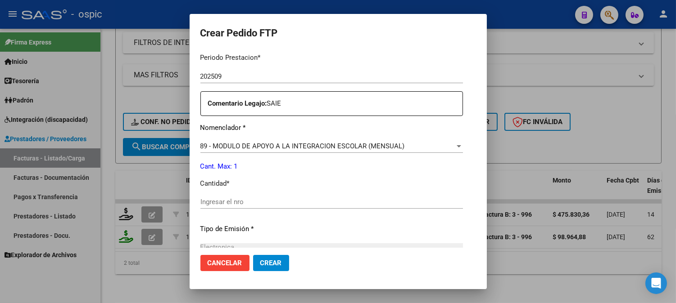
click at [385, 199] on input "Ingresar el nro" at bounding box center [331, 202] width 262 height 8
type input "1"
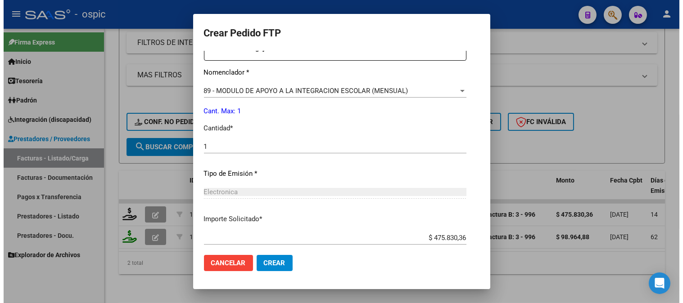
scroll to position [405, 0]
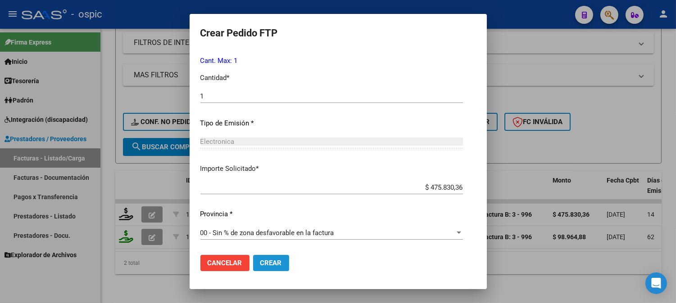
click at [276, 266] on span "Crear" at bounding box center [271, 263] width 22 height 8
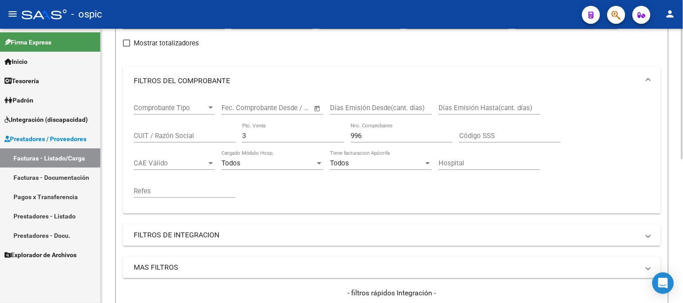
scroll to position [104, 0]
drag, startPoint x: 252, startPoint y: 135, endPoint x: 0, endPoint y: 135, distance: 252.1
click at [38, 135] on mat-sidenav-container "Firma Express Inicio Calendario SSS Instructivos Contacto OS Tesorería Extracto…" at bounding box center [341, 166] width 683 height 275
type input "2"
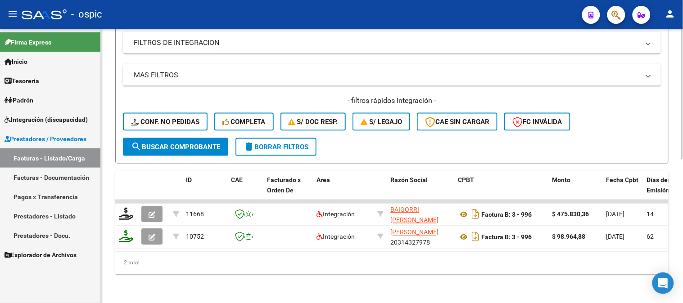
type input "1601"
click at [164, 143] on span "search Buscar Comprobante" at bounding box center [175, 147] width 89 height 8
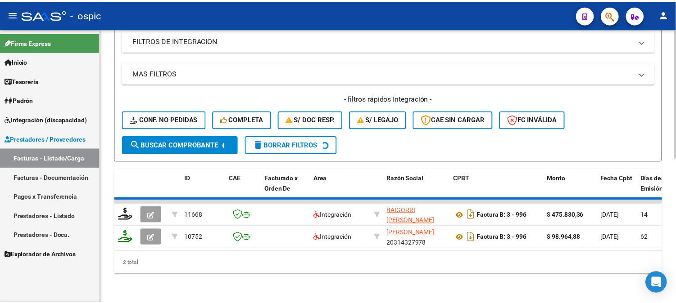
scroll to position [281, 0]
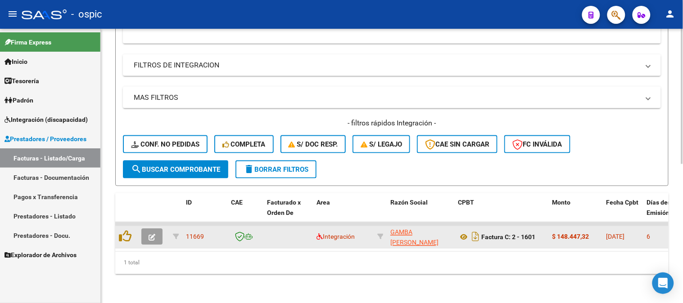
click at [154, 235] on icon "button" at bounding box center [152, 238] width 7 height 7
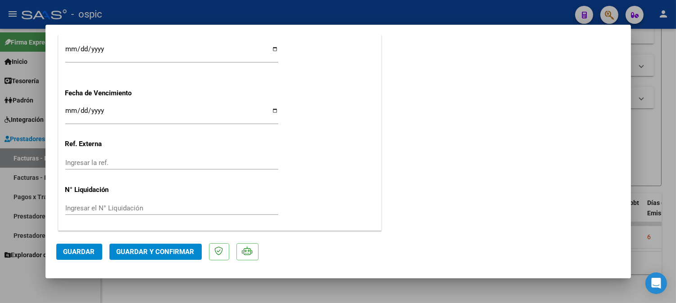
scroll to position [0, 0]
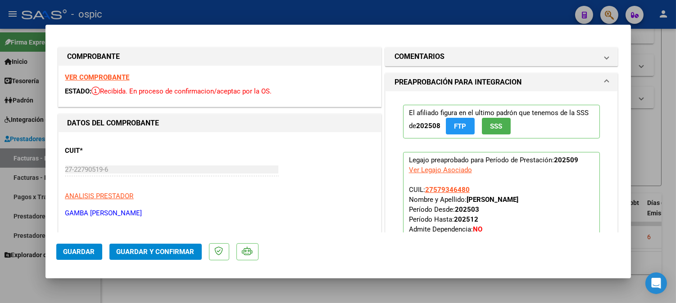
drag, startPoint x: 460, startPoint y: 56, endPoint x: 456, endPoint y: 73, distance: 17.6
click at [460, 60] on mat-panel-title "COMENTARIOS" at bounding box center [495, 56] width 203 height 11
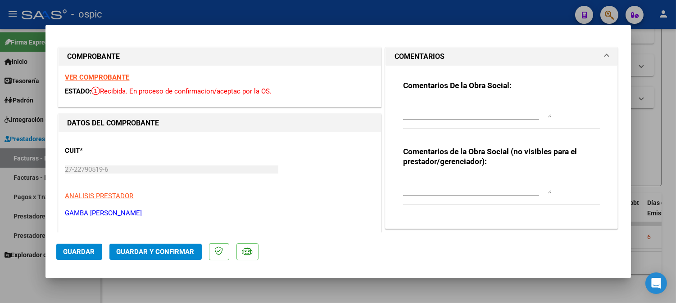
drag, startPoint x: 422, startPoint y: 182, endPoint x: 683, endPoint y: 134, distance: 265.2
click at [439, 181] on textarea at bounding box center [477, 185] width 149 height 18
type textarea "FONO 12 SESIONES"
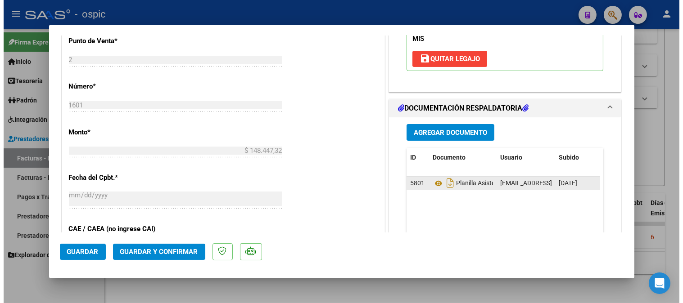
scroll to position [378, 0]
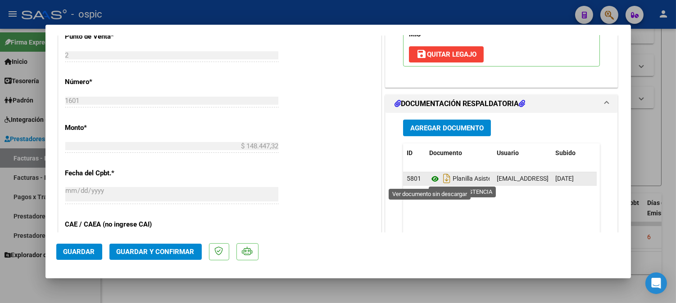
click at [431, 181] on icon at bounding box center [435, 179] width 12 height 11
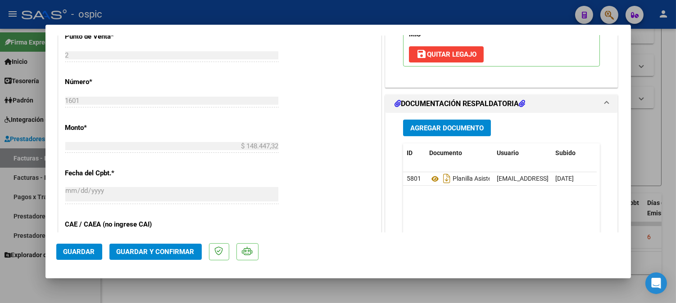
click at [157, 248] on span "Guardar y Confirmar" at bounding box center [156, 252] width 78 height 8
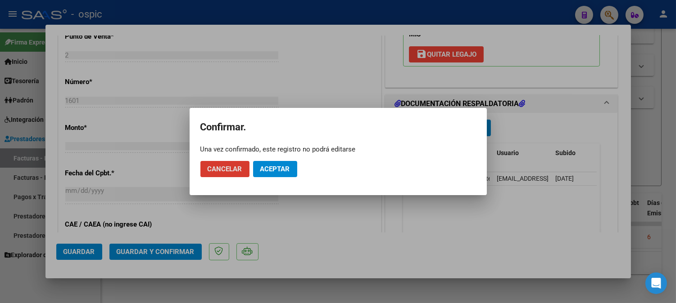
click at [272, 170] on span "Aceptar" at bounding box center [275, 169] width 30 height 8
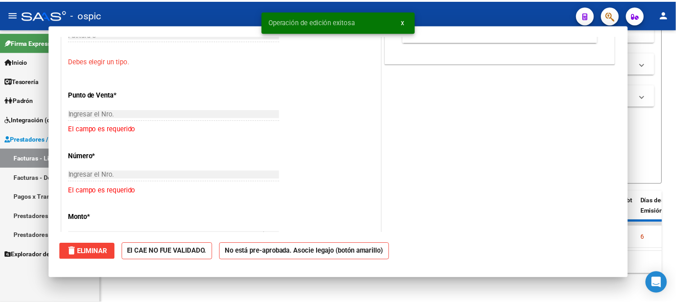
scroll to position [0, 0]
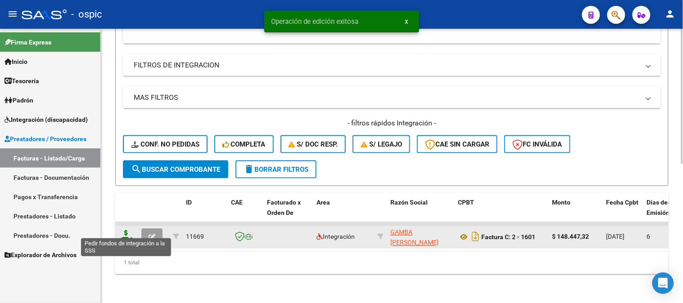
click at [123, 231] on icon at bounding box center [126, 237] width 14 height 13
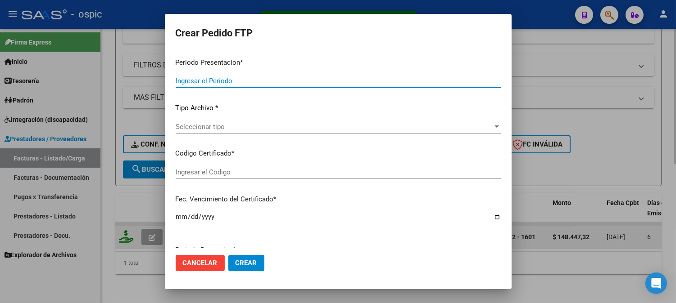
type input "202509"
type input "$ 148.447,32"
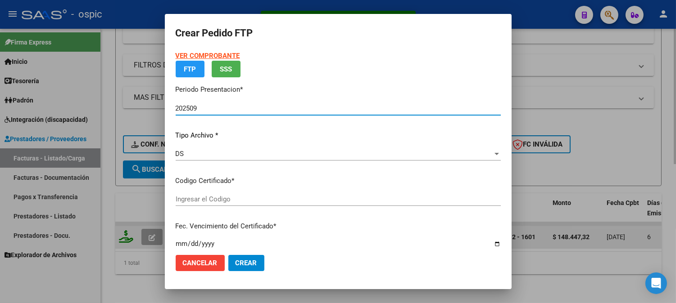
type input "786986507"
type input "[DATE]"
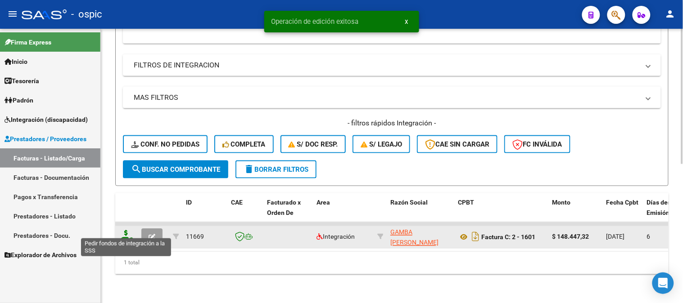
click at [123, 231] on icon at bounding box center [126, 237] width 14 height 13
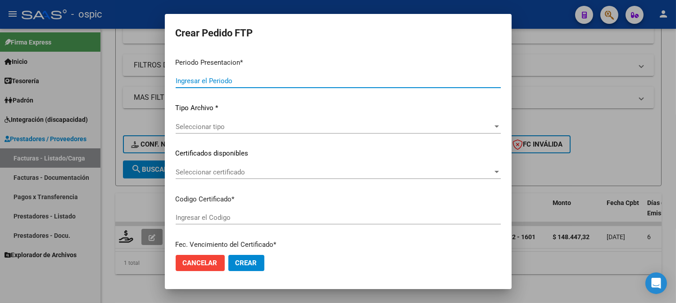
type input "202509"
type input "$ 148.447,32"
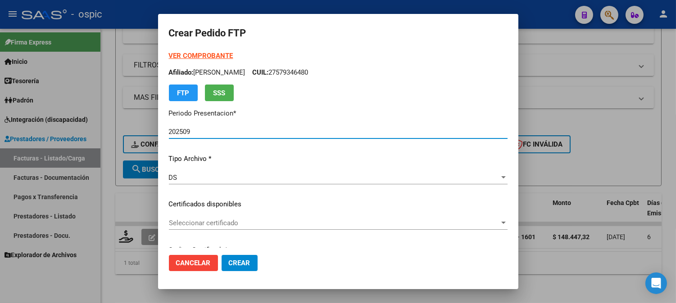
type input "786986507"
type input "[DATE]"
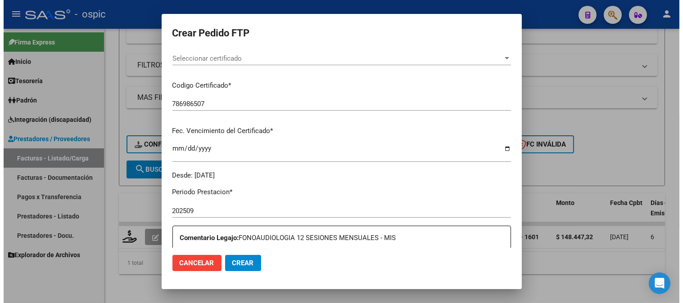
scroll to position [173, 0]
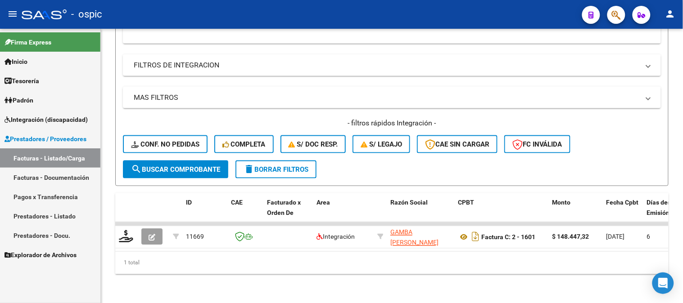
click at [35, 115] on span "Integración (discapacidad)" at bounding box center [46, 120] width 83 height 10
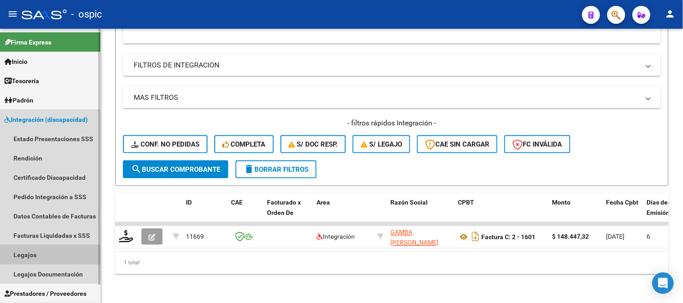
click at [38, 248] on link "Legajos" at bounding box center [50, 254] width 100 height 19
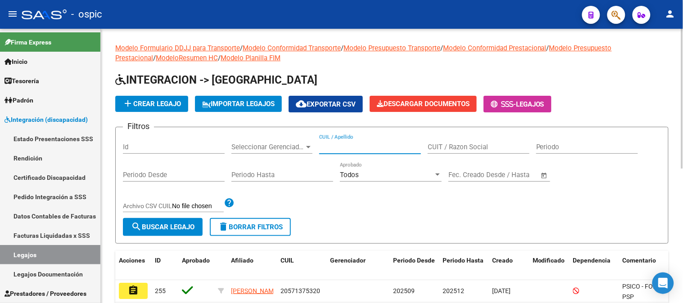
click at [334, 150] on input "CUIL / Apellido" at bounding box center [370, 147] width 102 height 8
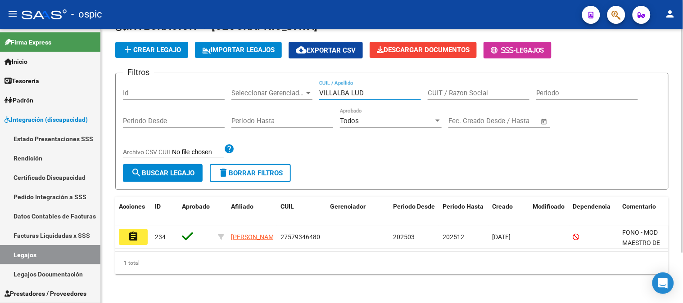
scroll to position [0, 59]
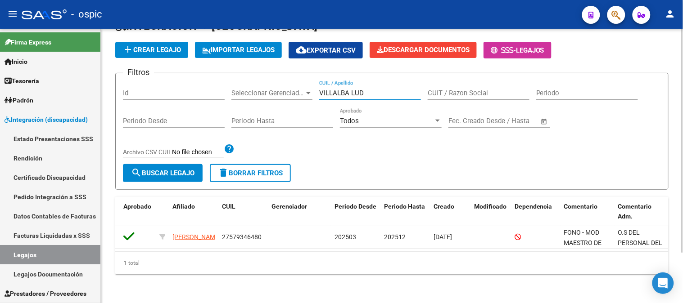
type input "VILLALBA LUD"
drag, startPoint x: 360, startPoint y: 242, endPoint x: 222, endPoint y: 244, distance: 138.7
click at [226, 243] on datatable-selection "assignment 234 [PERSON_NAME] 27579346480 202503 202512 [DATE] FONO - MOD MAESTR…" at bounding box center [333, 247] width 553 height 8
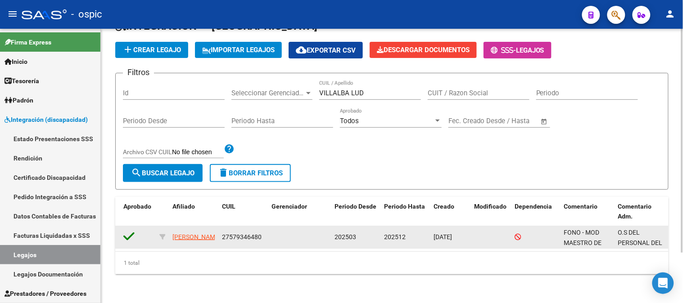
drag, startPoint x: 222, startPoint y: 228, endPoint x: 267, endPoint y: 230, distance: 45.1
click at [267, 230] on div "assignment 234 [PERSON_NAME] 27579346480 202503 202512 [DATE] FONO - MOD MAESTR…" at bounding box center [363, 237] width 612 height 23
copy div "27579346480"
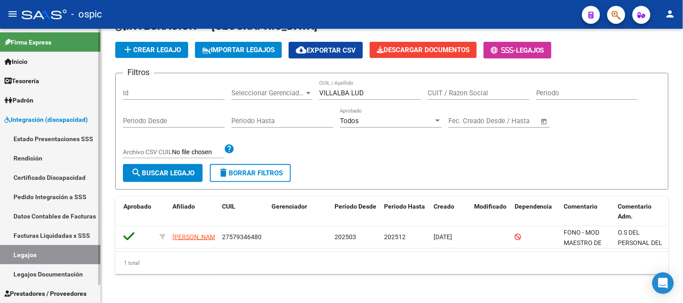
click at [57, 178] on link "Certificado Discapacidad" at bounding box center [50, 177] width 100 height 19
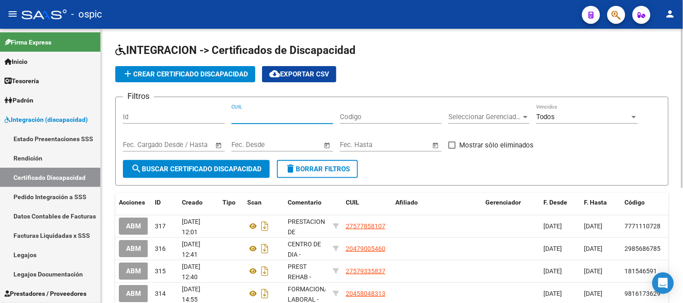
click at [298, 117] on input "CUIL" at bounding box center [282, 117] width 102 height 8
paste input "27-57934648-0"
type input "27-57934648-0"
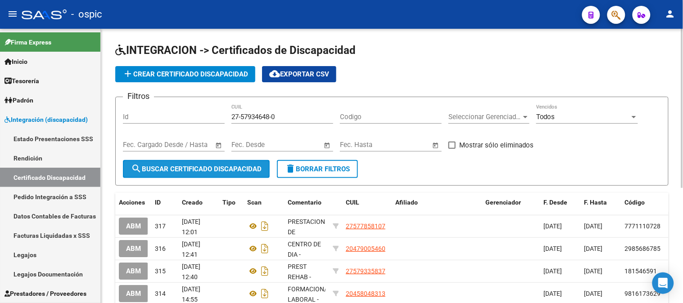
click at [225, 173] on span "search Buscar Certificado Discapacidad" at bounding box center [196, 169] width 131 height 8
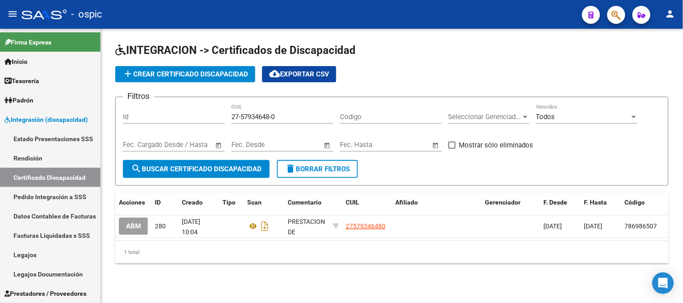
drag, startPoint x: 483, startPoint y: 239, endPoint x: 540, endPoint y: 239, distance: 57.6
click at [540, 239] on datatable-selection "ABM 280 [DATE] 10:04 PRESTACIONES DE REHABILITACION 27579346480 [DATE] [DATE] 7…" at bounding box center [391, 236] width 553 height 8
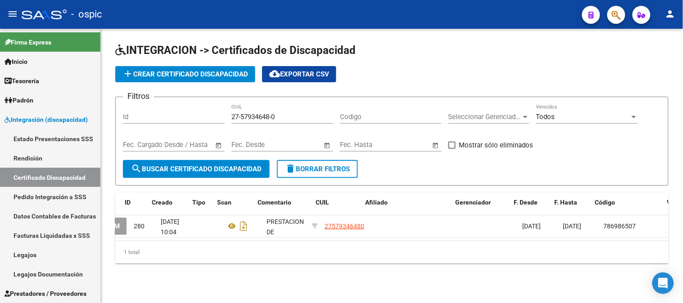
scroll to position [0, 41]
